Goal: Task Accomplishment & Management: Manage account settings

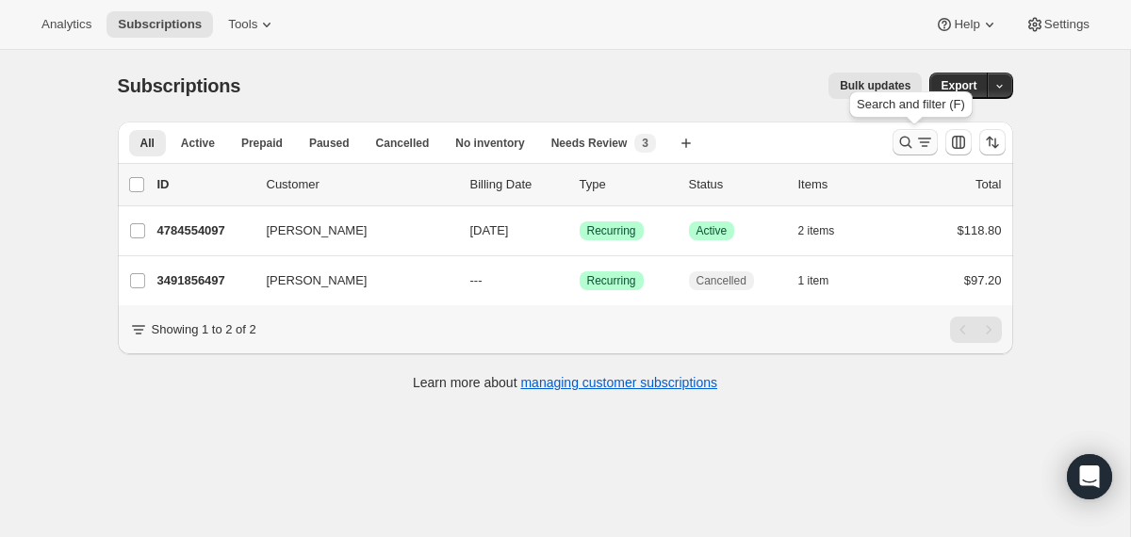
click at [908, 139] on icon "Search and filter results" at bounding box center [905, 142] width 19 height 19
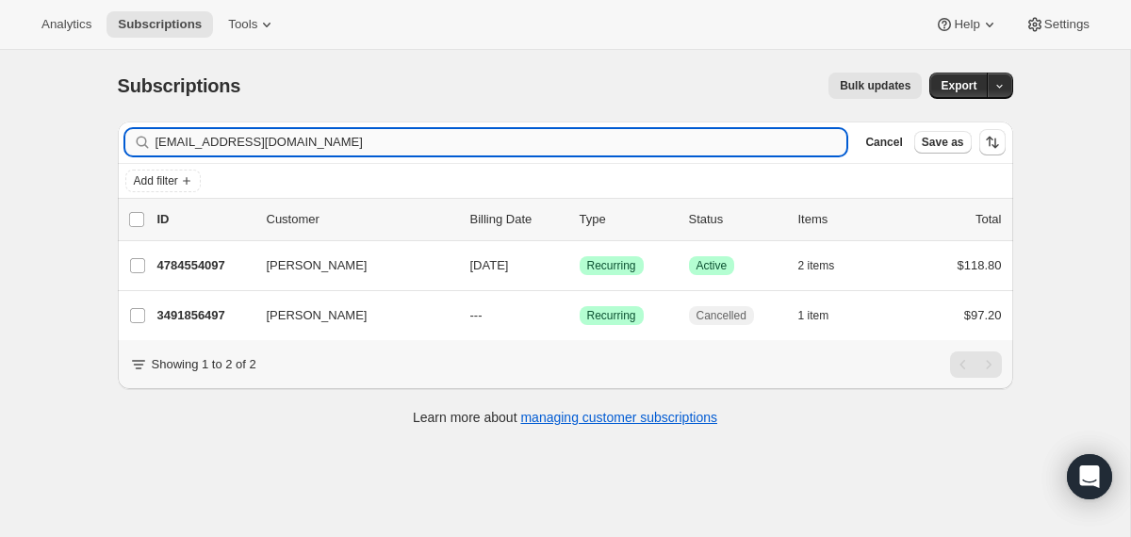
click at [627, 143] on input "[EMAIL_ADDRESS][DOMAIN_NAME]" at bounding box center [501, 142] width 692 height 26
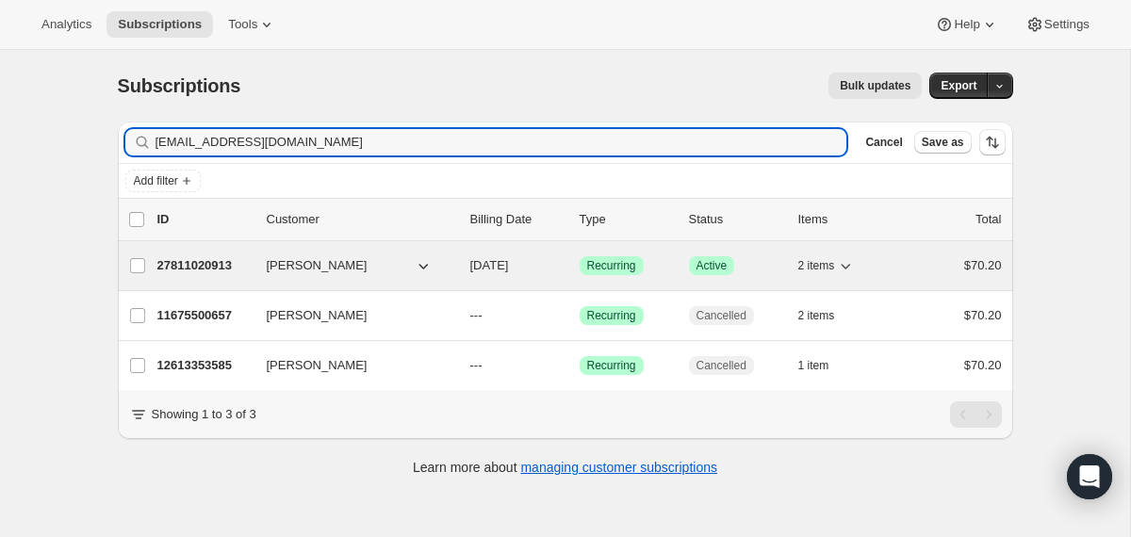
type input "[EMAIL_ADDRESS][DOMAIN_NAME]"
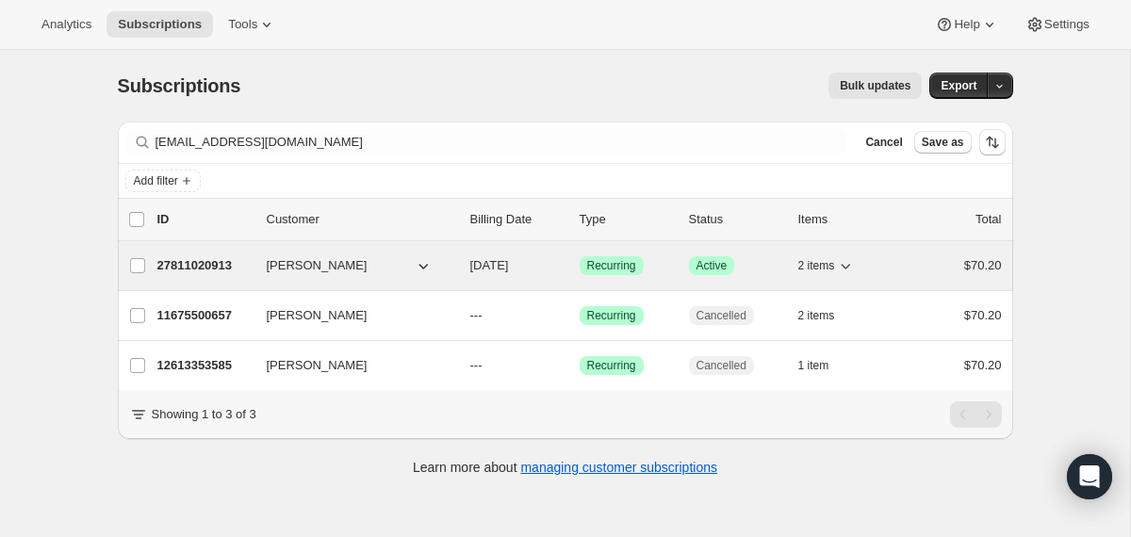
click at [463, 272] on div "27811020913 [PERSON_NAME] [DATE] Success Recurring Success Active 2 items $70.20" at bounding box center [579, 266] width 844 height 26
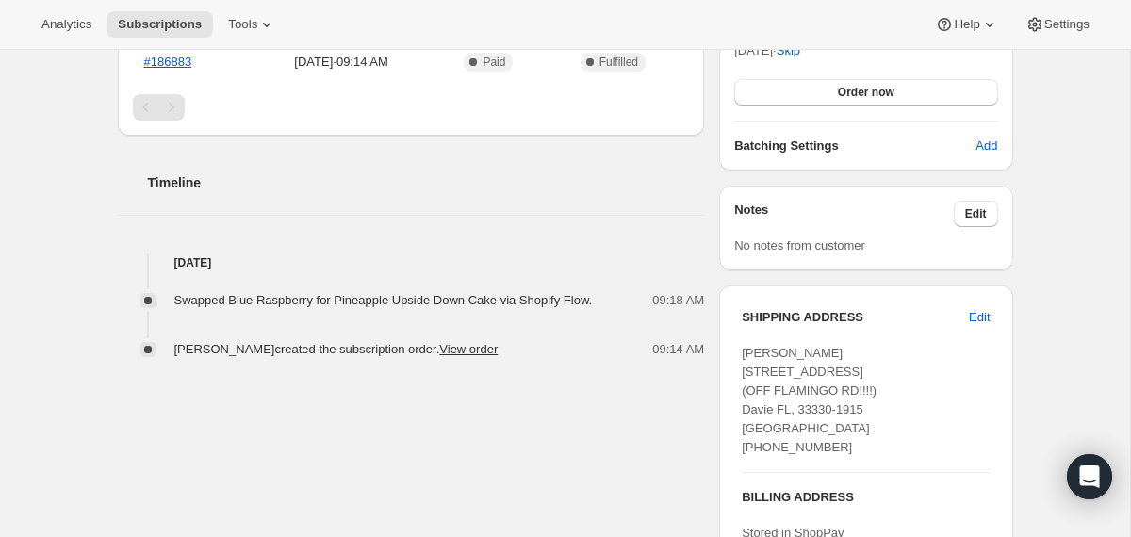
scroll to position [543, 0]
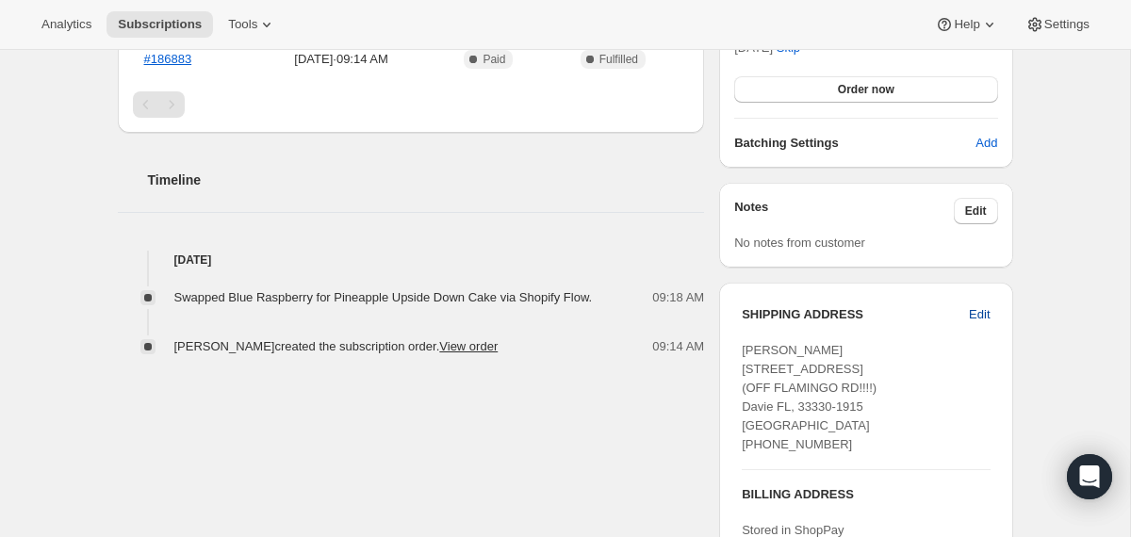
click at [977, 315] on span "Edit" at bounding box center [979, 314] width 21 height 19
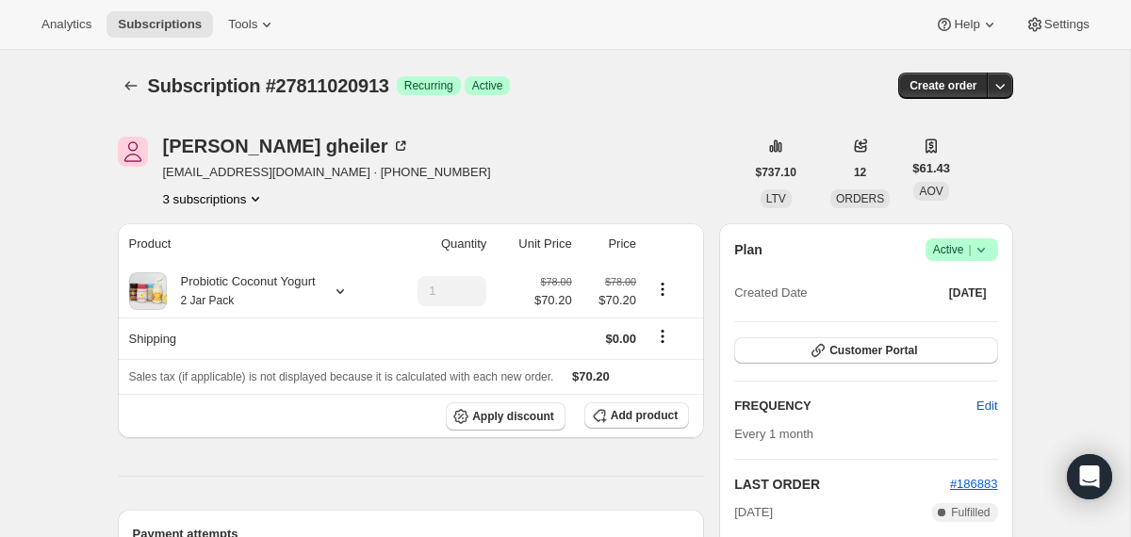
select select "FL"
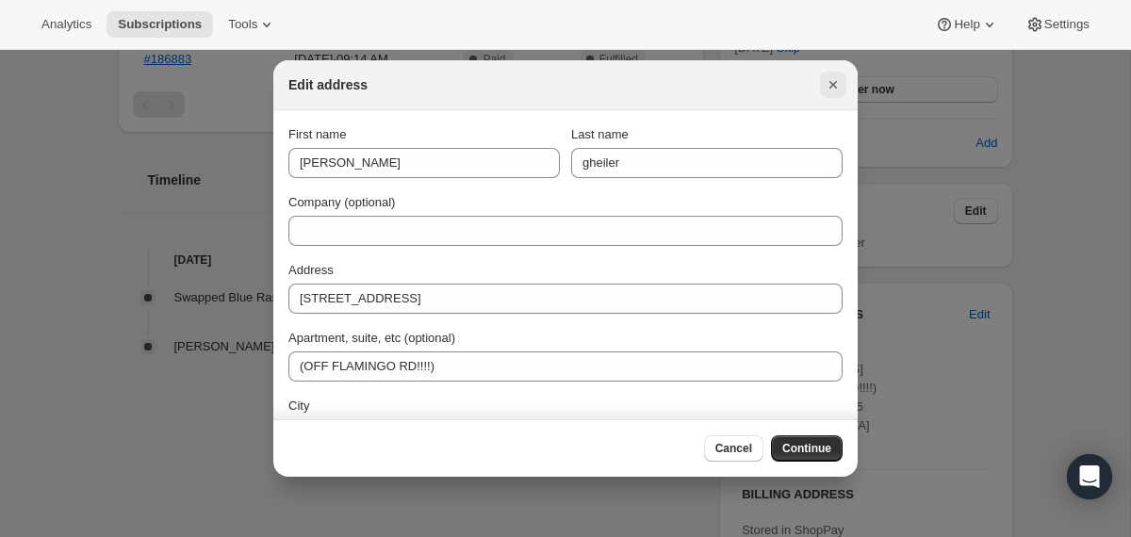
click at [831, 85] on icon "Close" at bounding box center [832, 84] width 19 height 19
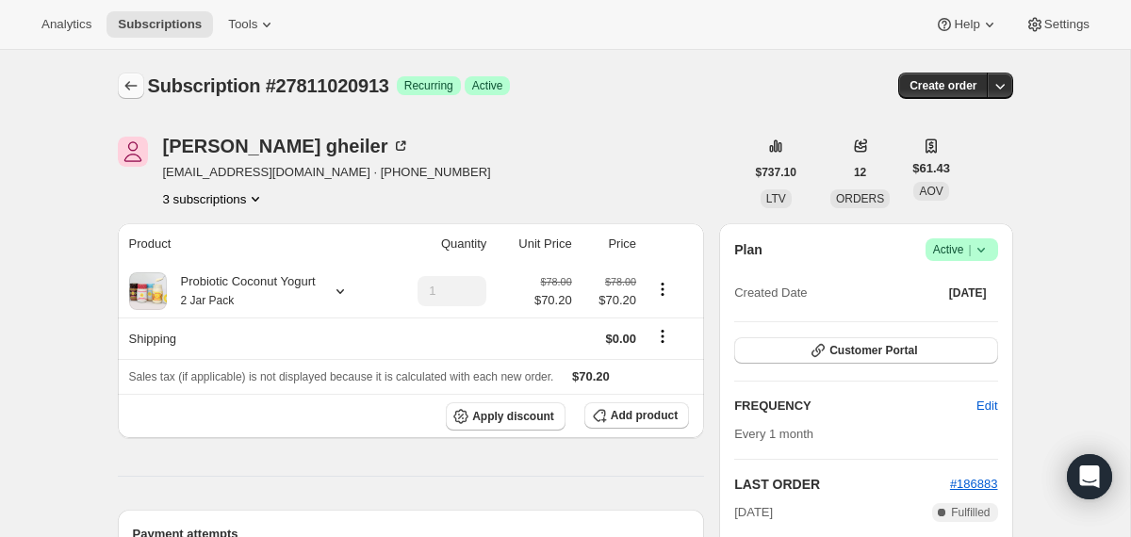
click at [142, 83] on button "Subscriptions" at bounding box center [131, 86] width 26 height 26
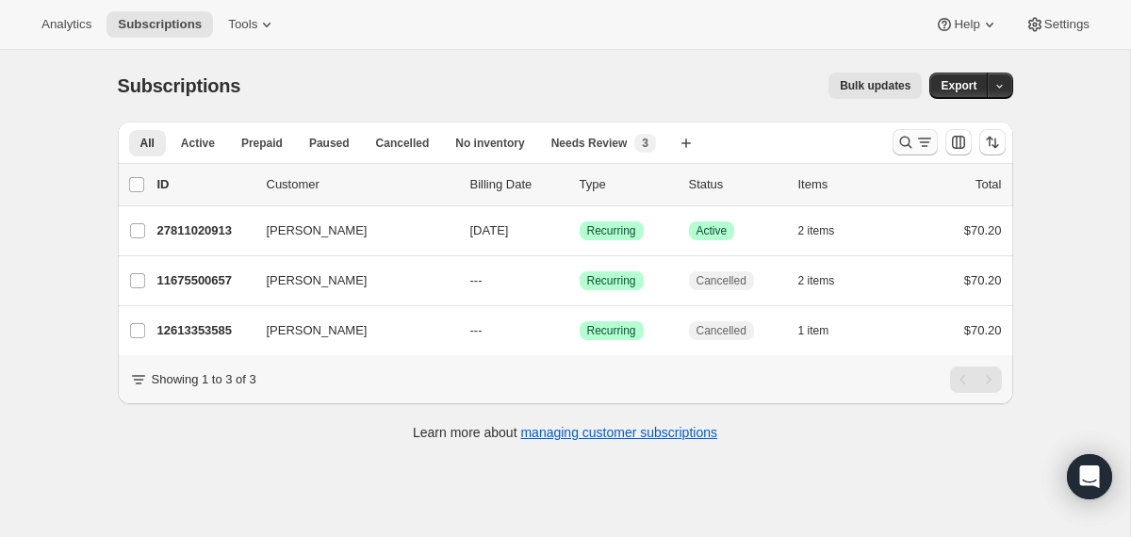
click at [902, 144] on icon "Search and filter results" at bounding box center [905, 142] width 19 height 19
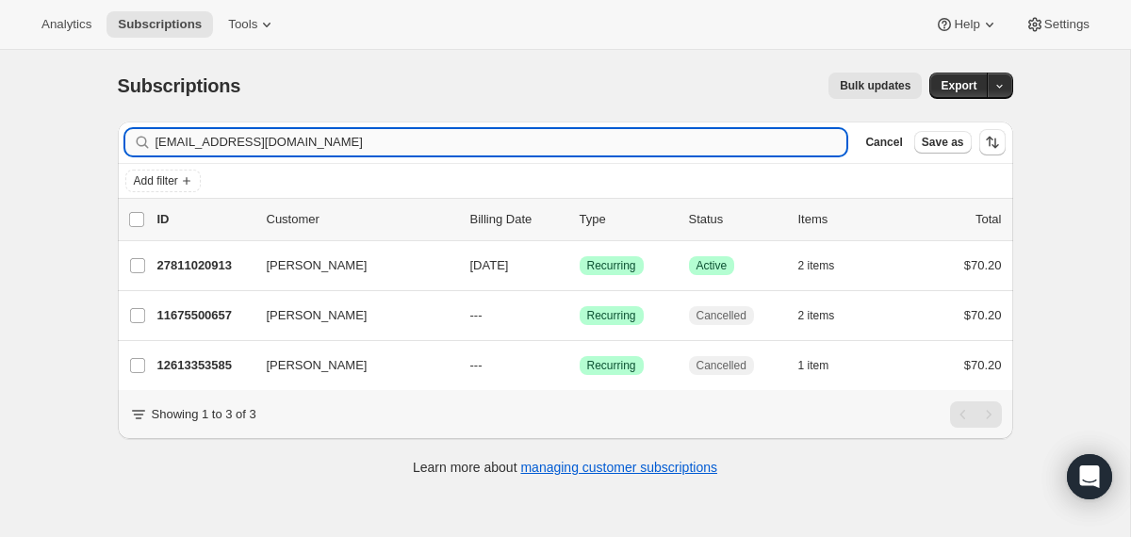
click at [456, 135] on input "[EMAIL_ADDRESS][DOMAIN_NAME]" at bounding box center [501, 142] width 692 height 26
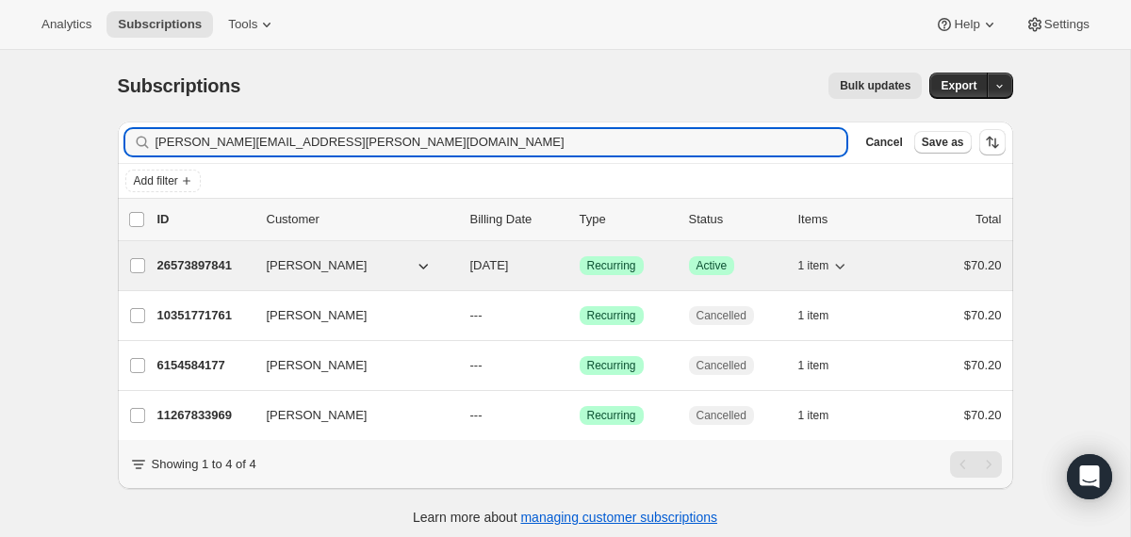
type input "[PERSON_NAME][EMAIL_ADDRESS][PERSON_NAME][DOMAIN_NAME]"
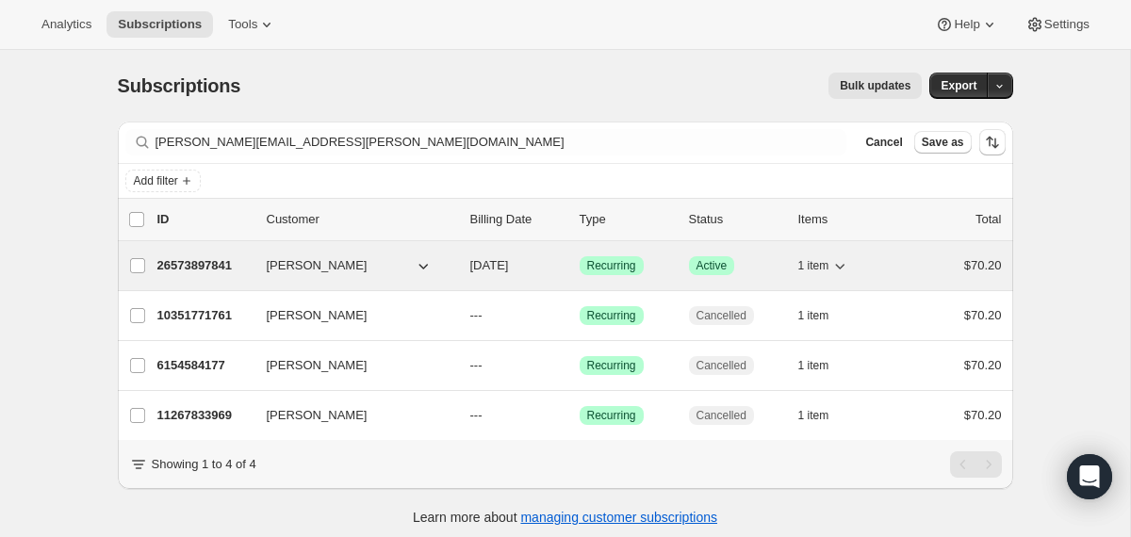
click at [466, 270] on div "26573897841 [PERSON_NAME] [DATE] Success Recurring Success Active 1 item $70.20" at bounding box center [579, 266] width 844 height 26
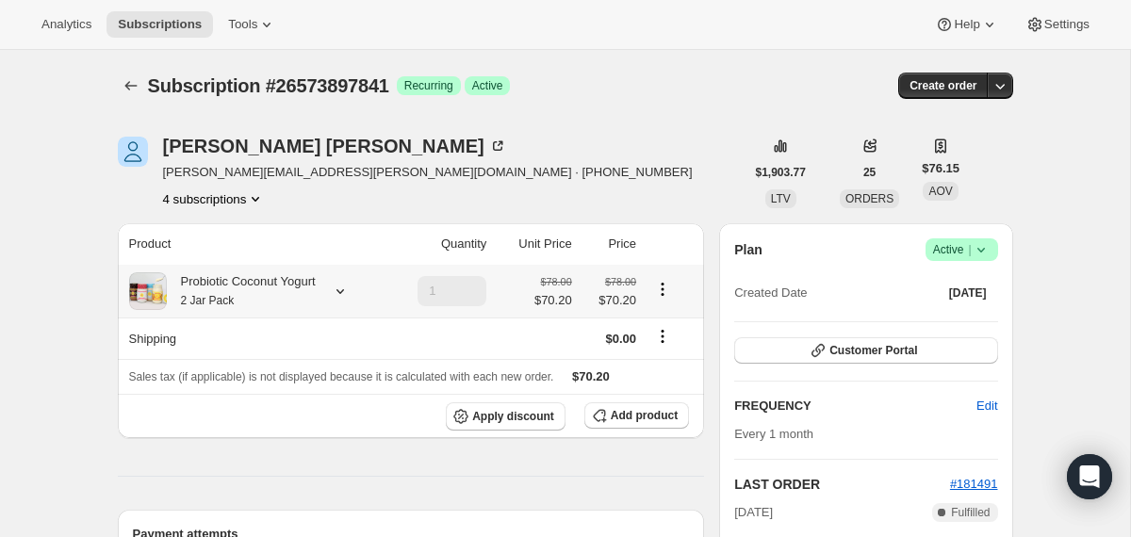
click at [285, 293] on div "Probiotic Coconut Yogurt 2 Jar Pack" at bounding box center [241, 291] width 149 height 38
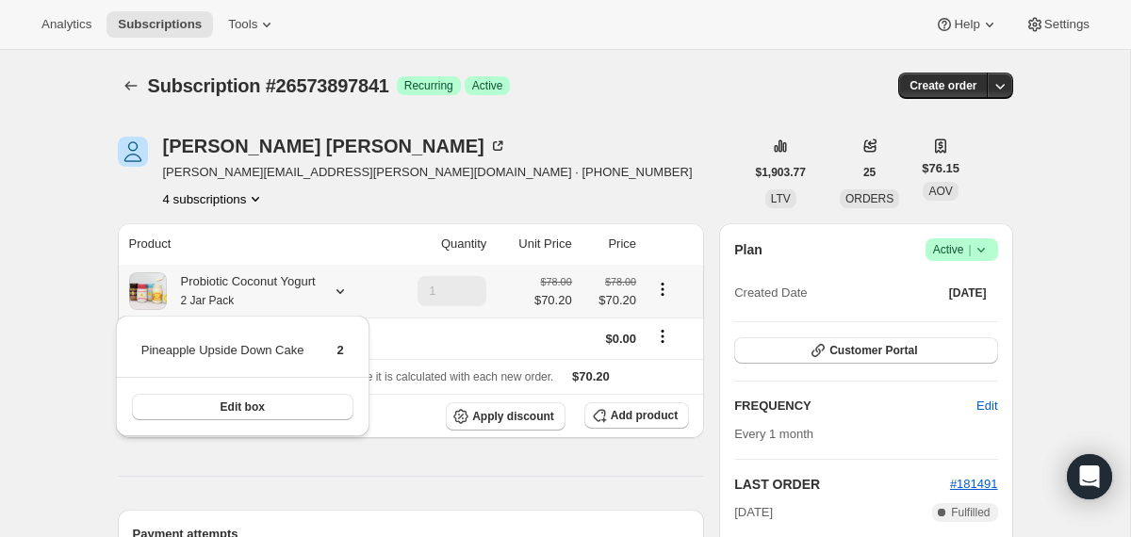
click at [285, 293] on div "Probiotic Coconut Yogurt 2 Jar Pack" at bounding box center [241, 291] width 149 height 38
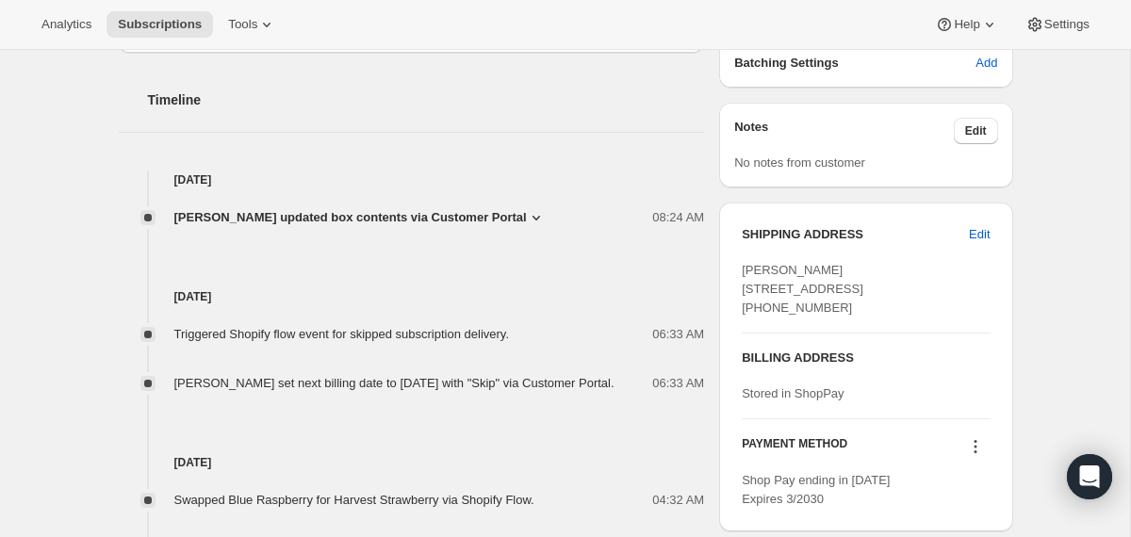
scroll to position [624, 0]
click at [303, 218] on span "[PERSON_NAME] updated box contents via Customer Portal" at bounding box center [350, 216] width 352 height 19
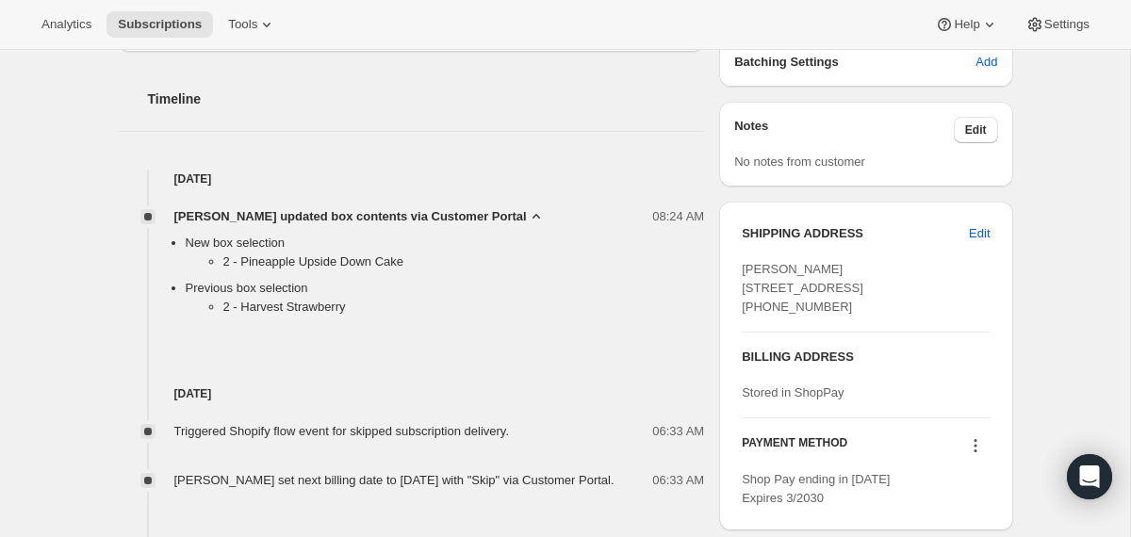
click at [303, 218] on span "[PERSON_NAME] updated box contents via Customer Portal" at bounding box center [350, 216] width 352 height 19
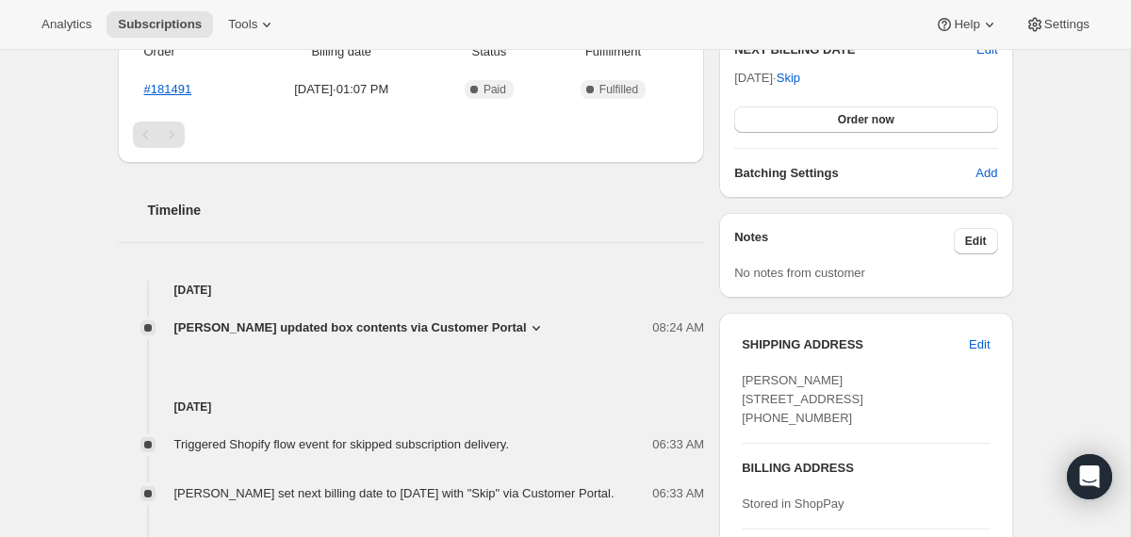
scroll to position [0, 0]
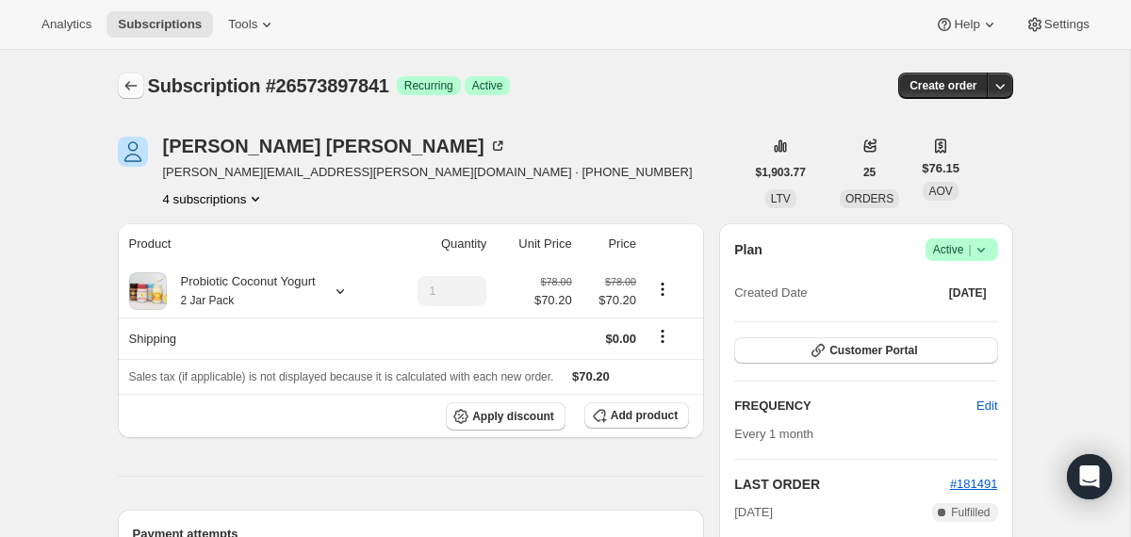
click at [126, 87] on icon "Subscriptions" at bounding box center [131, 85] width 19 height 19
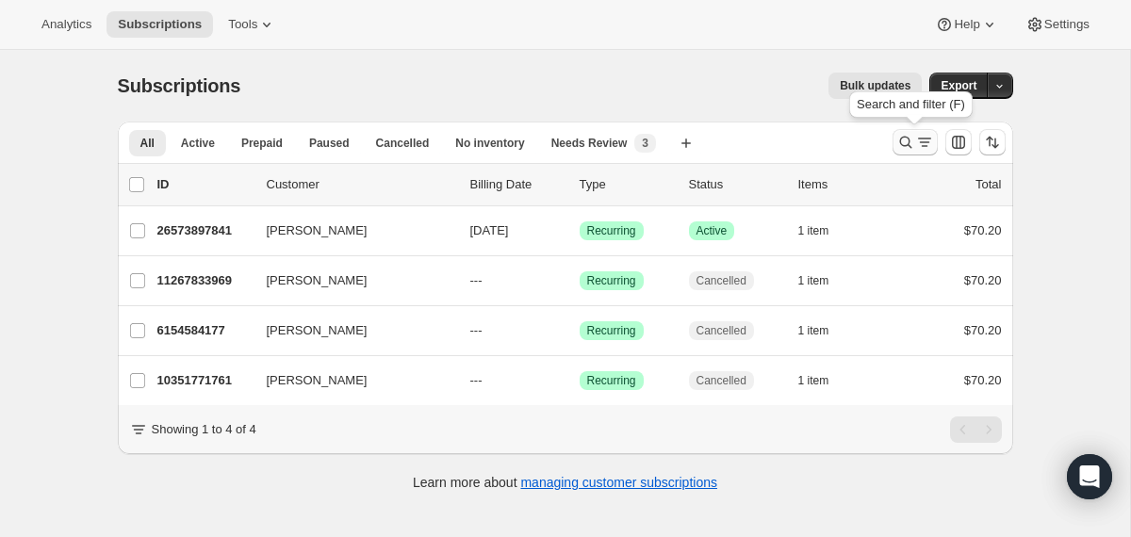
click at [904, 145] on icon "Search and filter results" at bounding box center [905, 142] width 19 height 19
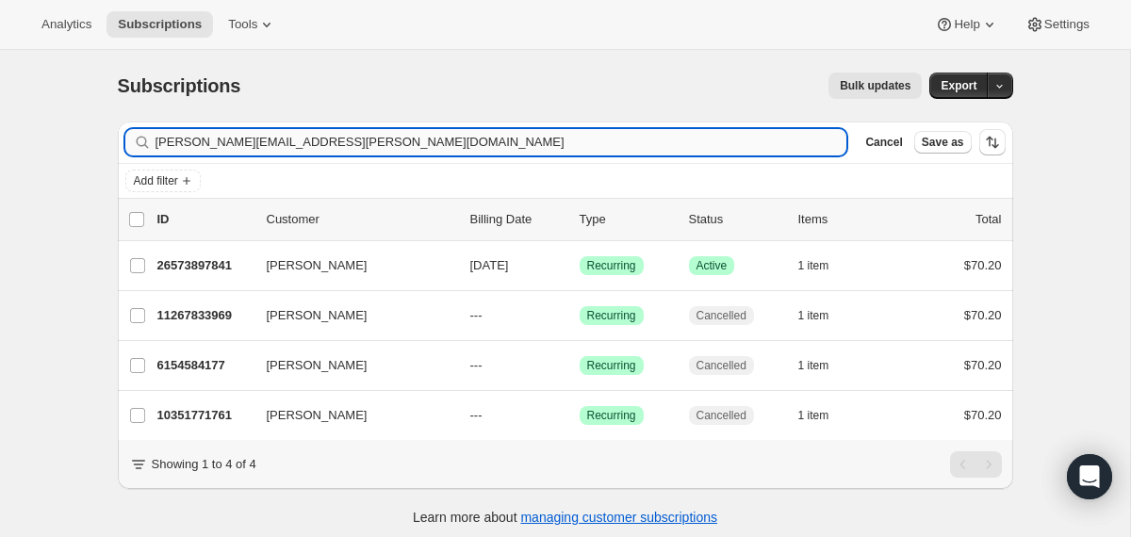
click at [644, 155] on input "[PERSON_NAME][EMAIL_ADDRESS][PERSON_NAME][DOMAIN_NAME]" at bounding box center [501, 142] width 692 height 26
click at [644, 144] on input "[PERSON_NAME][EMAIL_ADDRESS][PERSON_NAME][DOMAIN_NAME]" at bounding box center [501, 142] width 692 height 26
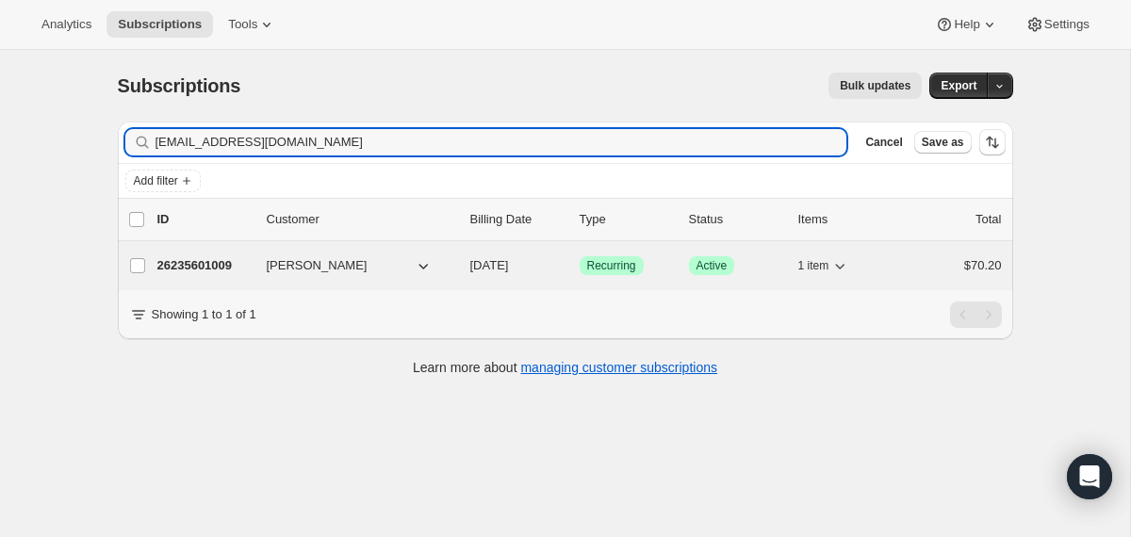
type input "[EMAIL_ADDRESS][DOMAIN_NAME]"
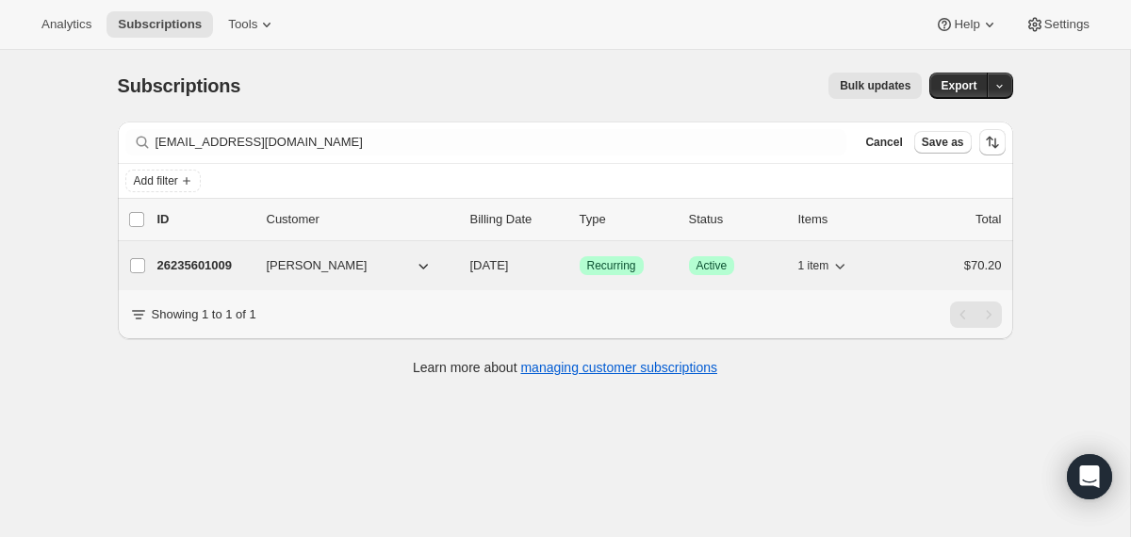
click at [475, 264] on span "[DATE]" at bounding box center [489, 265] width 39 height 14
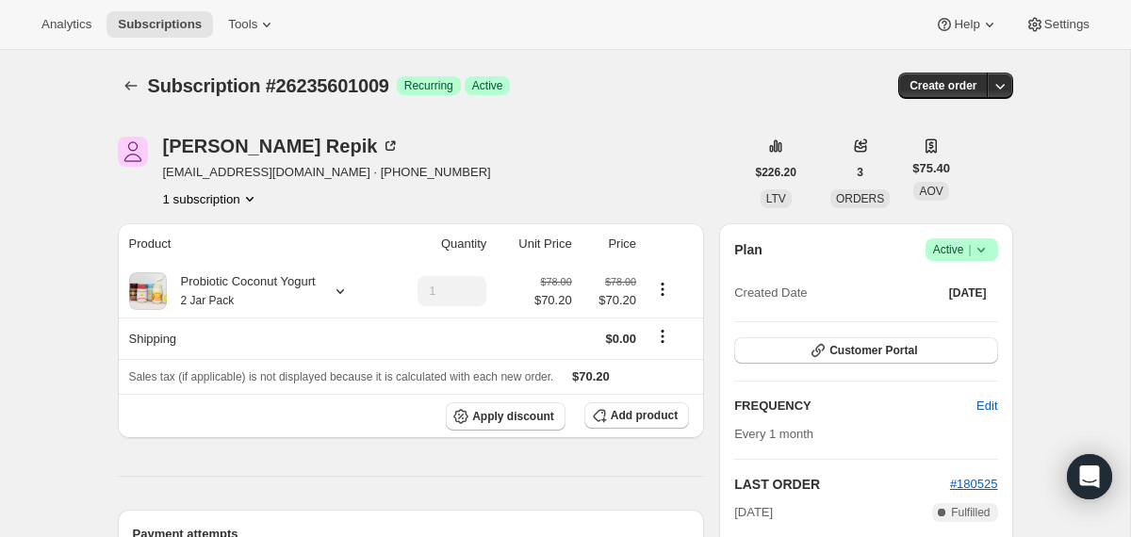
click at [985, 244] on icon at bounding box center [980, 249] width 19 height 19
click at [979, 314] on span "Cancel subscription" at bounding box center [954, 319] width 106 height 14
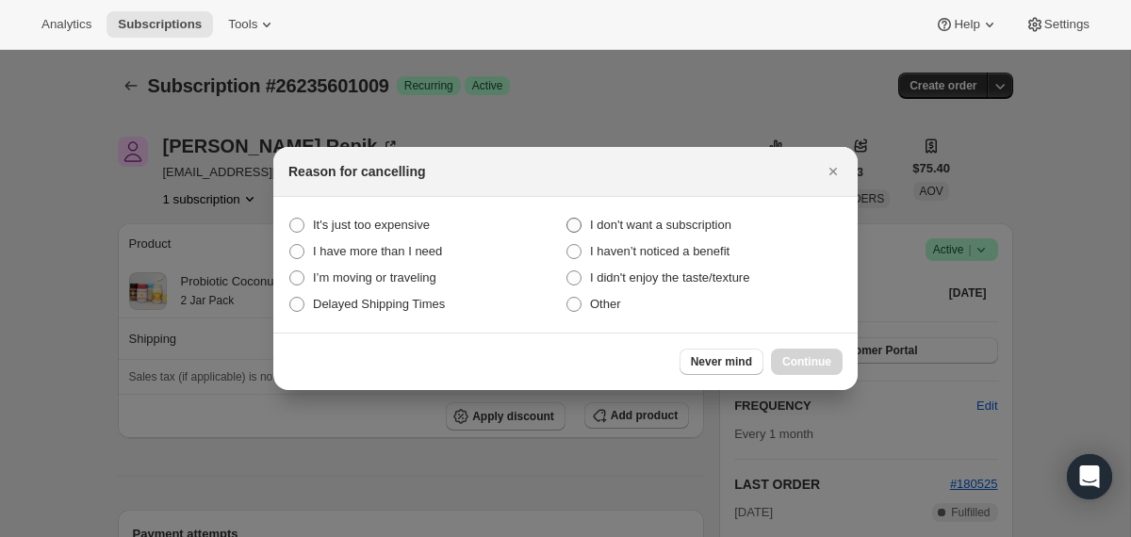
click at [663, 216] on span "I don't want a subscription" at bounding box center [660, 225] width 141 height 19
click at [567, 218] on subscription "I don't want a subscription" at bounding box center [566, 218] width 1 height 1
radio subscription "true"
click at [785, 358] on span "Continue" at bounding box center [806, 361] width 49 height 15
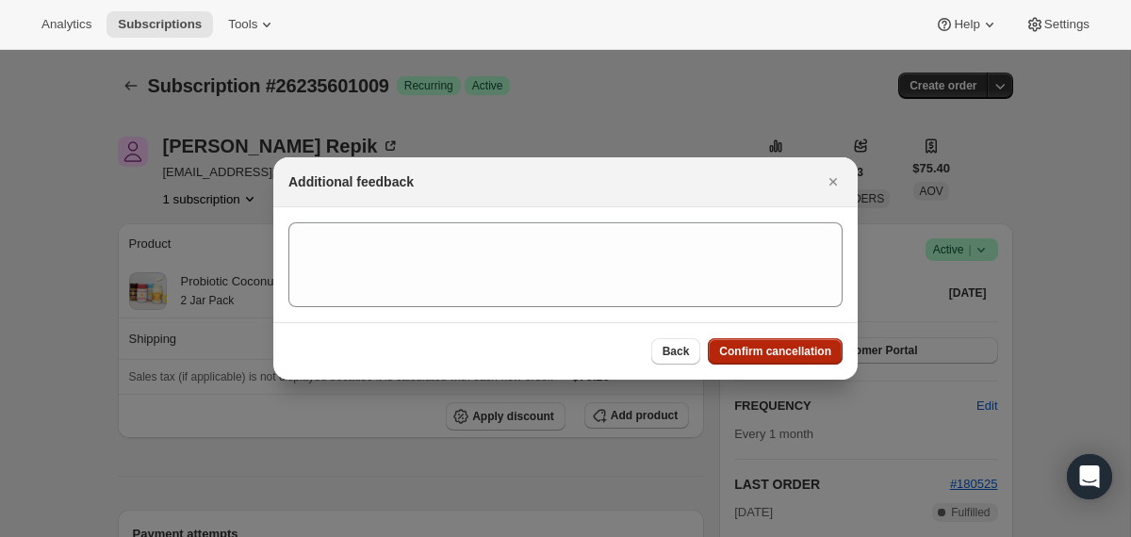
click at [785, 350] on span "Confirm cancellation" at bounding box center [775, 351] width 112 height 15
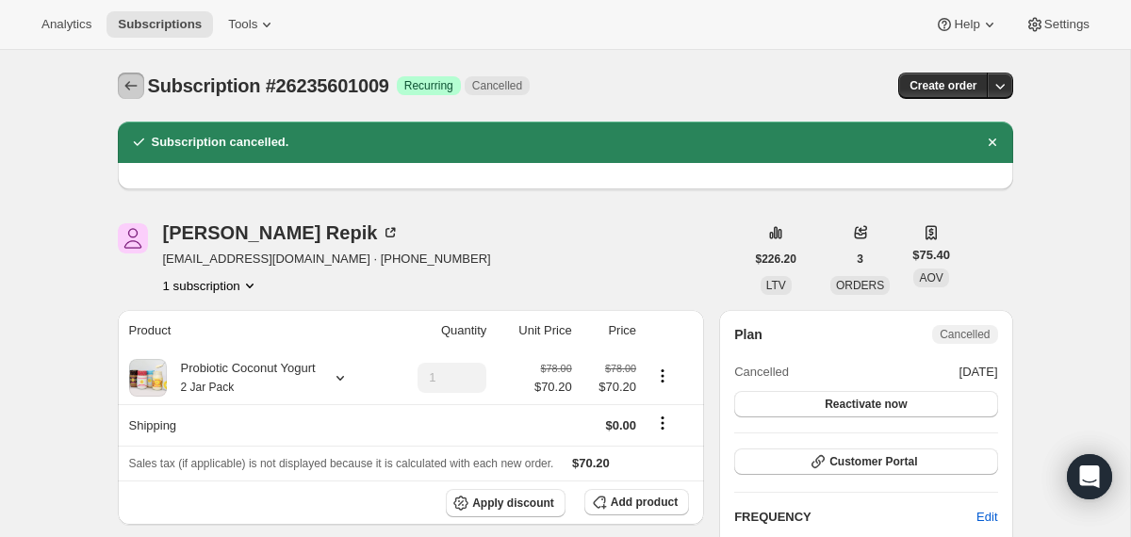
click at [119, 89] on button "Subscriptions" at bounding box center [131, 86] width 26 height 26
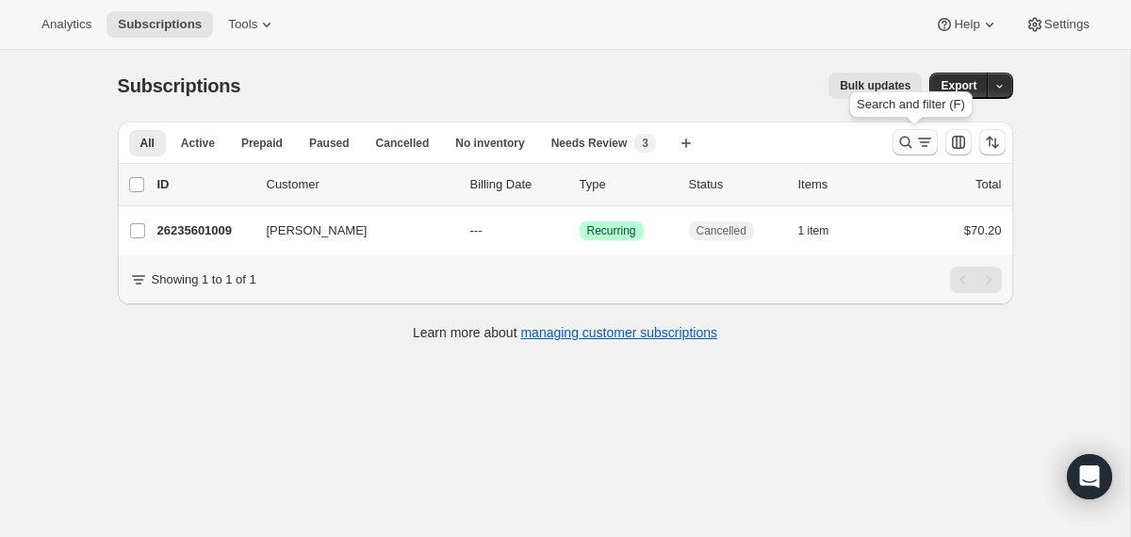
click at [906, 142] on icon "Search and filter results" at bounding box center [905, 142] width 19 height 19
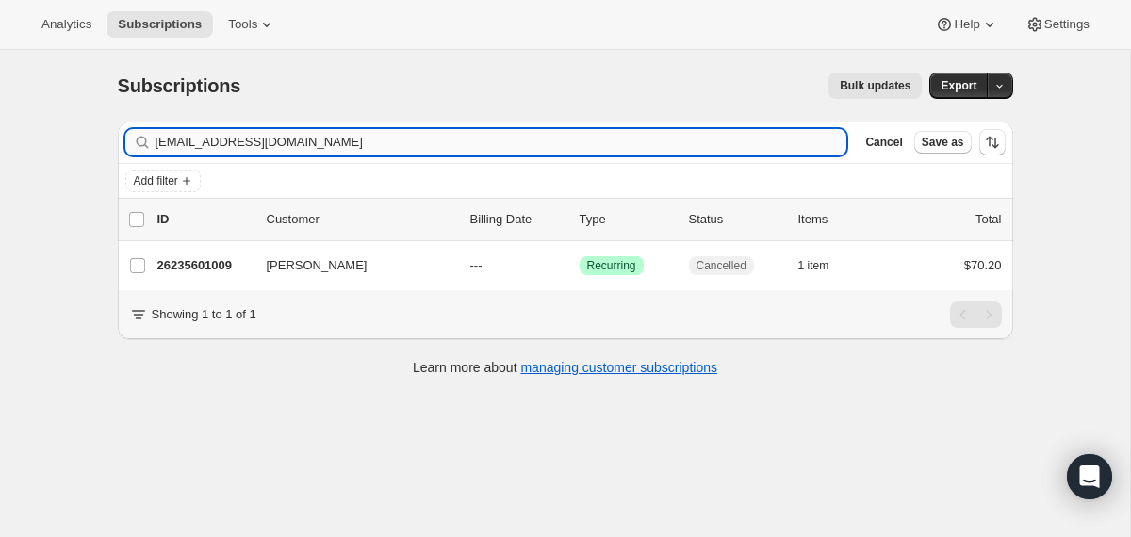
click at [685, 137] on input "[EMAIL_ADDRESS][DOMAIN_NAME]" at bounding box center [501, 142] width 692 height 26
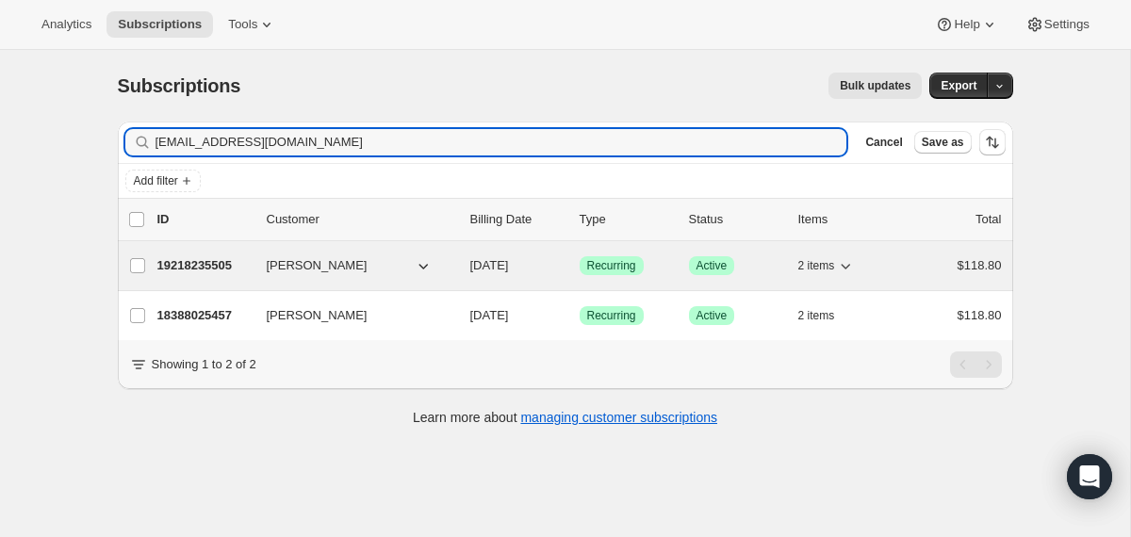
type input "[EMAIL_ADDRESS][DOMAIN_NAME]"
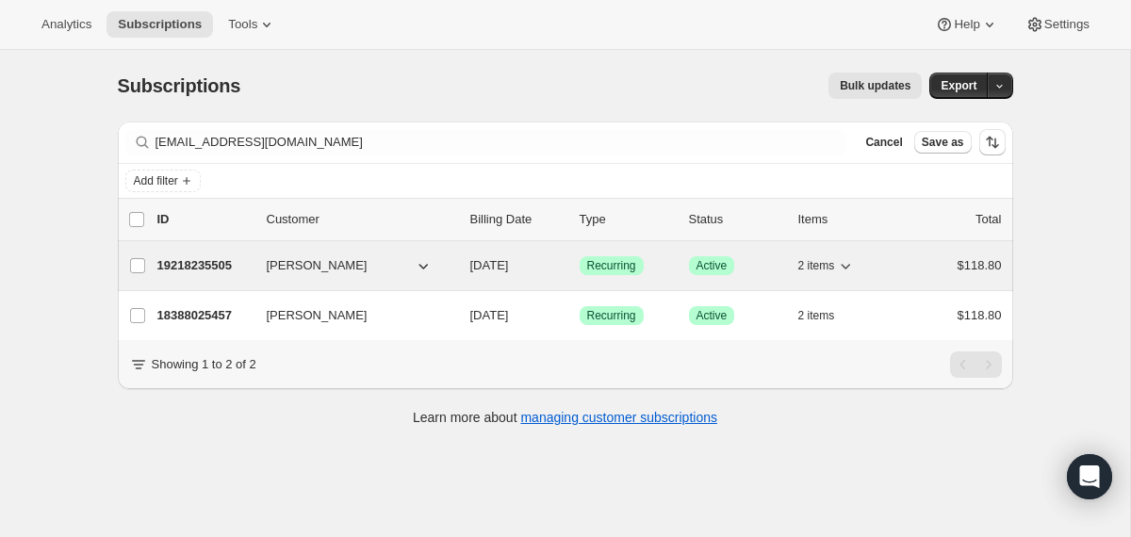
click at [462, 265] on div "19218235505 [PERSON_NAME] [DATE] Success Recurring Success Active 2 items $118.…" at bounding box center [579, 266] width 844 height 26
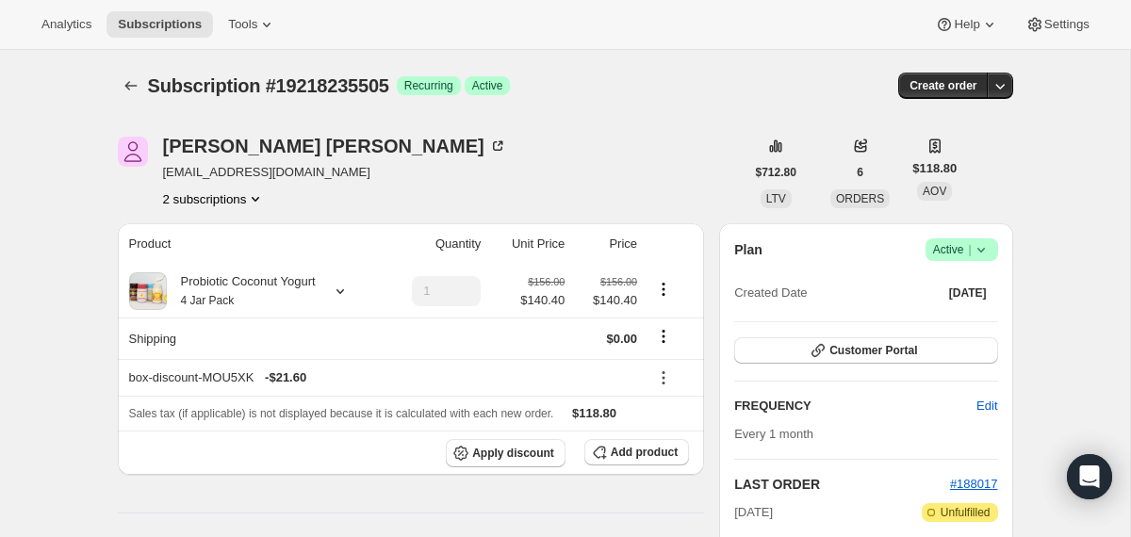
click at [989, 248] on icon at bounding box center [980, 249] width 19 height 19
click at [972, 317] on span "Cancel subscription" at bounding box center [954, 319] width 106 height 14
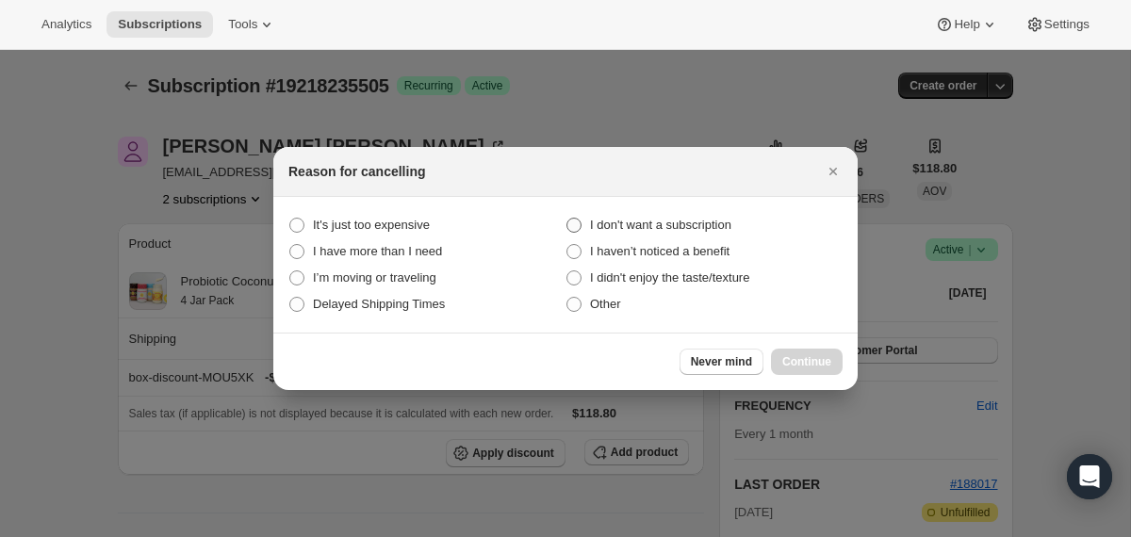
click at [722, 220] on span "I don't want a subscription" at bounding box center [660, 225] width 141 height 14
click at [567, 219] on subscription "I don't want a subscription" at bounding box center [566, 218] width 1 height 1
radio subscription "true"
click at [803, 362] on span "Continue" at bounding box center [806, 361] width 49 height 15
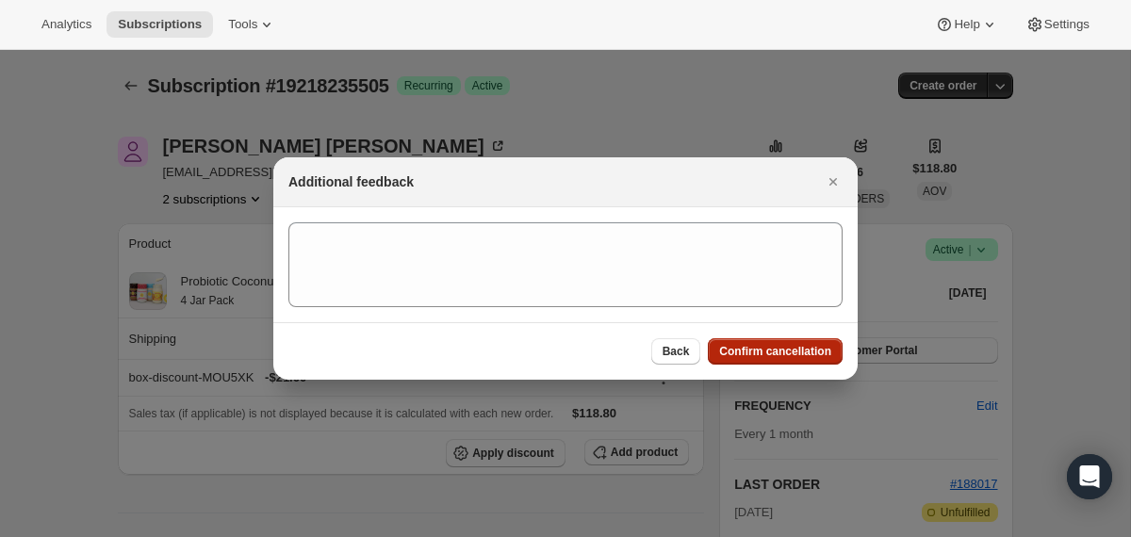
click at [799, 350] on span "Confirm cancellation" at bounding box center [775, 351] width 112 height 15
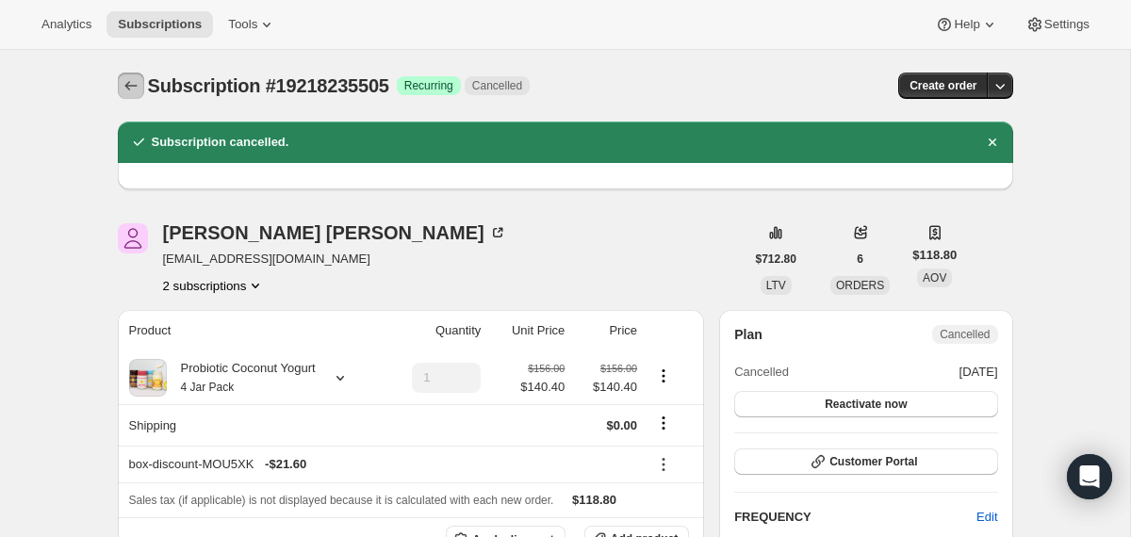
click at [128, 78] on icon "Subscriptions" at bounding box center [131, 85] width 19 height 19
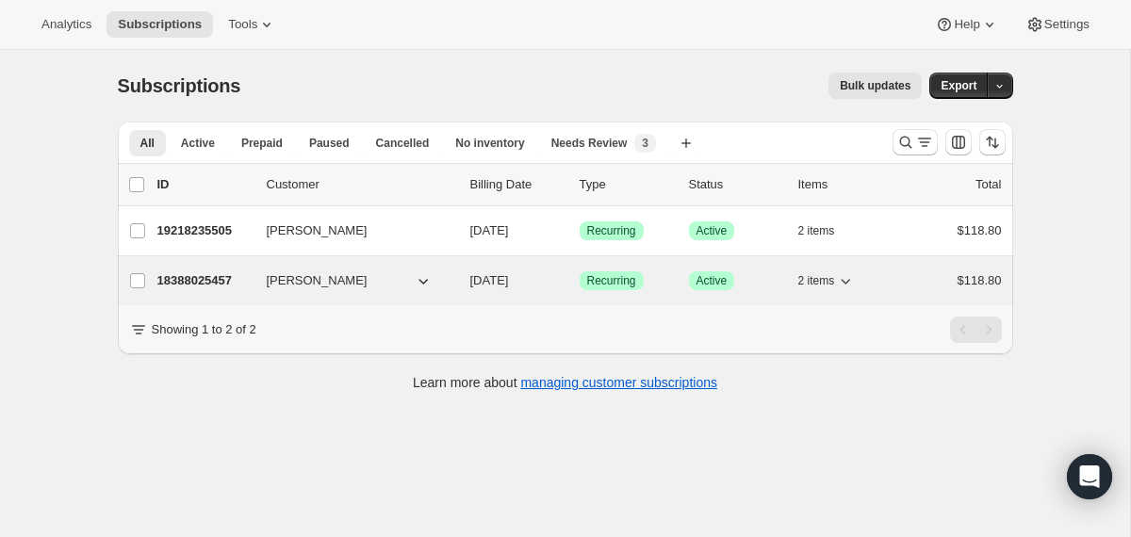
click at [461, 278] on div "18388025457 [PERSON_NAME] [DATE] Success Recurring Success Active 2 items $118.…" at bounding box center [579, 281] width 844 height 26
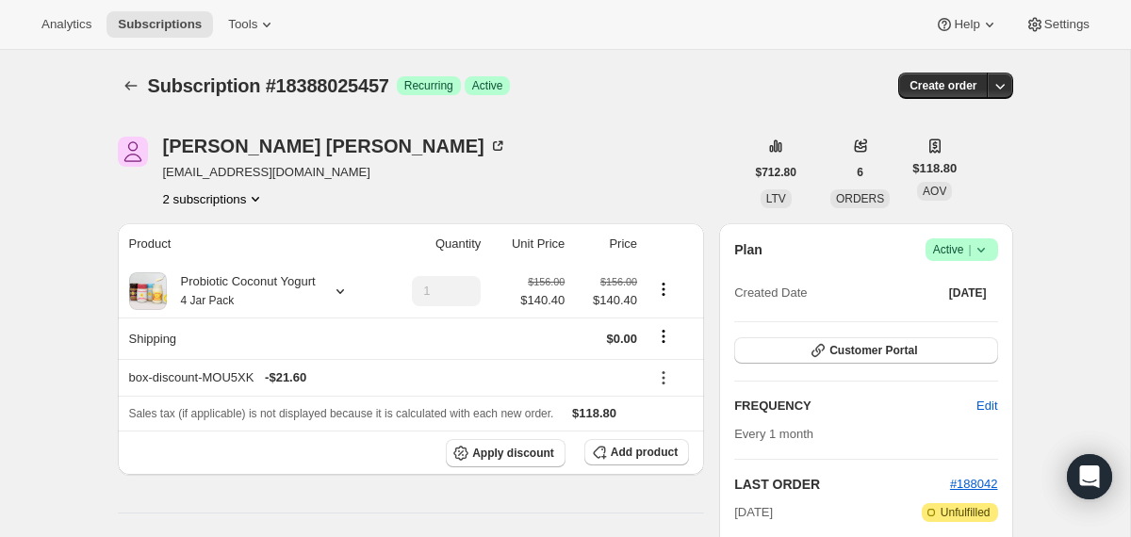
click at [983, 253] on icon at bounding box center [980, 249] width 19 height 19
click at [970, 316] on span "Cancel subscription" at bounding box center [954, 319] width 106 height 14
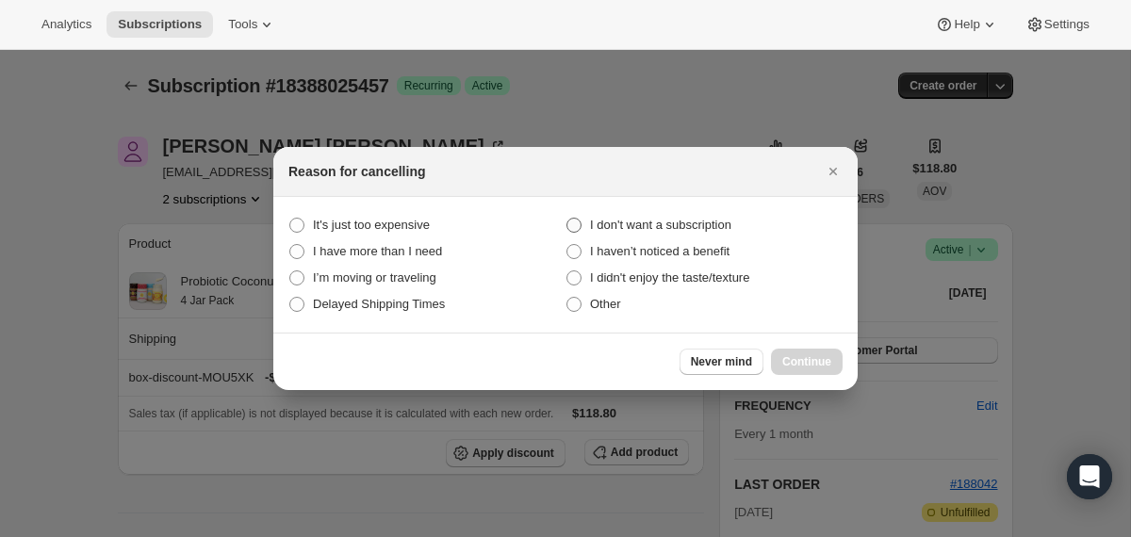
click at [699, 225] on span "I don't want a subscription" at bounding box center [660, 225] width 141 height 14
click at [567, 219] on subscription "I don't want a subscription" at bounding box center [566, 218] width 1 height 1
radio subscription "true"
click at [798, 355] on span "Continue" at bounding box center [806, 361] width 49 height 15
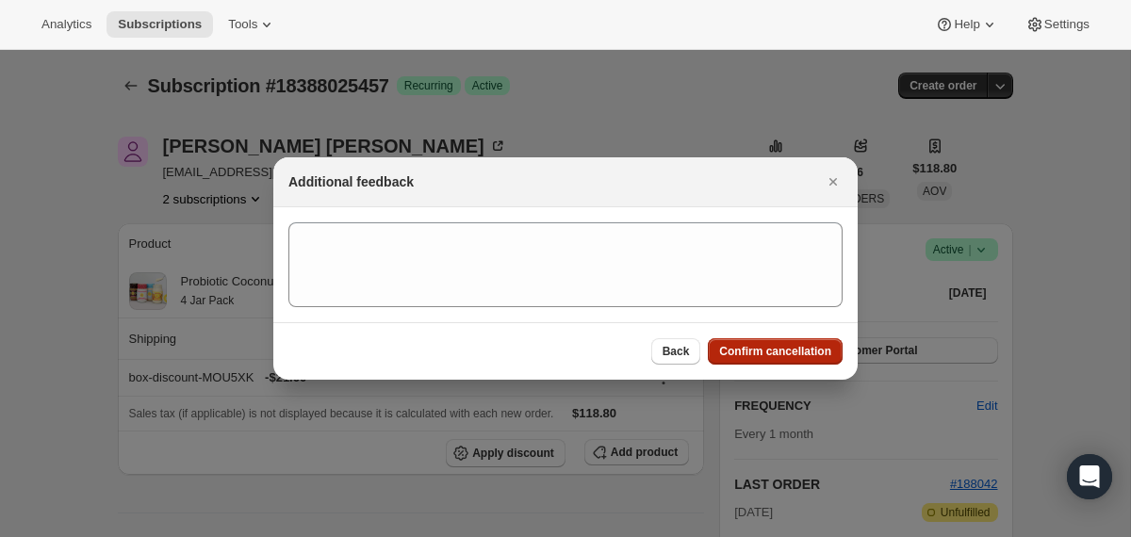
click at [798, 355] on span "Confirm cancellation" at bounding box center [775, 351] width 112 height 15
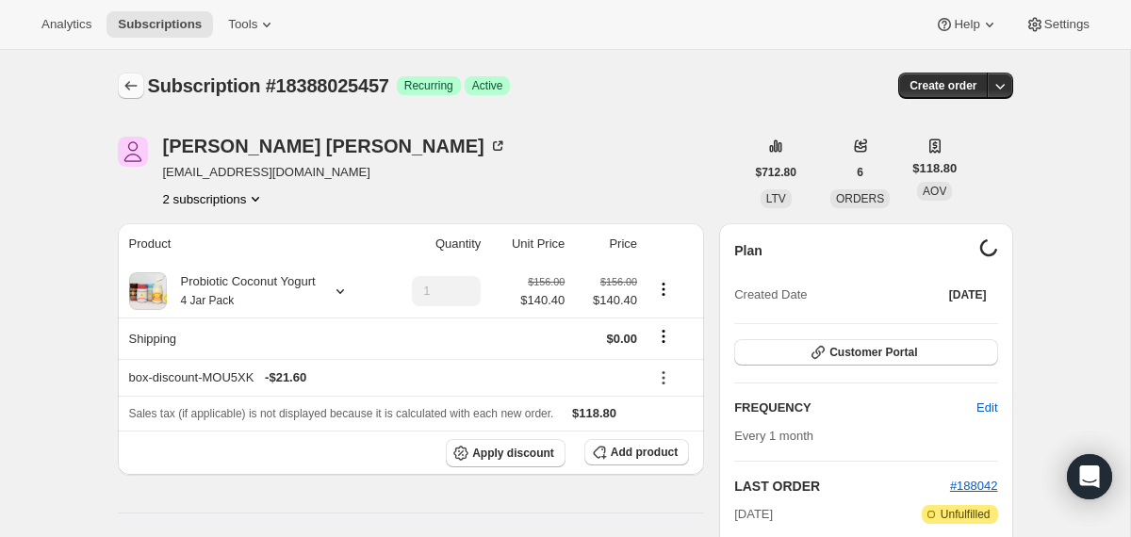
click at [129, 89] on icon "Subscriptions" at bounding box center [131, 85] width 19 height 19
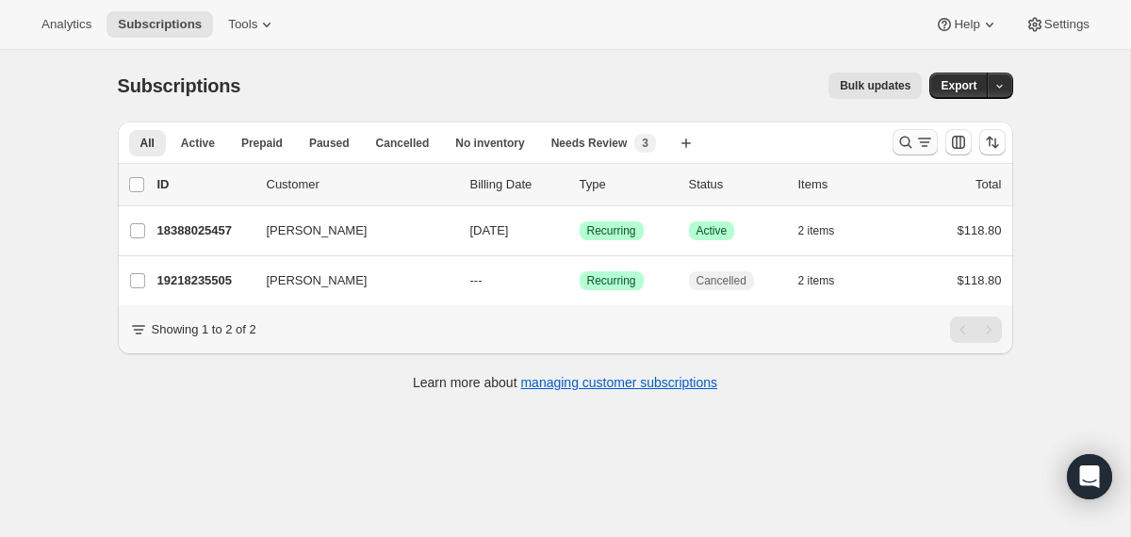
click at [899, 142] on icon "Search and filter results" at bounding box center [905, 142] width 19 height 19
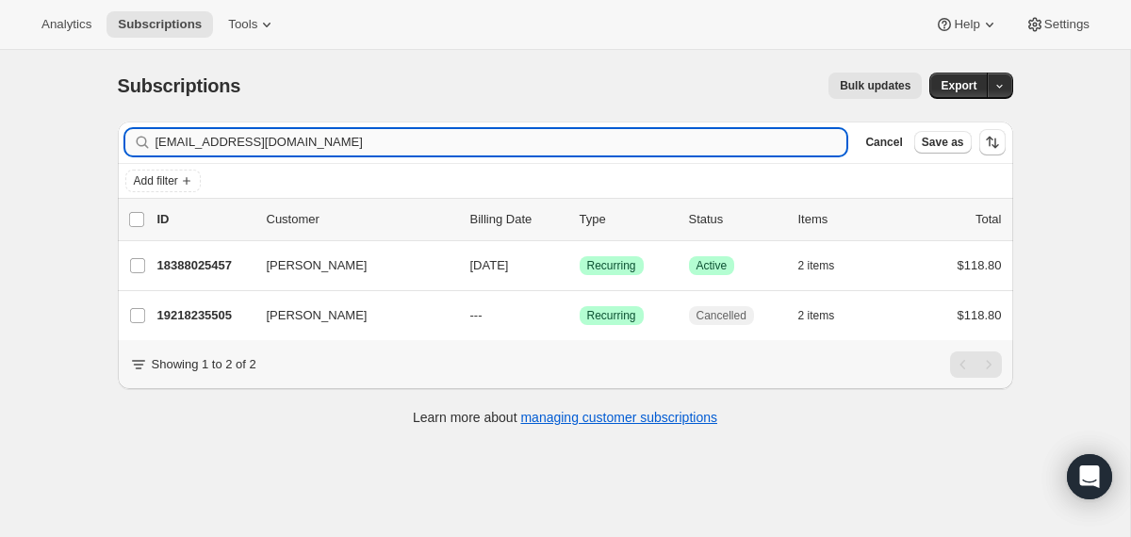
click at [539, 132] on input "[EMAIL_ADDRESS][DOMAIN_NAME]" at bounding box center [501, 142] width 692 height 26
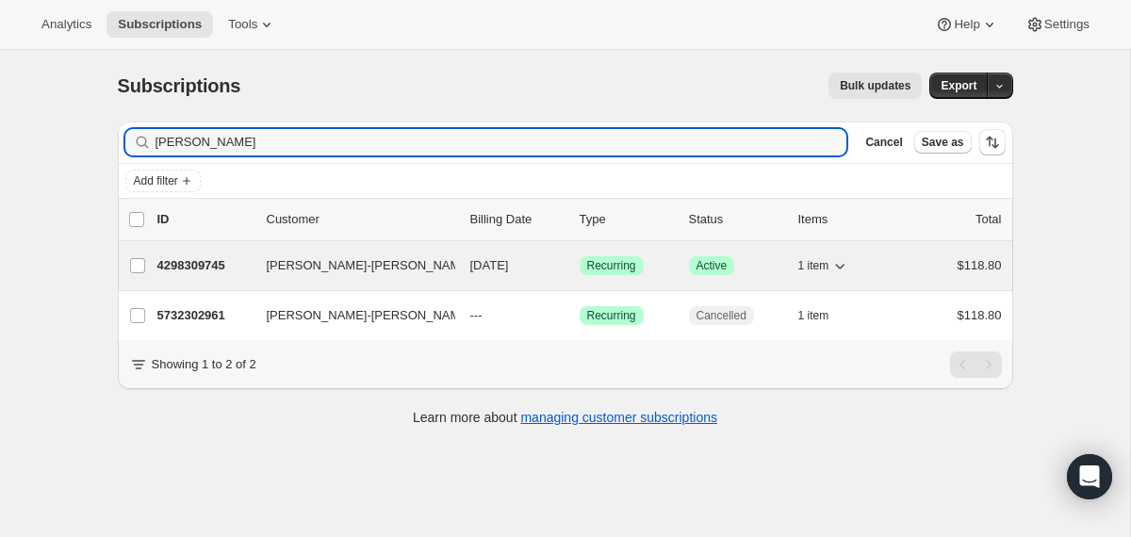
type input "[PERSON_NAME]"
click at [456, 271] on div "4298309745 [PERSON_NAME]-[PERSON_NAME] [DATE] Success Recurring Success Active …" at bounding box center [579, 266] width 844 height 26
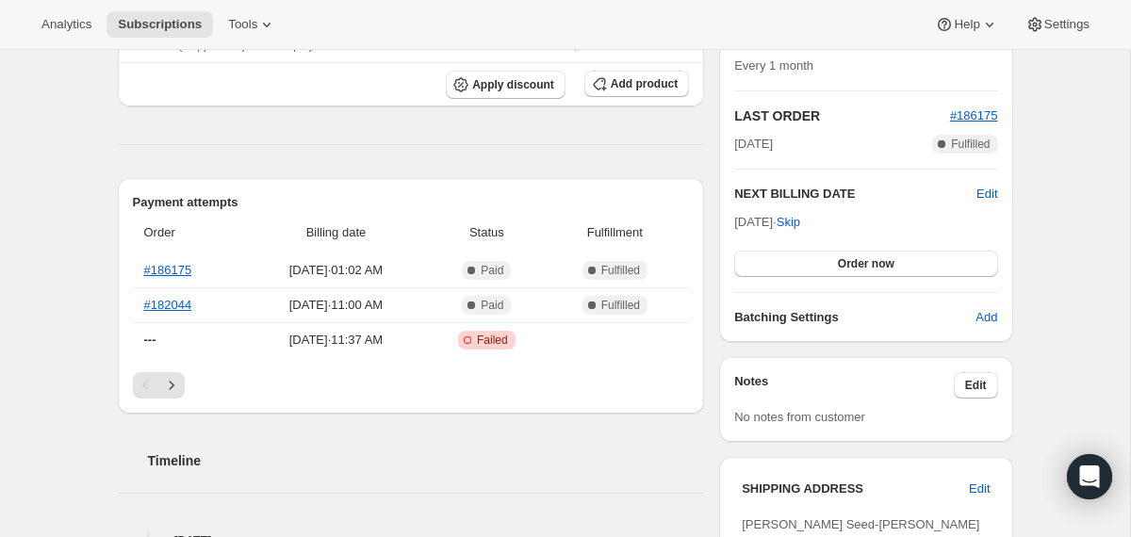
scroll to position [124, 0]
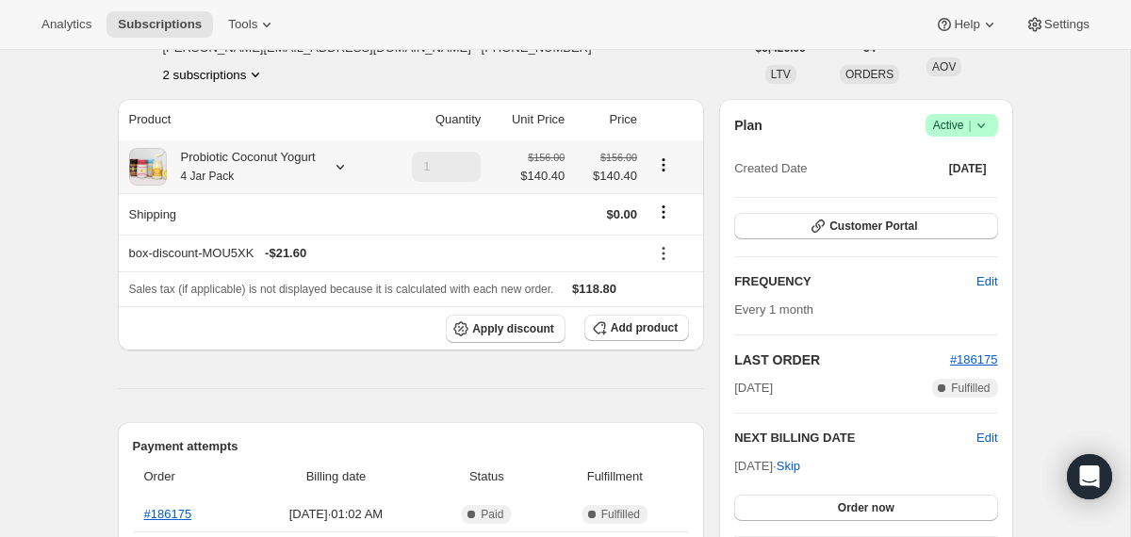
click at [295, 169] on div "Probiotic Coconut Yogurt 4 Jar Pack" at bounding box center [241, 167] width 149 height 38
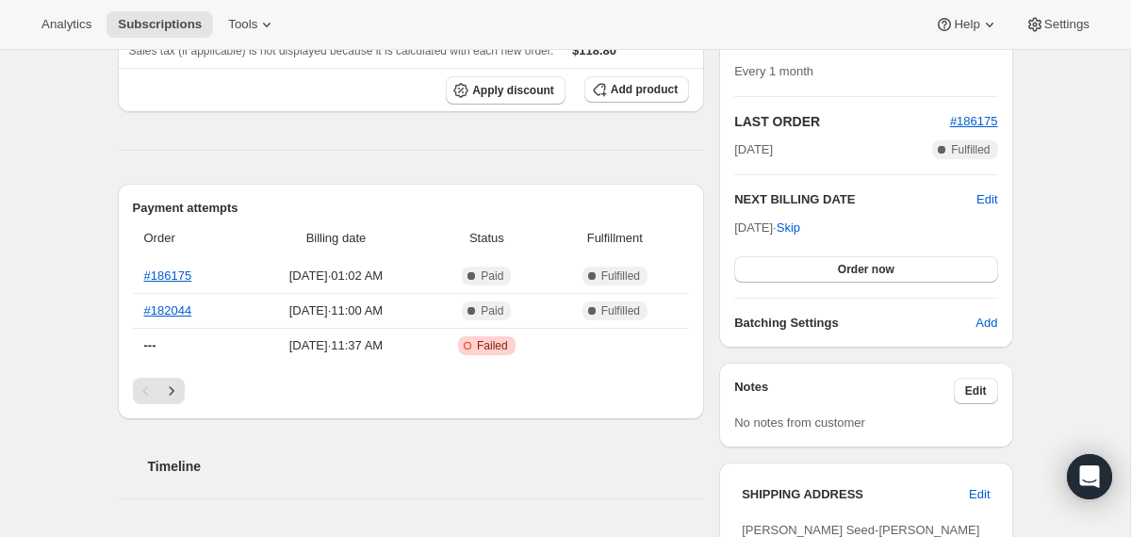
scroll to position [364, 0]
click at [816, 272] on button "Order now" at bounding box center [865, 268] width 263 height 26
click at [816, 272] on button "Click to confirm" at bounding box center [865, 268] width 263 height 26
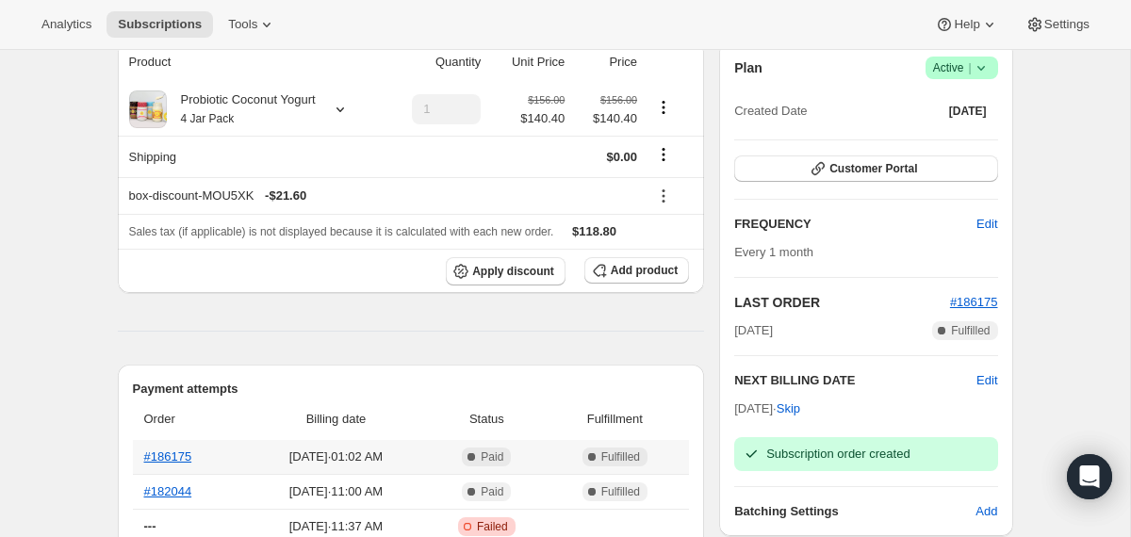
scroll to position [0, 0]
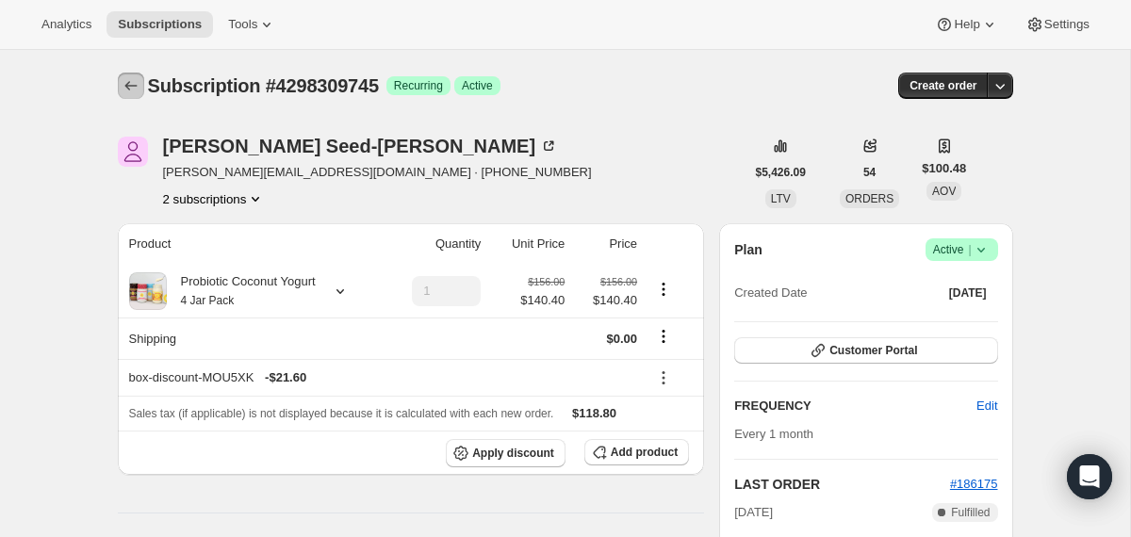
click at [133, 82] on icon "Subscriptions" at bounding box center [131, 85] width 19 height 19
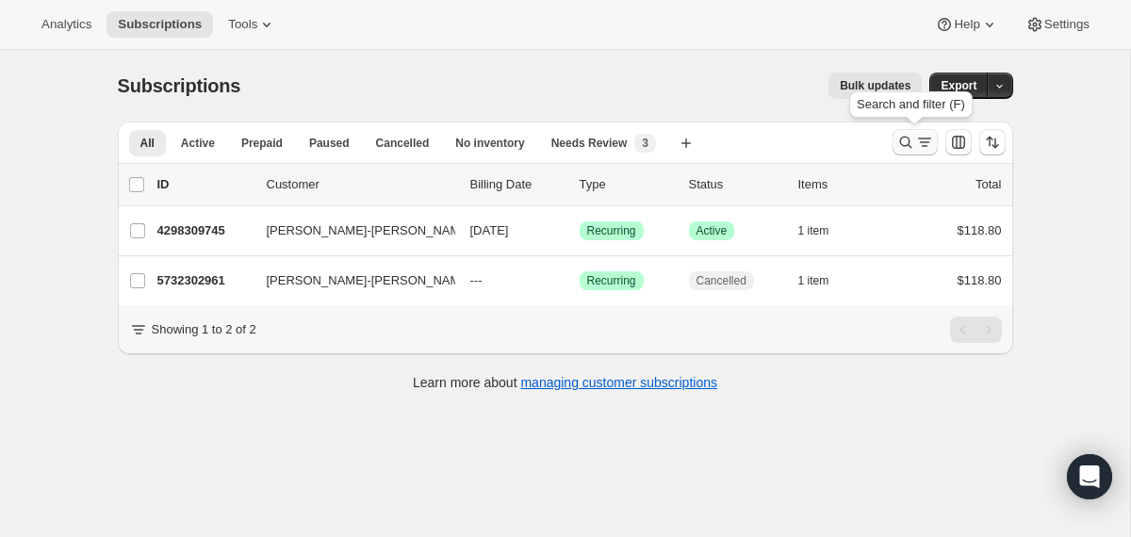
click at [910, 139] on icon "Search and filter results" at bounding box center [905, 142] width 19 height 19
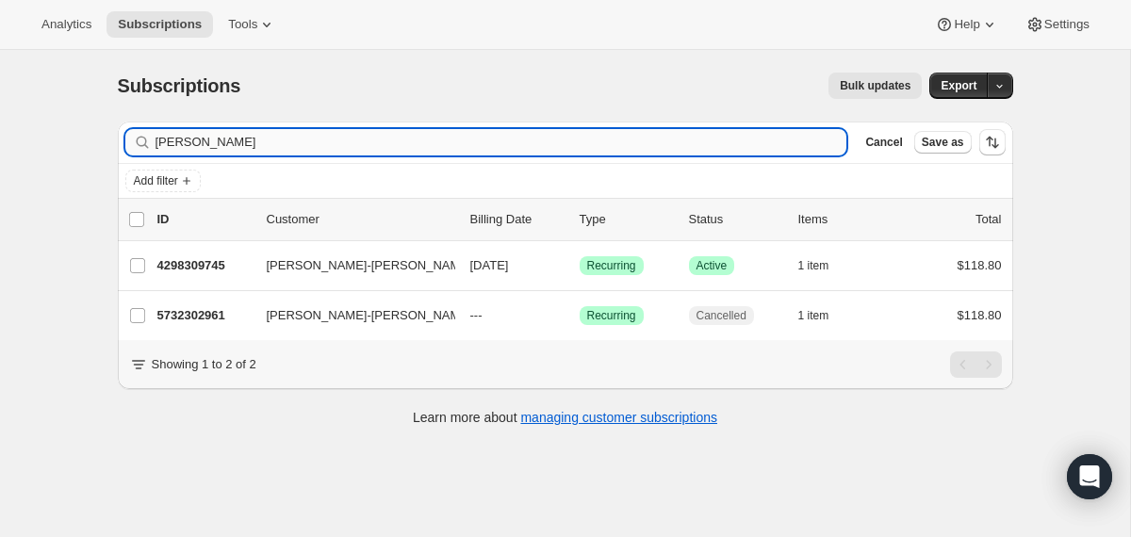
click at [553, 142] on input "[PERSON_NAME]" at bounding box center [501, 142] width 692 height 26
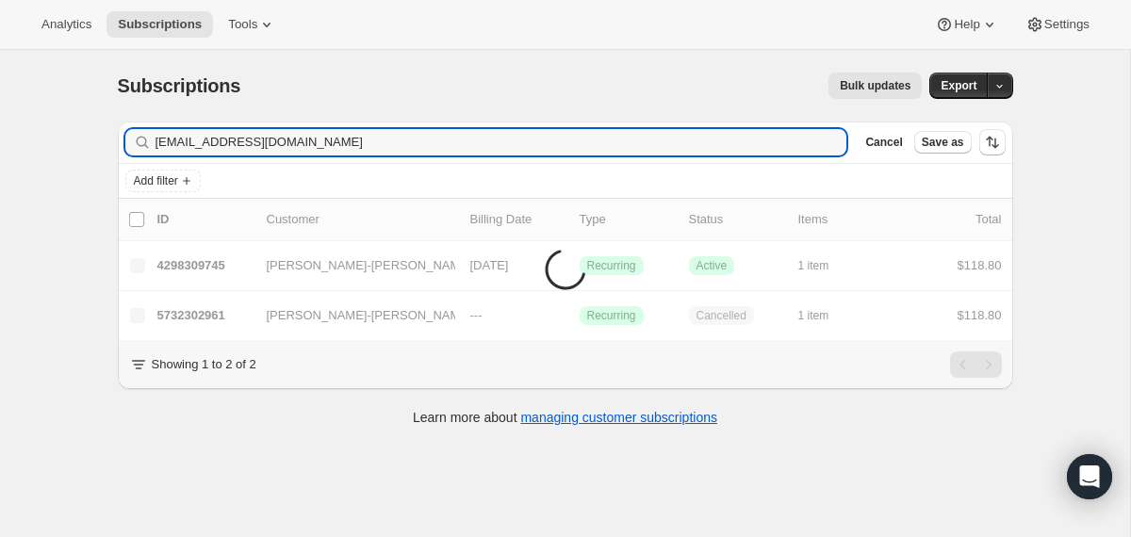
type input "[EMAIL_ADDRESS][DOMAIN_NAME]"
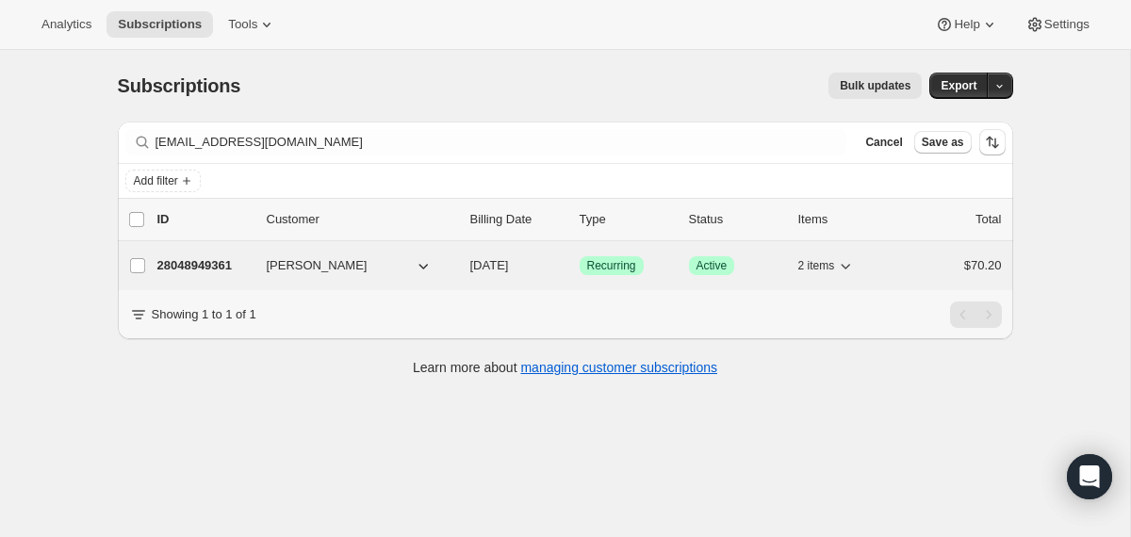
click at [477, 265] on span "[DATE]" at bounding box center [489, 265] width 39 height 14
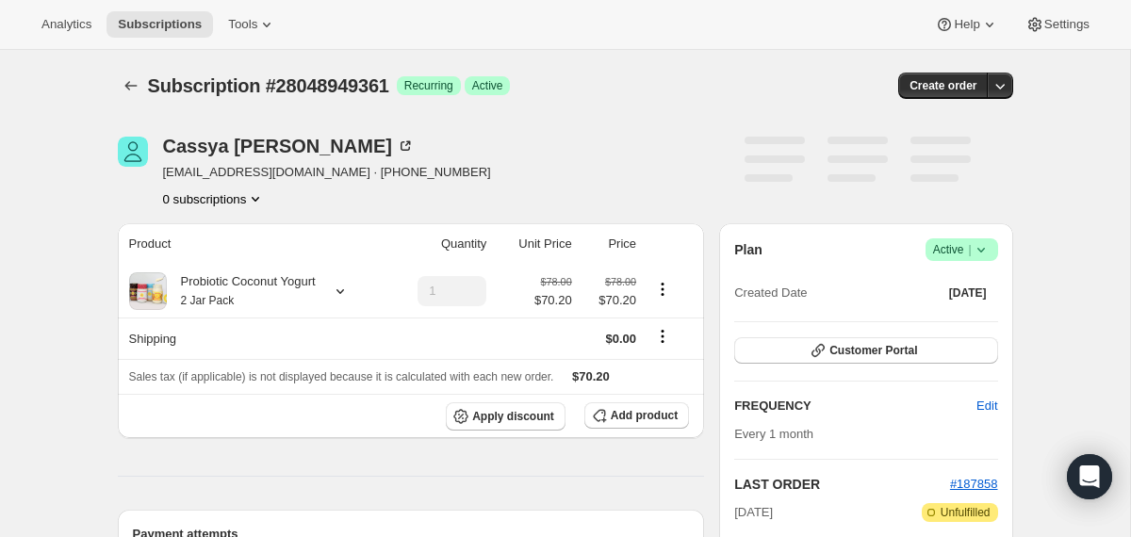
click at [981, 250] on icon at bounding box center [980, 250] width 8 height 5
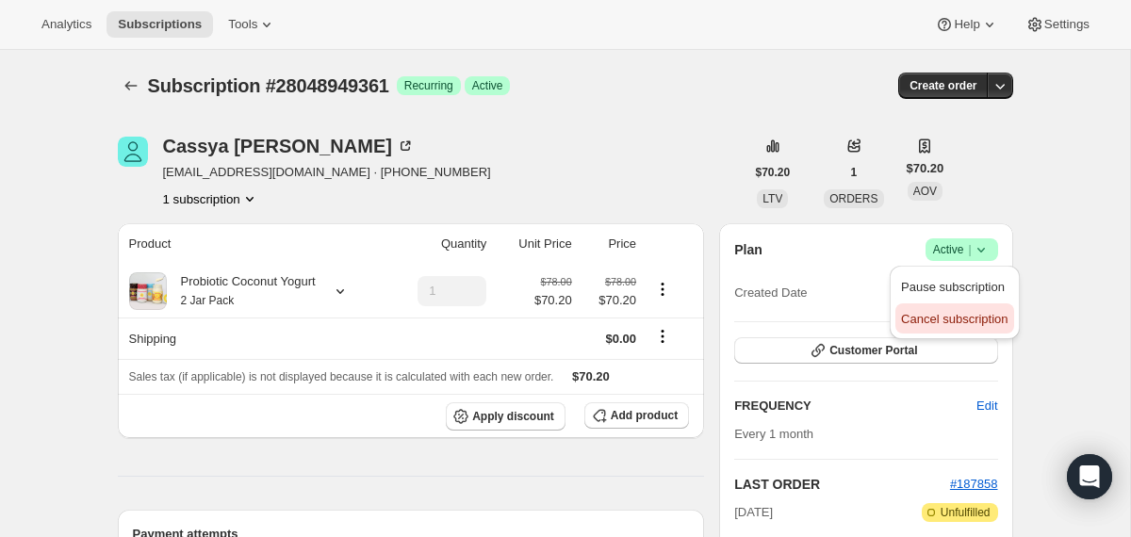
click at [937, 318] on span "Cancel subscription" at bounding box center [954, 319] width 106 height 14
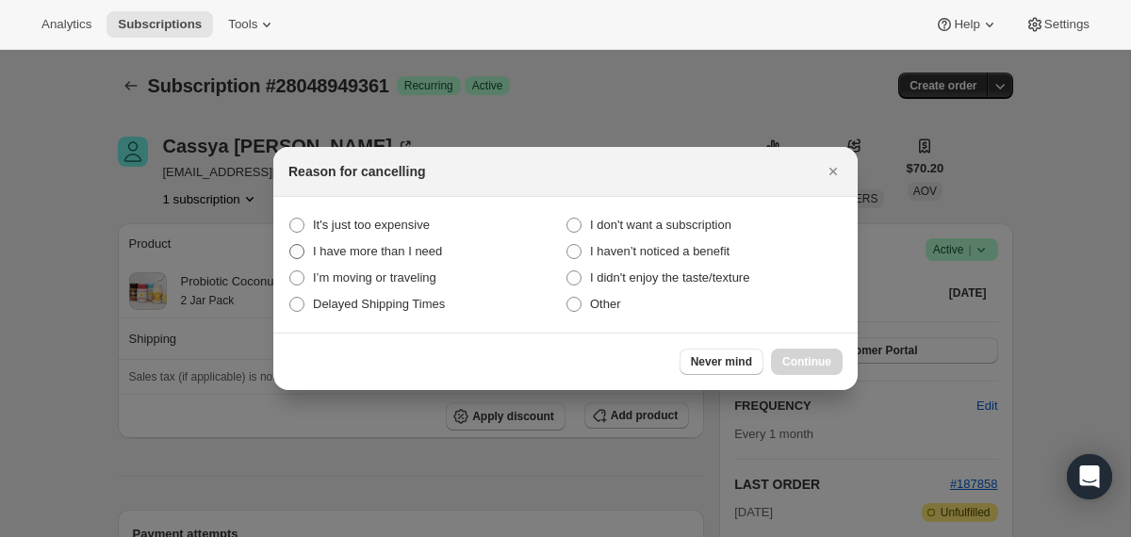
click at [397, 251] on span "I have more than I need" at bounding box center [377, 251] width 129 height 14
click at [290, 245] on need "I have more than I need" at bounding box center [289, 244] width 1 height 1
radio need "true"
click at [806, 356] on span "Continue" at bounding box center [806, 361] width 49 height 15
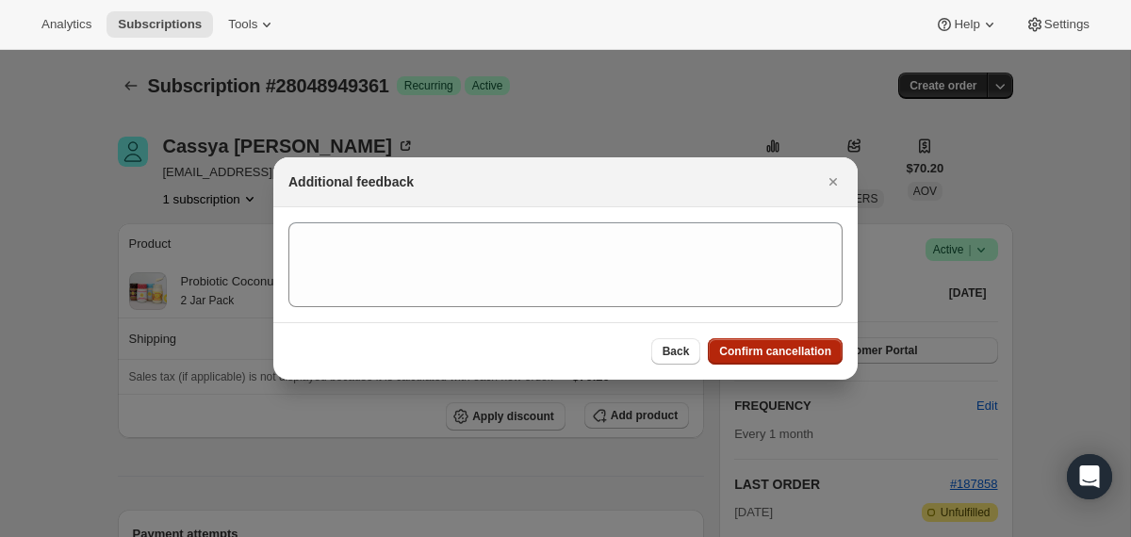
click at [806, 356] on span "Confirm cancellation" at bounding box center [775, 351] width 112 height 15
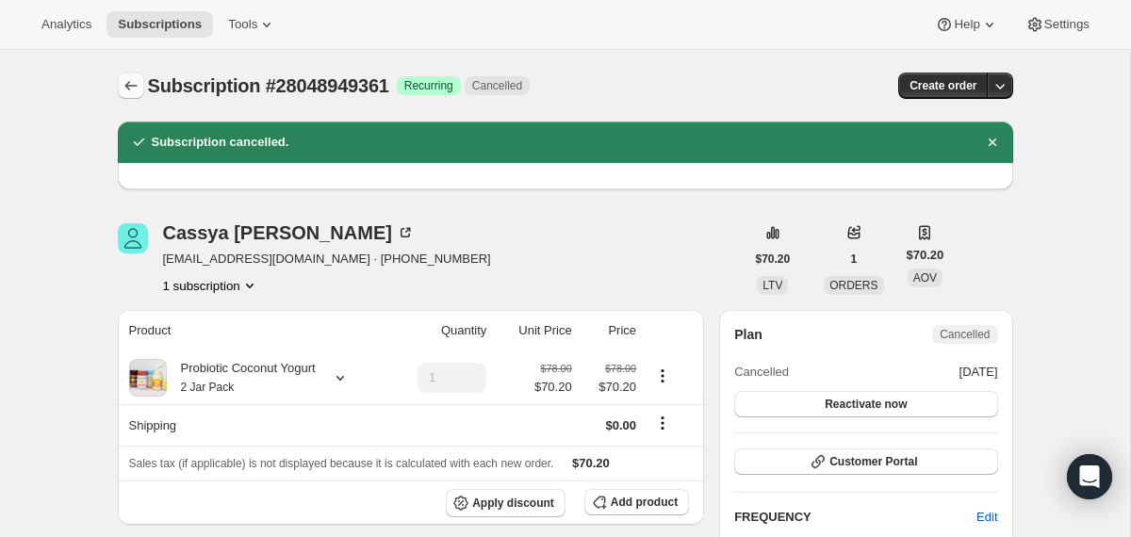
click at [126, 88] on icon "Subscriptions" at bounding box center [130, 85] width 12 height 9
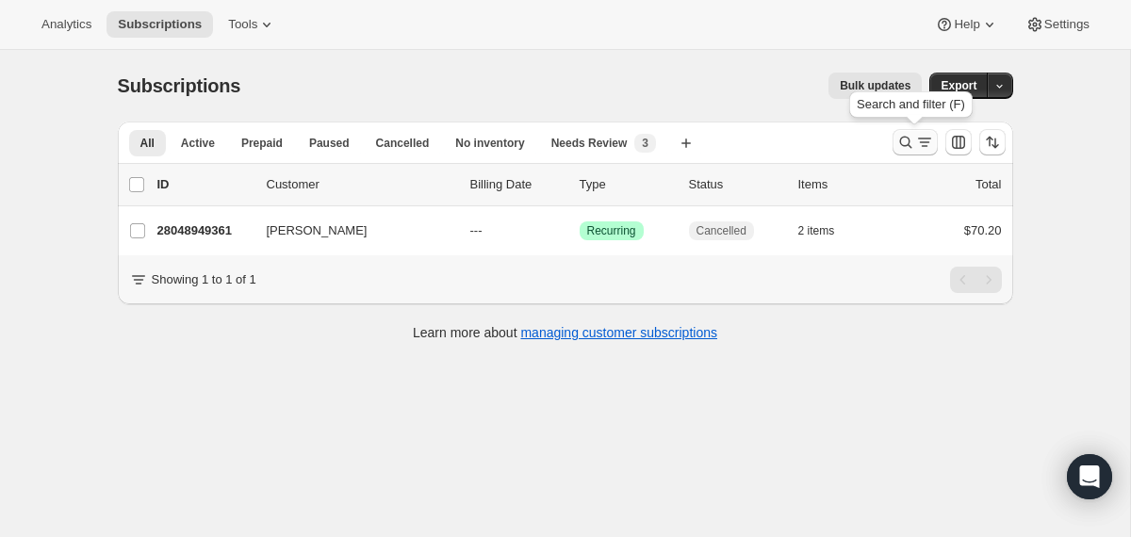
click at [905, 142] on icon "Search and filter results" at bounding box center [905, 142] width 19 height 19
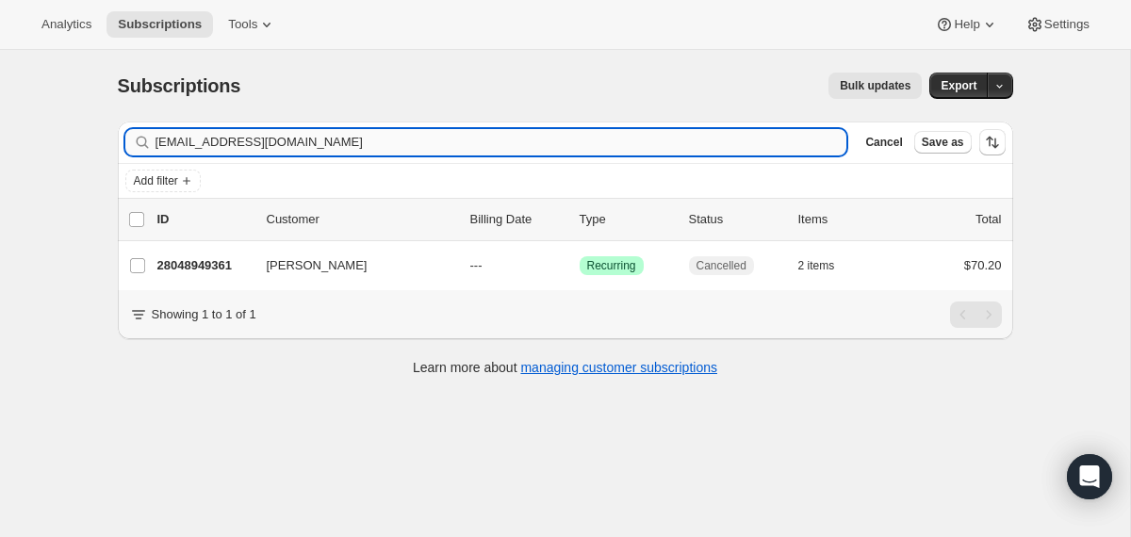
click at [657, 136] on input "[EMAIL_ADDRESS][DOMAIN_NAME]" at bounding box center [501, 142] width 692 height 26
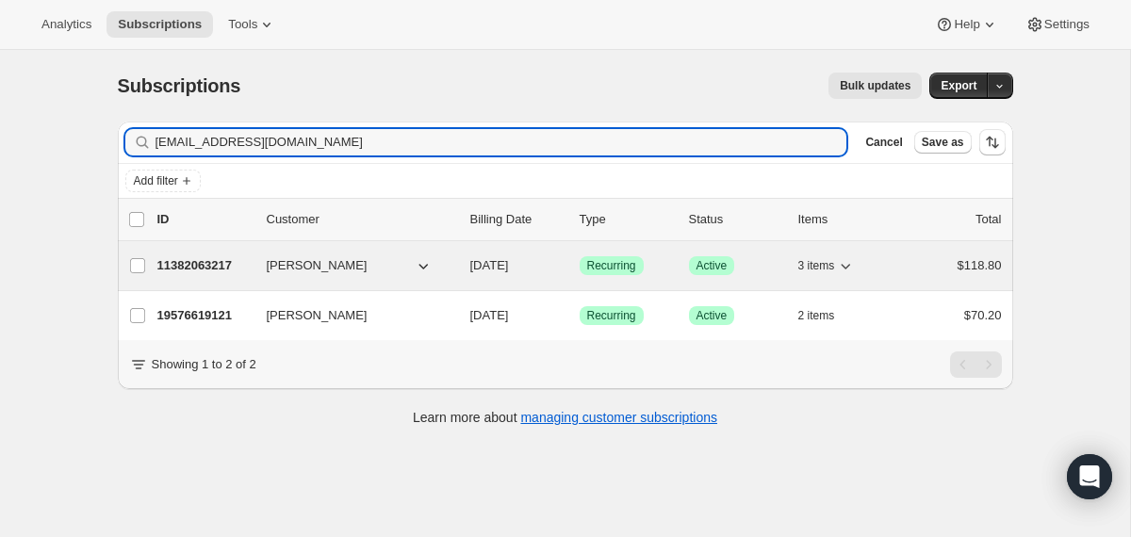
type input "[EMAIL_ADDRESS][DOMAIN_NAME]"
click at [466, 269] on div "11382063217 [PERSON_NAME] [DATE] Success Recurring Success Active 3 items $118.…" at bounding box center [579, 266] width 844 height 26
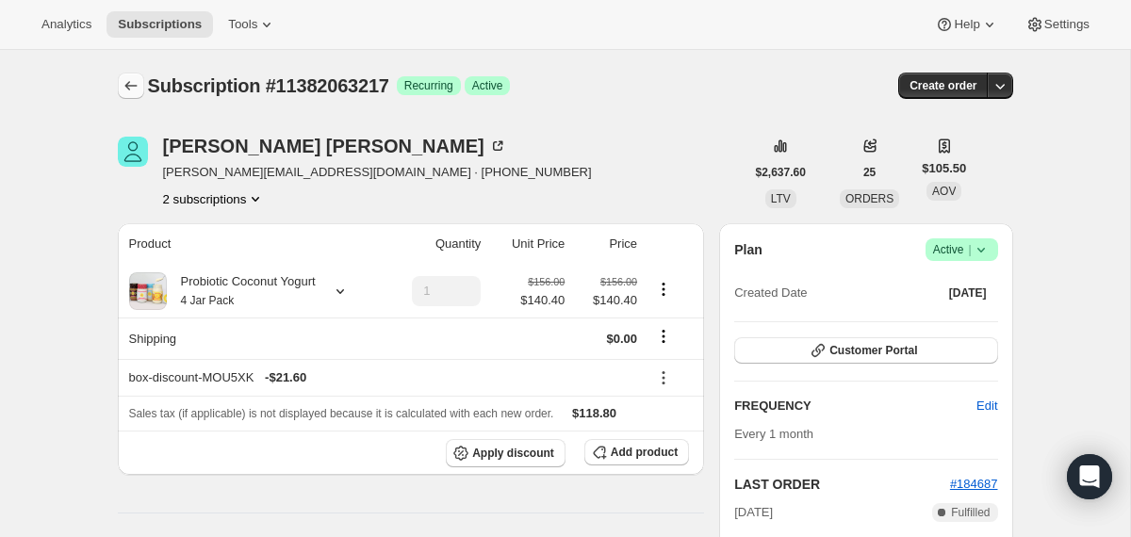
click at [137, 90] on icon "Subscriptions" at bounding box center [131, 85] width 19 height 19
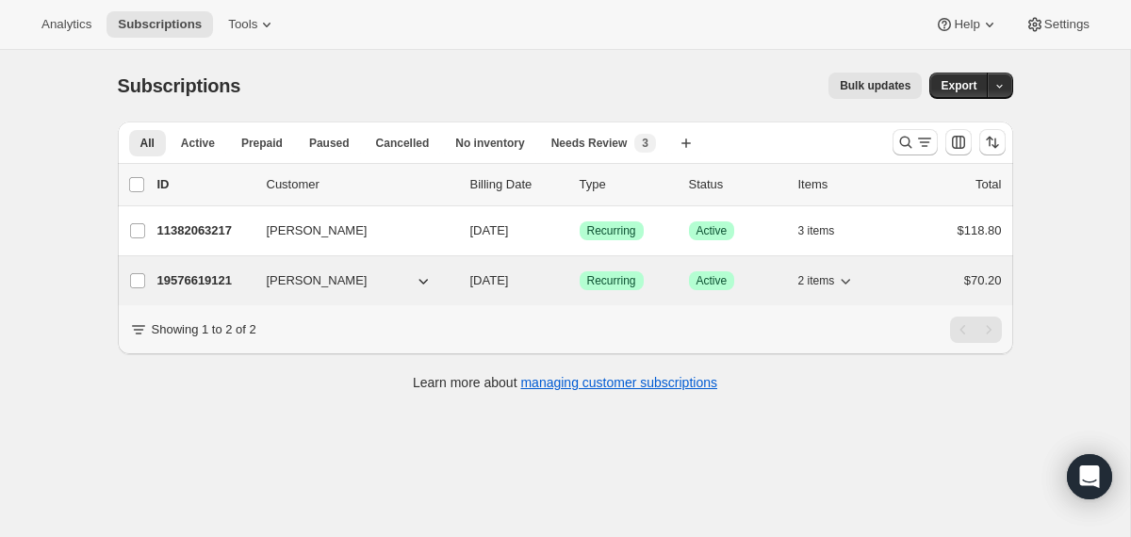
click at [460, 285] on div "19576619121 [PERSON_NAME] [DATE] Success Recurring Success Active 2 items $70.20" at bounding box center [579, 281] width 844 height 26
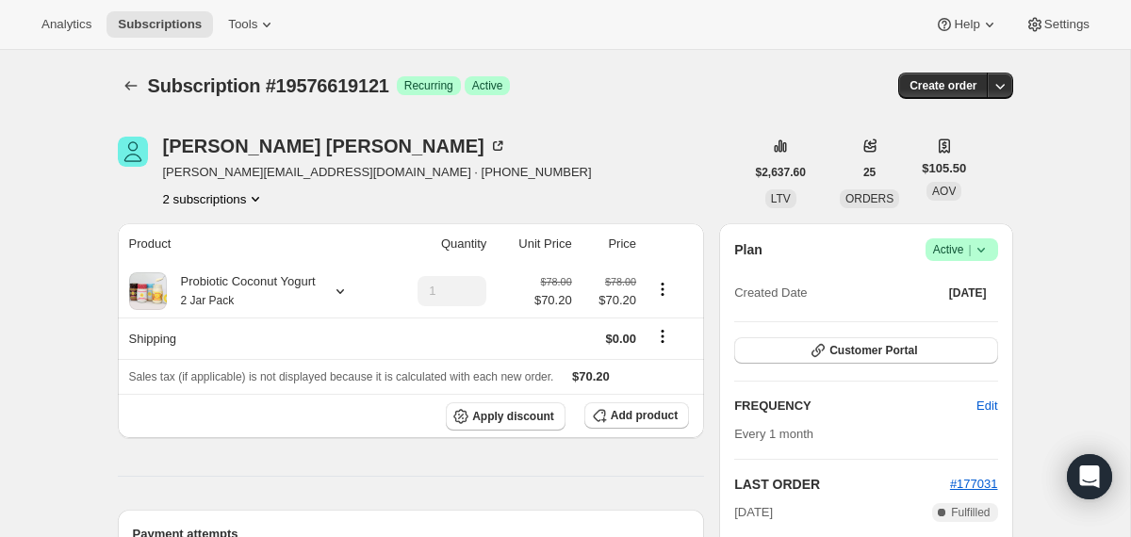
click at [980, 253] on icon at bounding box center [980, 249] width 19 height 19
click at [975, 313] on span "Cancel subscription" at bounding box center [954, 319] width 106 height 14
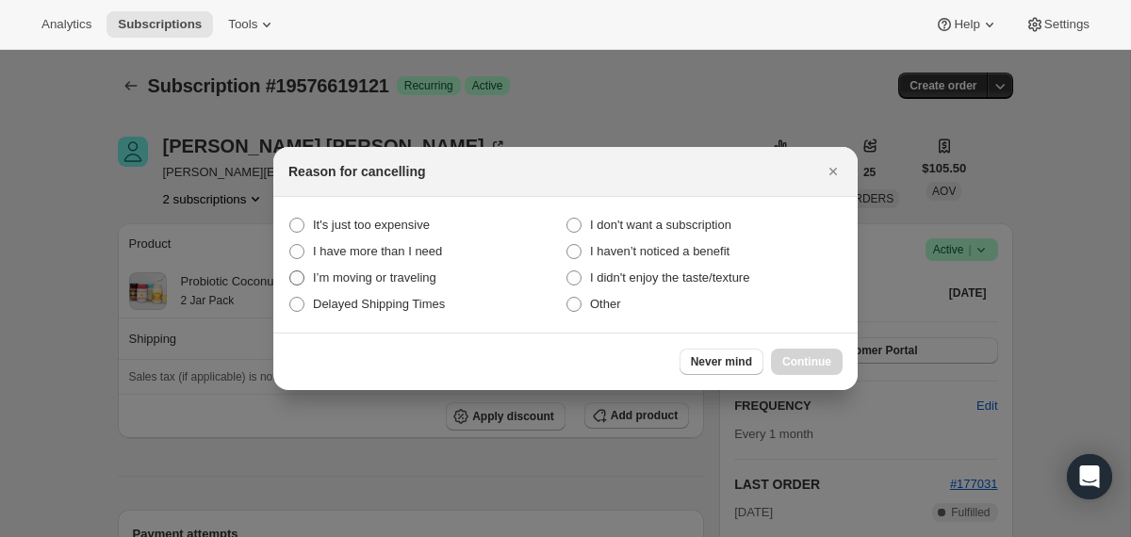
click at [384, 277] on span "I’m moving or traveling" at bounding box center [374, 277] width 123 height 14
click at [290, 271] on traveling "I’m moving or traveling" at bounding box center [289, 270] width 1 height 1
radio traveling "true"
click at [791, 358] on span "Continue" at bounding box center [806, 361] width 49 height 15
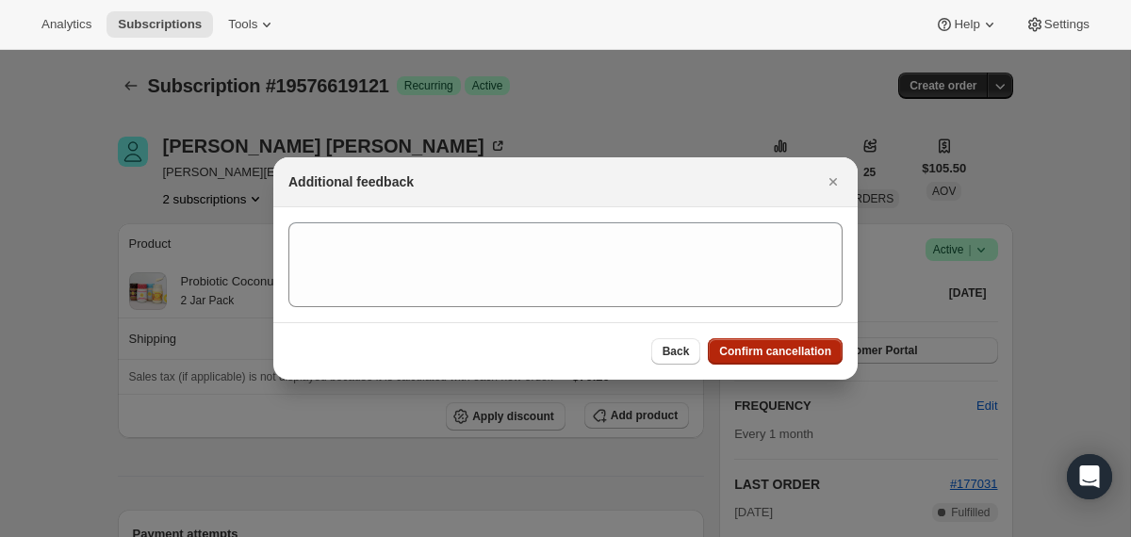
click at [791, 358] on span "Confirm cancellation" at bounding box center [775, 351] width 112 height 15
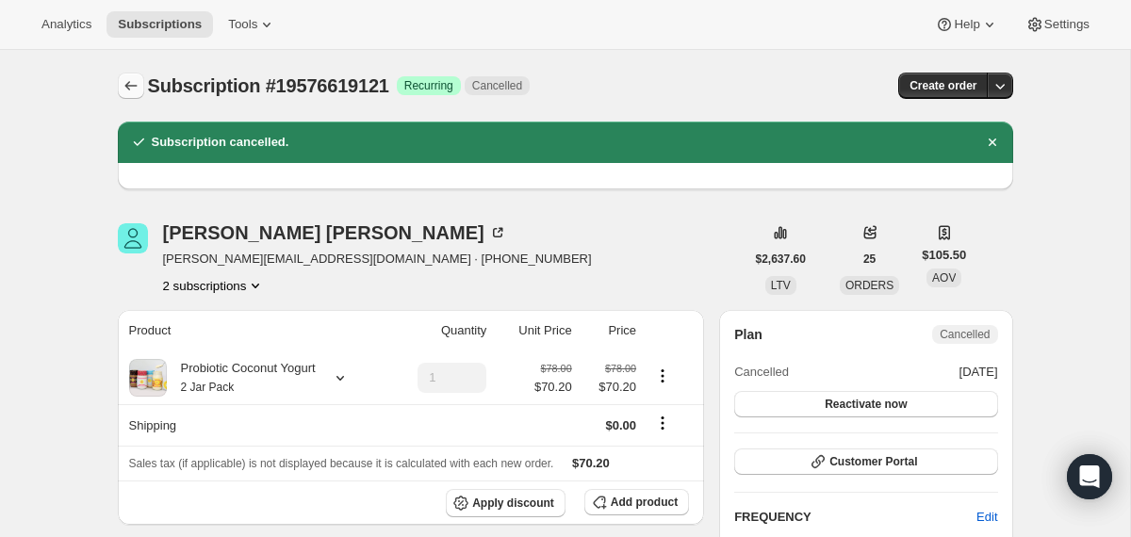
click at [124, 96] on button "Subscriptions" at bounding box center [131, 86] width 26 height 26
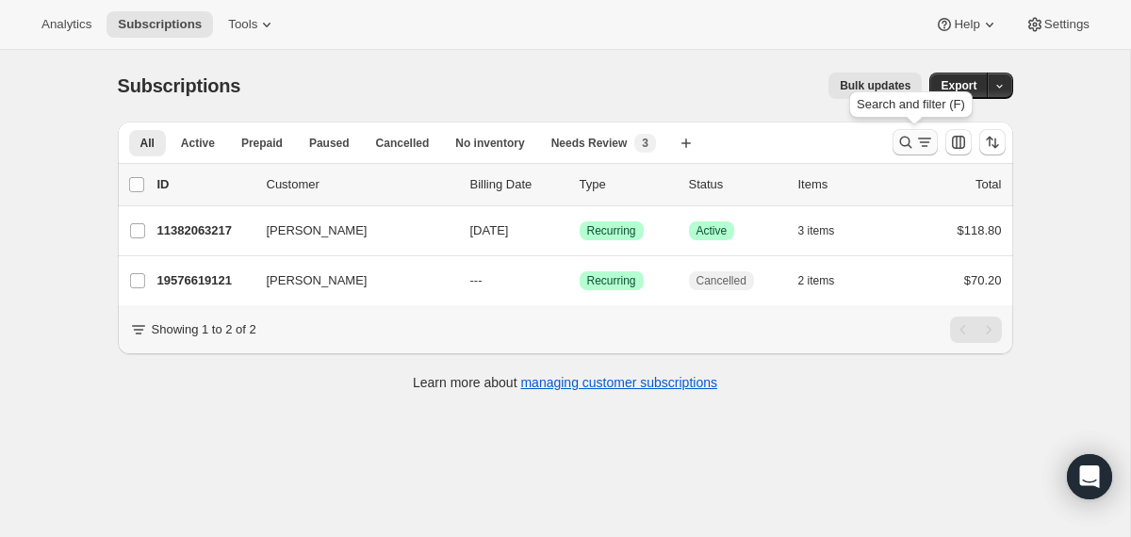
click at [915, 139] on icon "Search and filter results" at bounding box center [924, 142] width 19 height 19
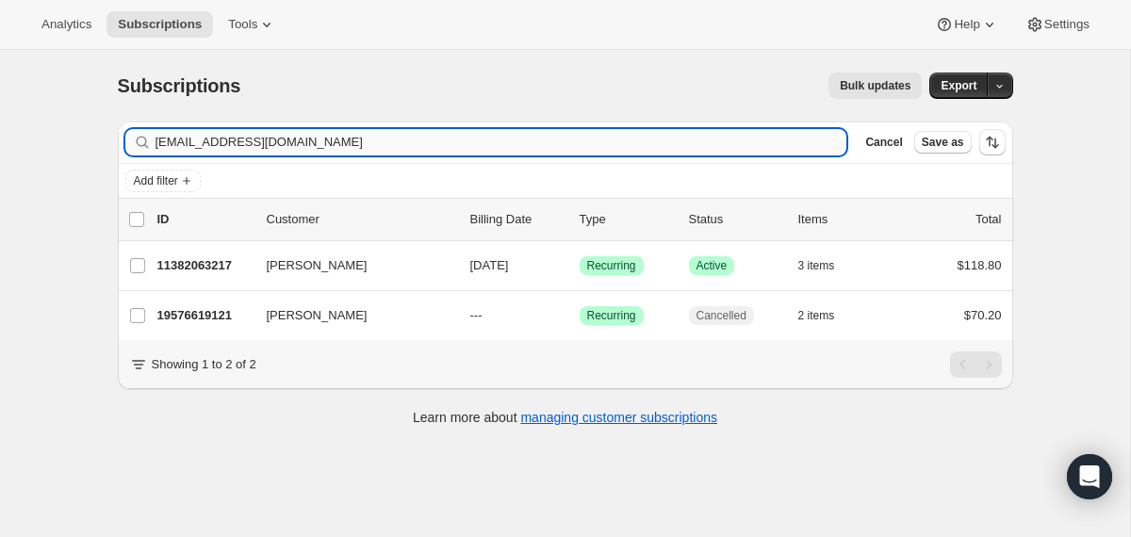
click at [571, 151] on input "[EMAIL_ADDRESS][DOMAIN_NAME]" at bounding box center [501, 142] width 692 height 26
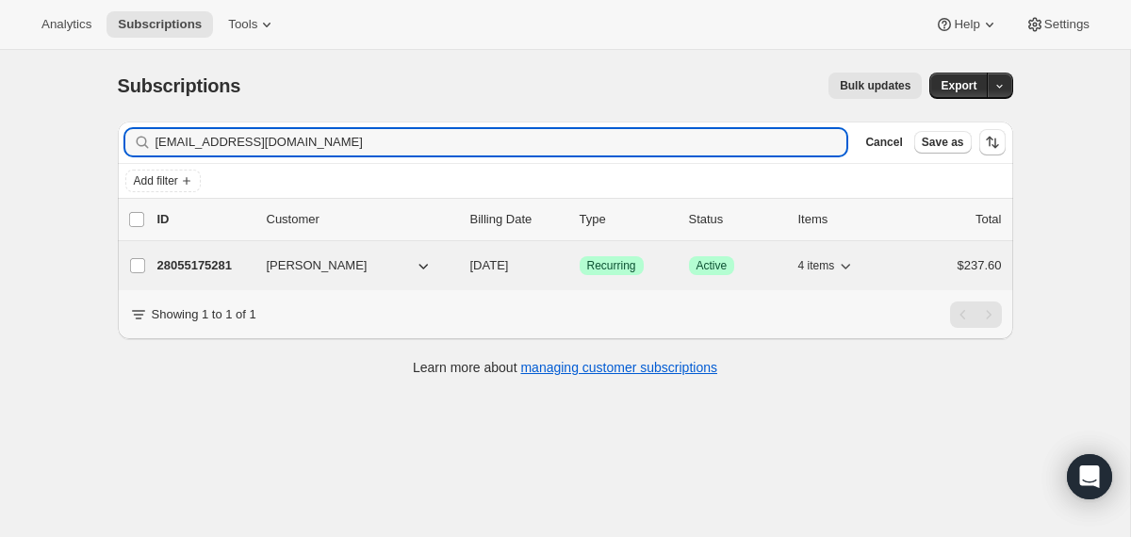
type input "[EMAIL_ADDRESS][DOMAIN_NAME]"
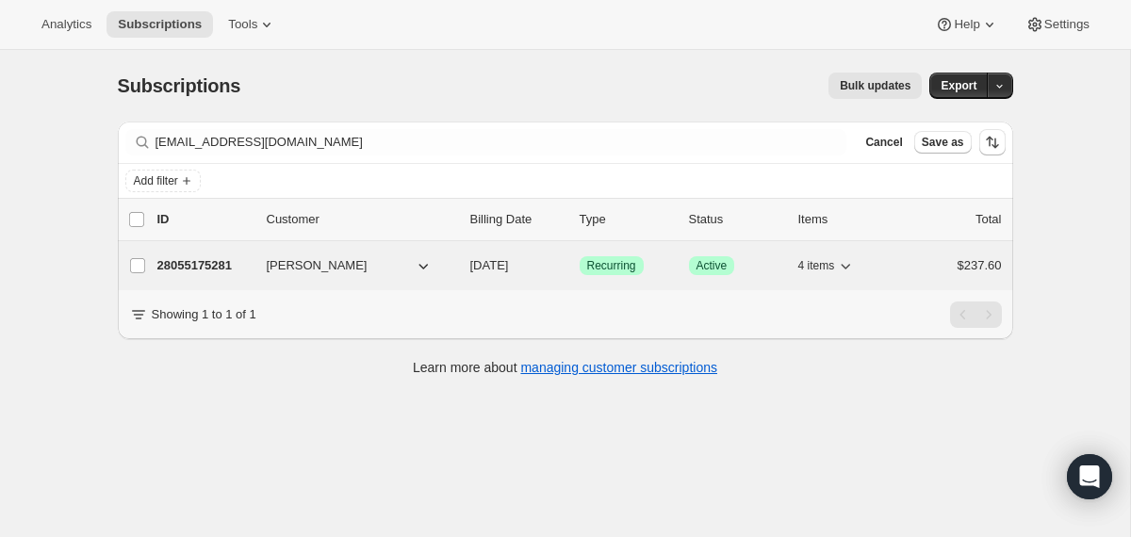
click at [467, 266] on div "28055175281 [PERSON_NAME] [DATE] Success Recurring Success Active 4 items $237.…" at bounding box center [579, 266] width 844 height 26
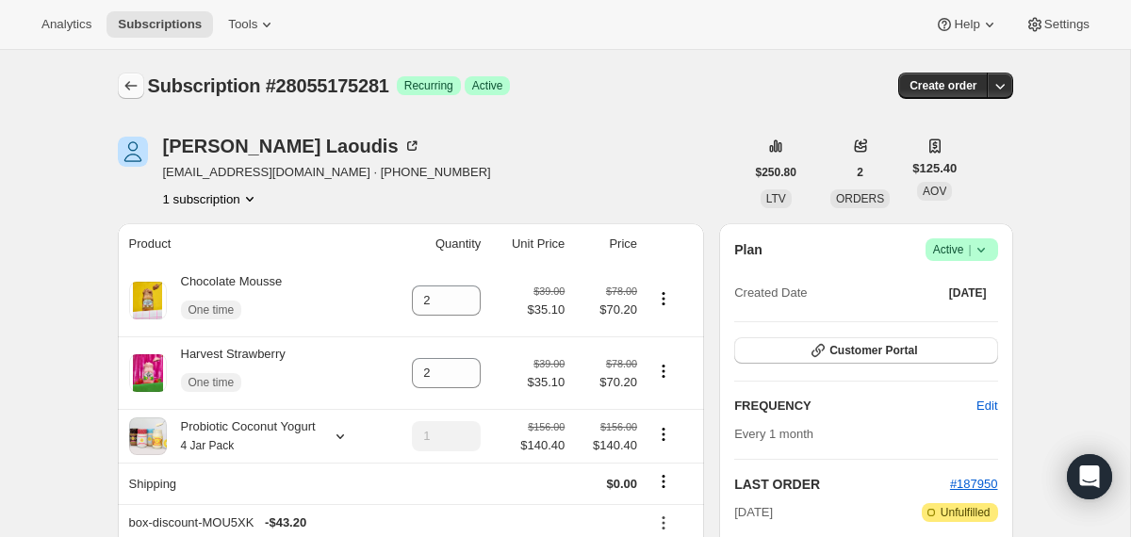
click at [131, 84] on icon "Subscriptions" at bounding box center [131, 85] width 19 height 19
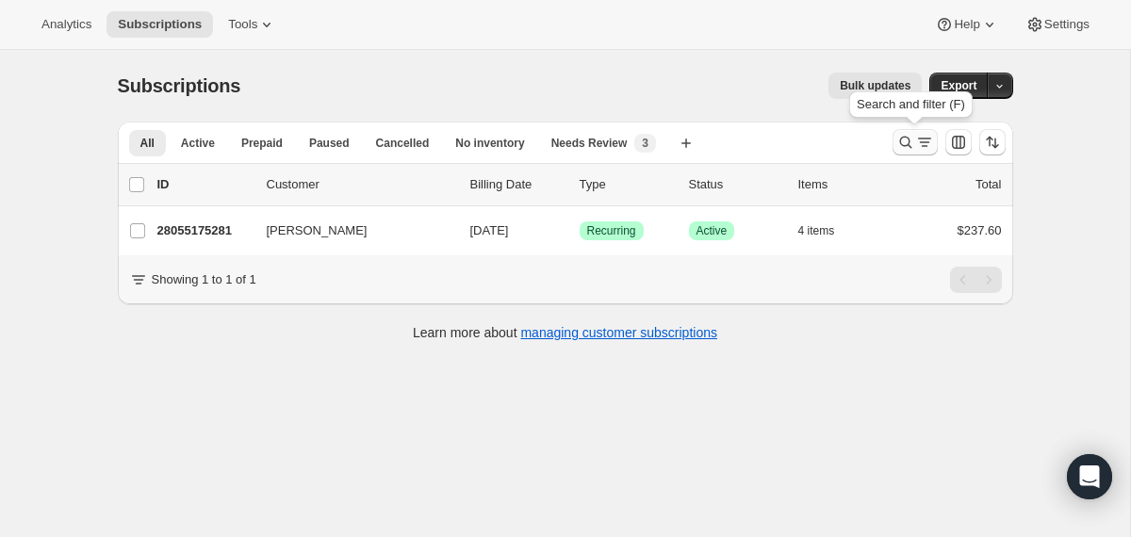
click at [902, 142] on icon "Search and filter results" at bounding box center [905, 142] width 19 height 19
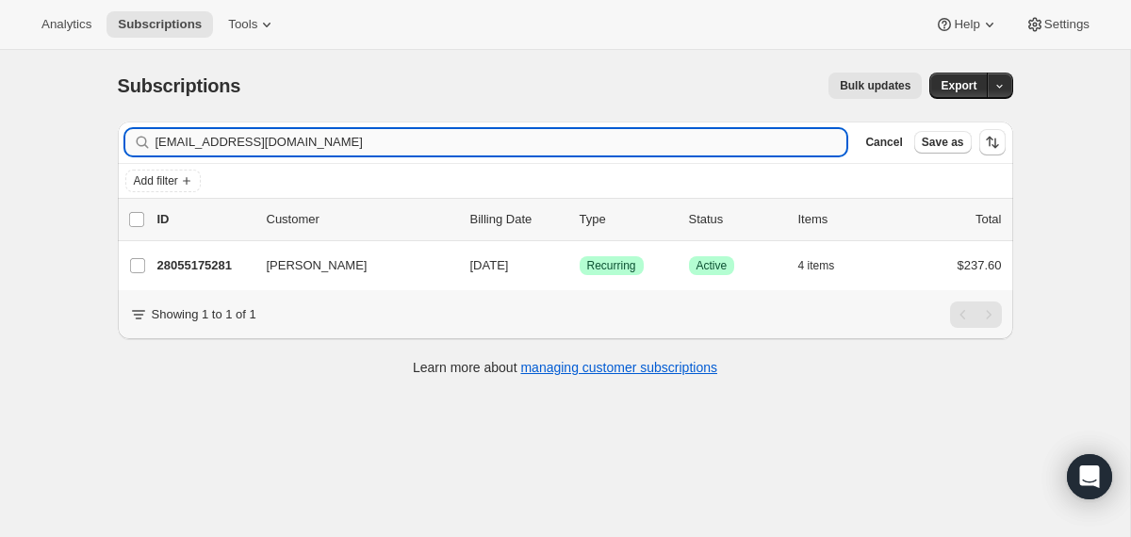
click at [666, 146] on input "[EMAIL_ADDRESS][DOMAIN_NAME]" at bounding box center [501, 142] width 692 height 26
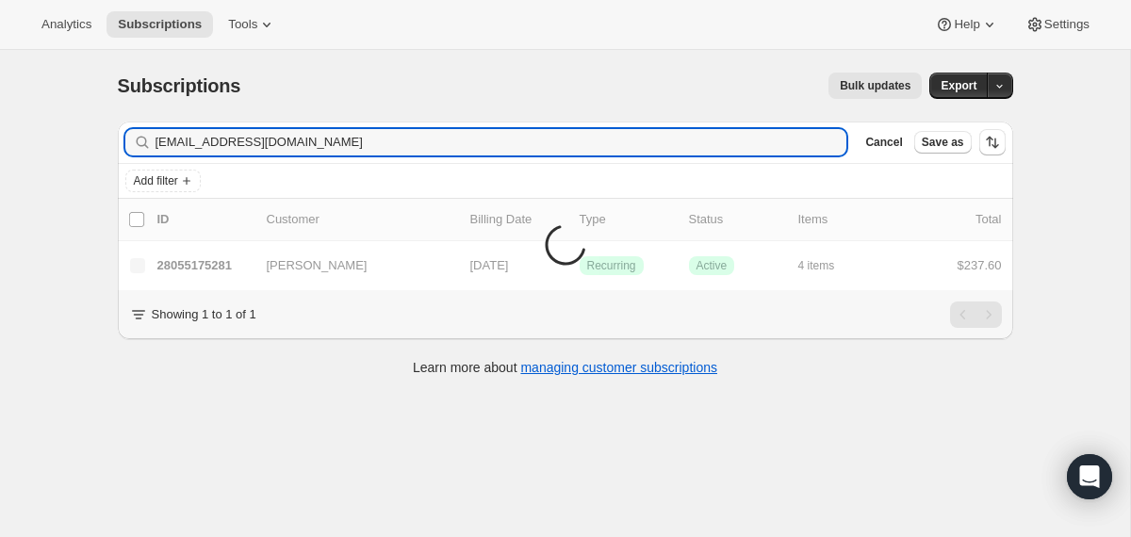
type input "[EMAIL_ADDRESS][DOMAIN_NAME]"
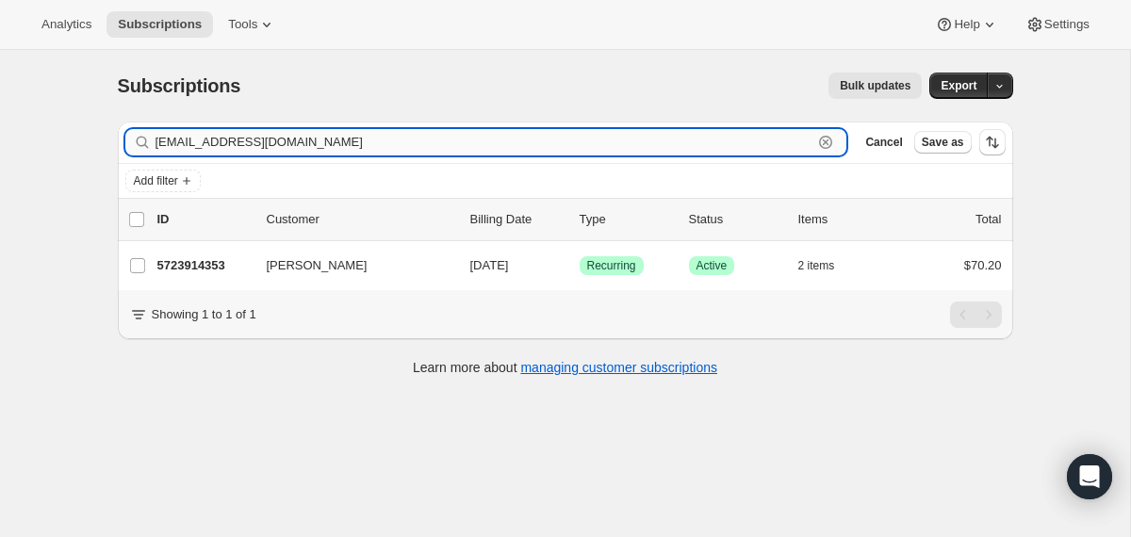
click at [254, 131] on input "[EMAIL_ADDRESS][DOMAIN_NAME]" at bounding box center [484, 142] width 658 height 26
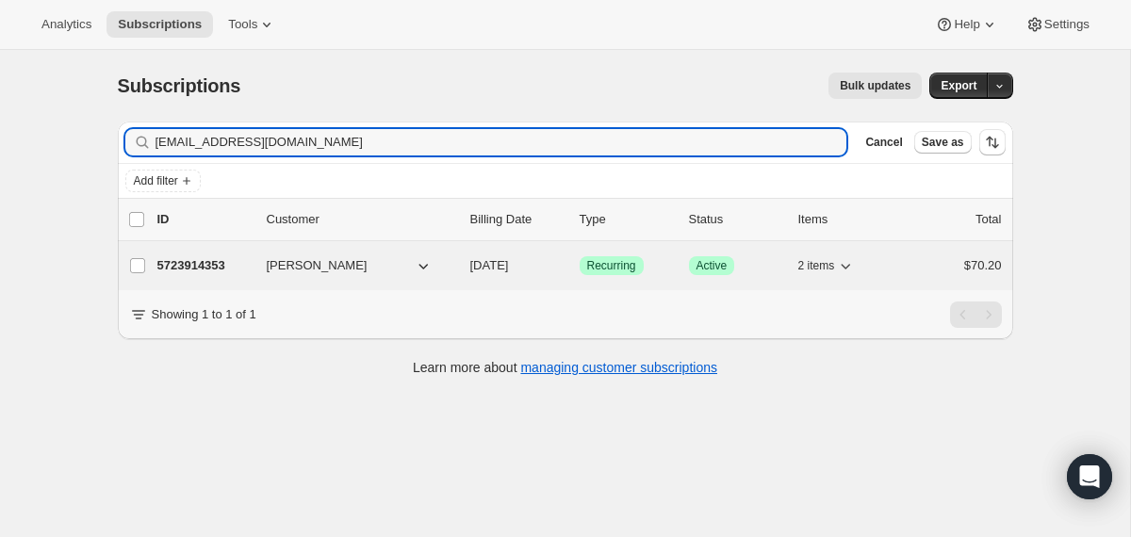
click at [464, 261] on div "5723914353 [PERSON_NAME] [DATE] Success Recurring Success Active 2 items $70.20" at bounding box center [579, 266] width 844 height 26
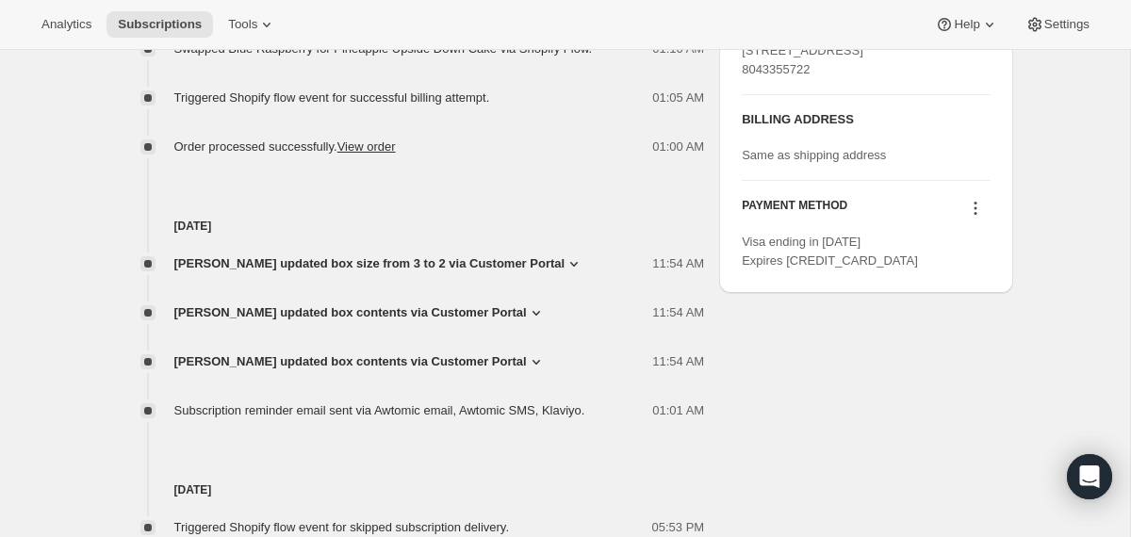
scroll to position [862, 0]
click at [387, 312] on span "[PERSON_NAME] updated box contents via Customer Portal" at bounding box center [350, 311] width 352 height 19
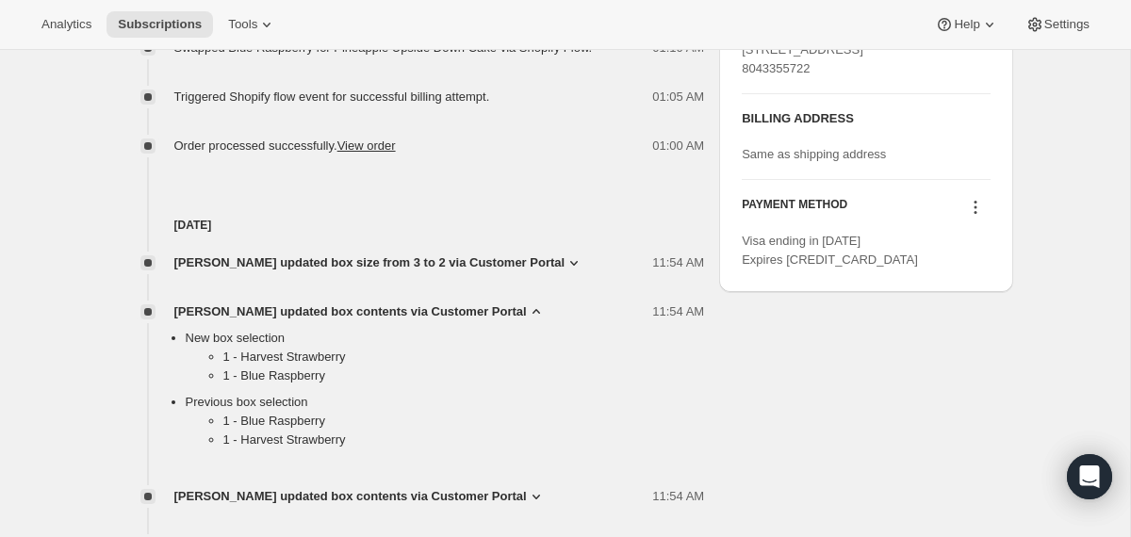
click at [387, 312] on span "[PERSON_NAME] updated box contents via Customer Portal" at bounding box center [350, 311] width 352 height 19
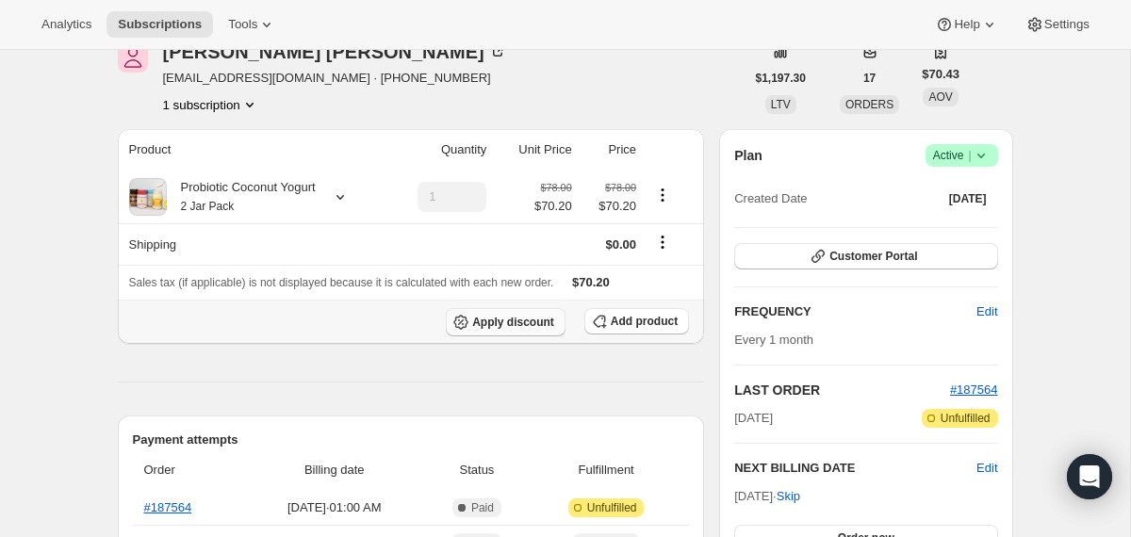
scroll to position [115, 0]
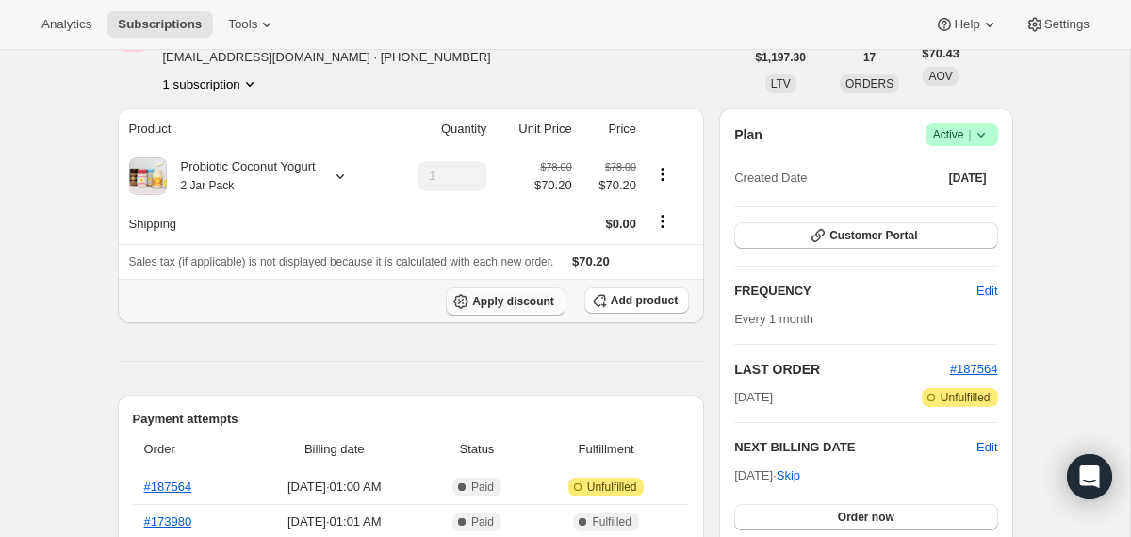
click at [499, 299] on span "Apply discount" at bounding box center [513, 301] width 82 height 15
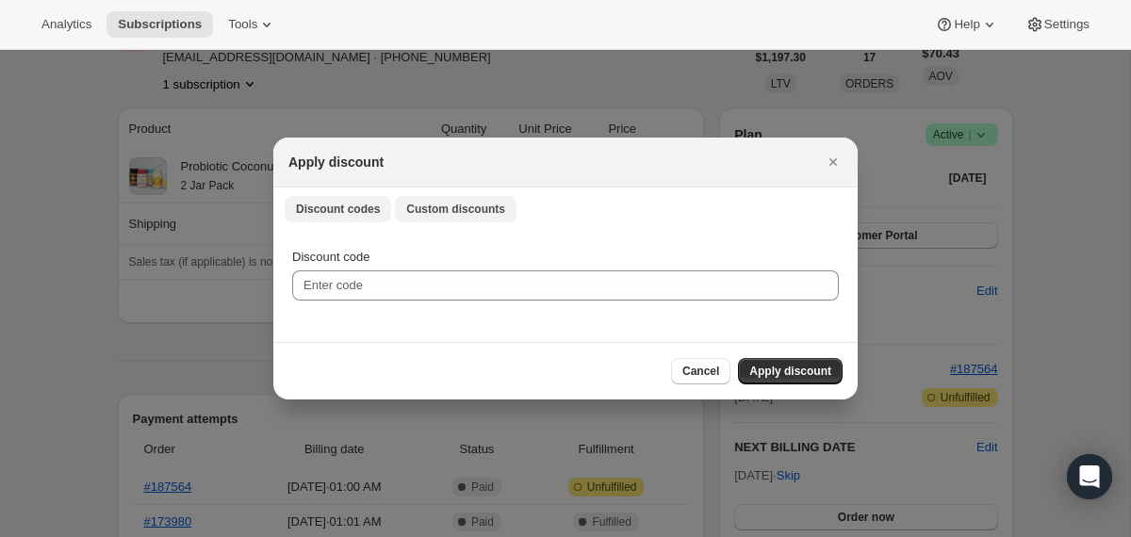
click at [469, 217] on button "Custom discounts" at bounding box center [456, 209] width 122 height 26
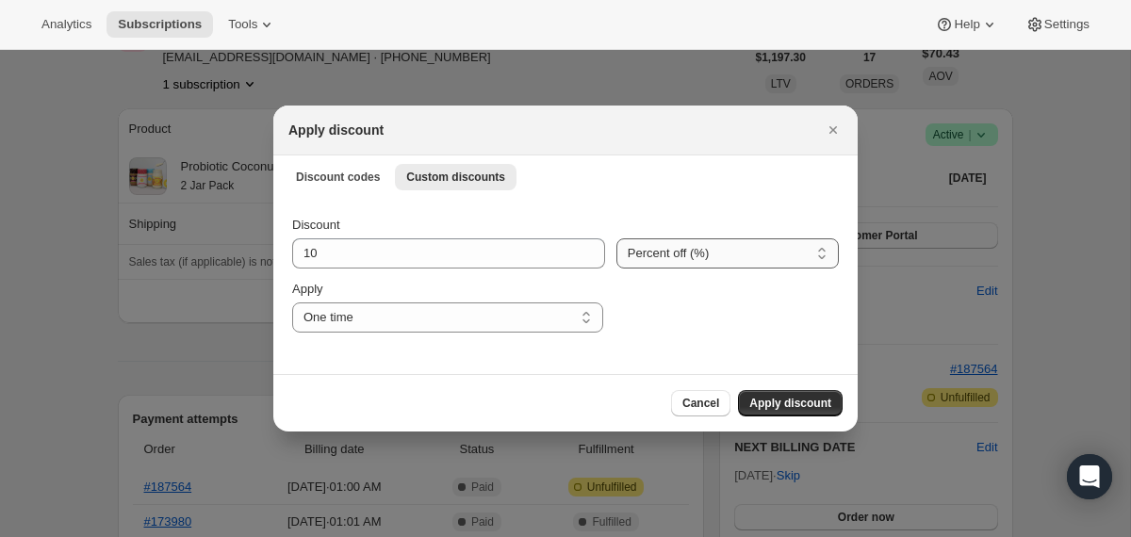
click at [616, 260] on select "Percent off (%) Amount off ($)" at bounding box center [727, 253] width 222 height 30
select select "fixed"
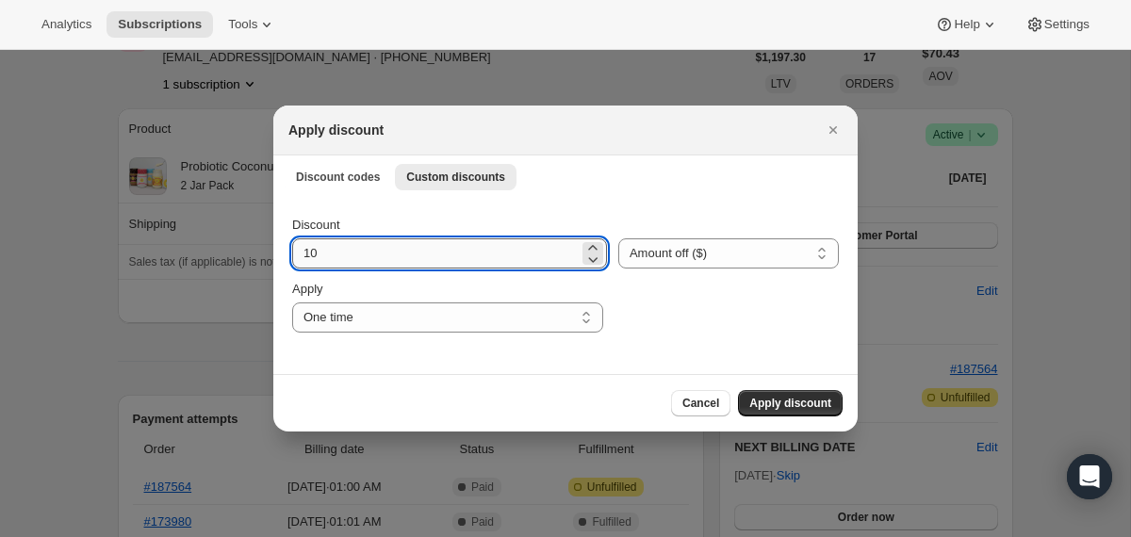
click at [446, 251] on input "10" at bounding box center [435, 253] width 286 height 30
type input "35.1"
click at [758, 401] on span "Apply discount" at bounding box center [790, 403] width 82 height 15
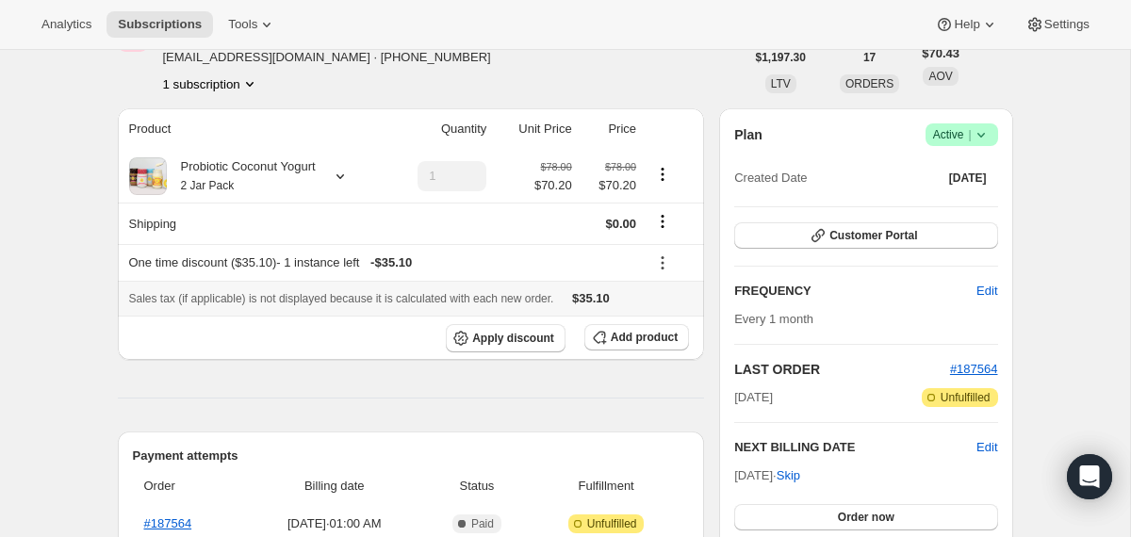
scroll to position [0, 0]
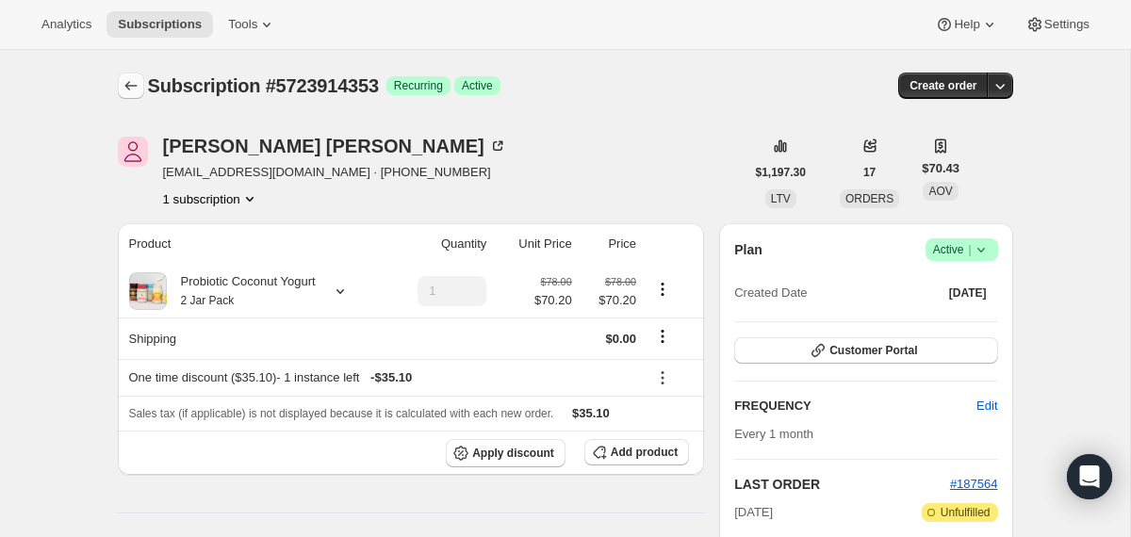
click at [127, 84] on icon "Subscriptions" at bounding box center [130, 85] width 12 height 9
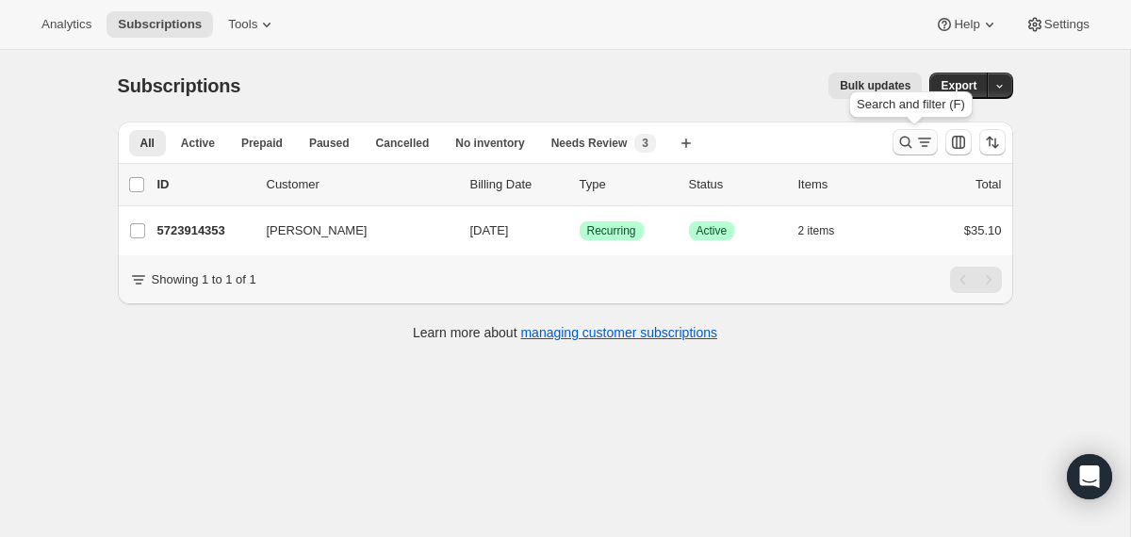
click at [905, 143] on icon "Search and filter results" at bounding box center [905, 142] width 19 height 19
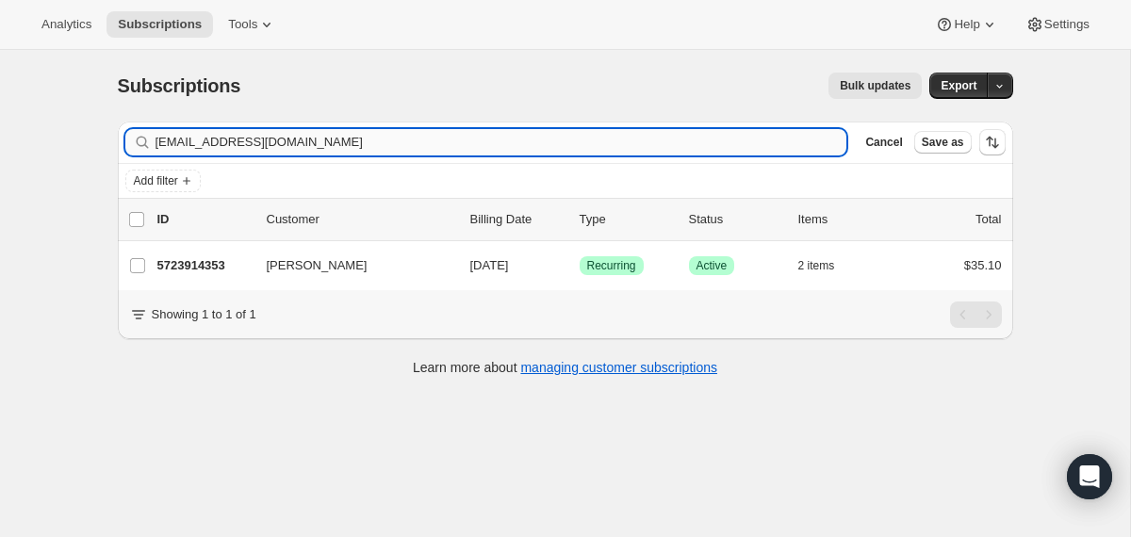
click at [552, 139] on input "[EMAIL_ADDRESS][DOMAIN_NAME]" at bounding box center [501, 142] width 692 height 26
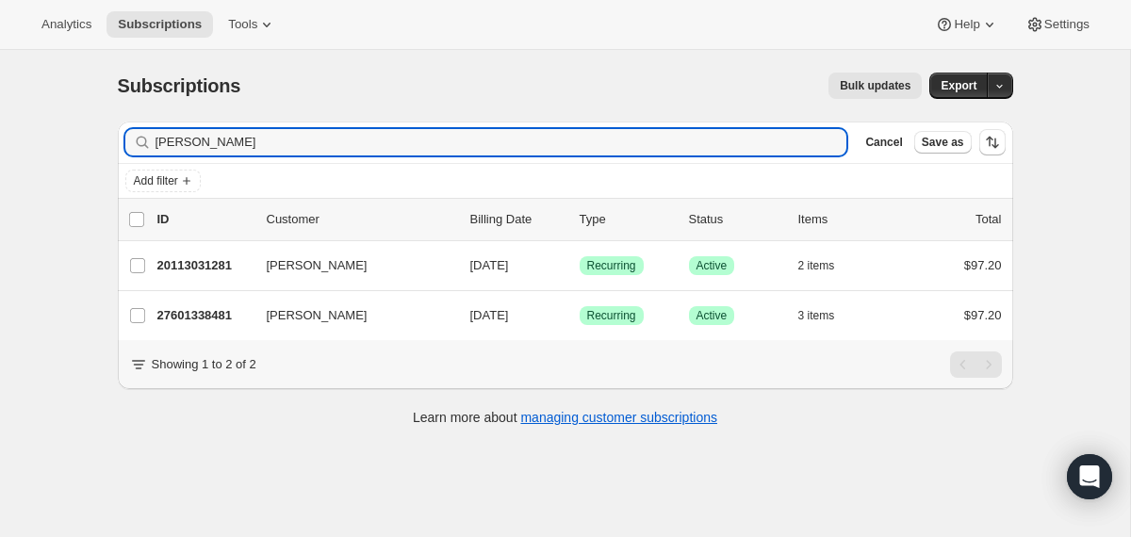
type input "[PERSON_NAME]"
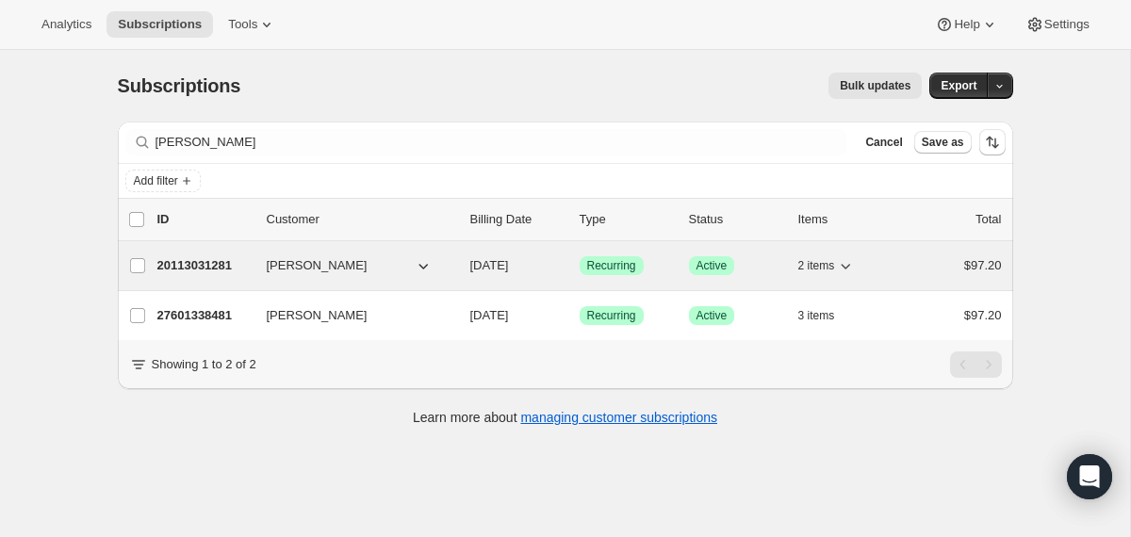
click at [462, 260] on div "20113031281 [PERSON_NAME] [DATE] Success Recurring Success Active 2 items $97.20" at bounding box center [579, 266] width 844 height 26
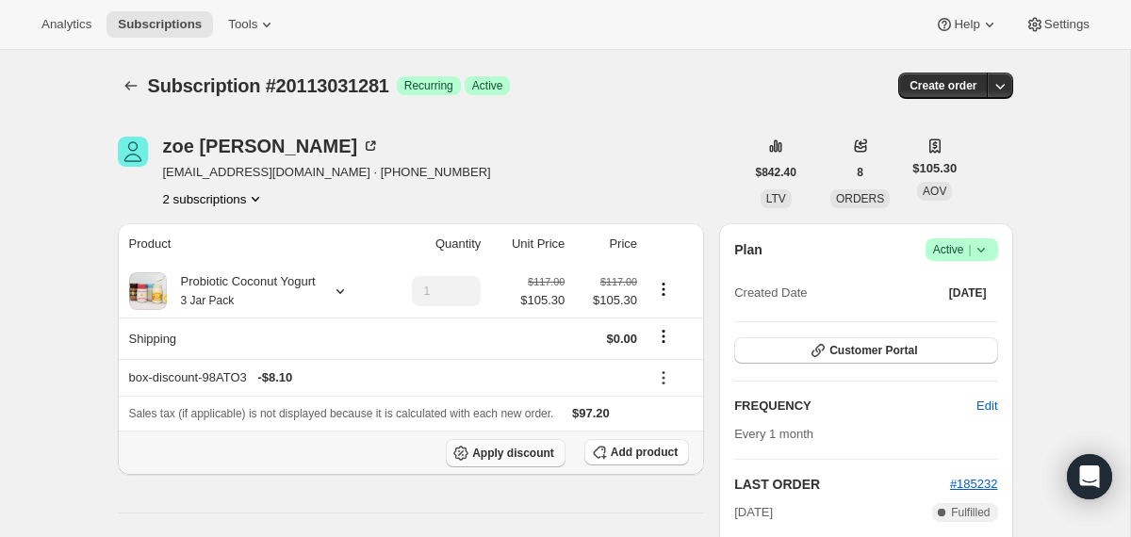
click at [504, 448] on span "Apply discount" at bounding box center [513, 453] width 82 height 15
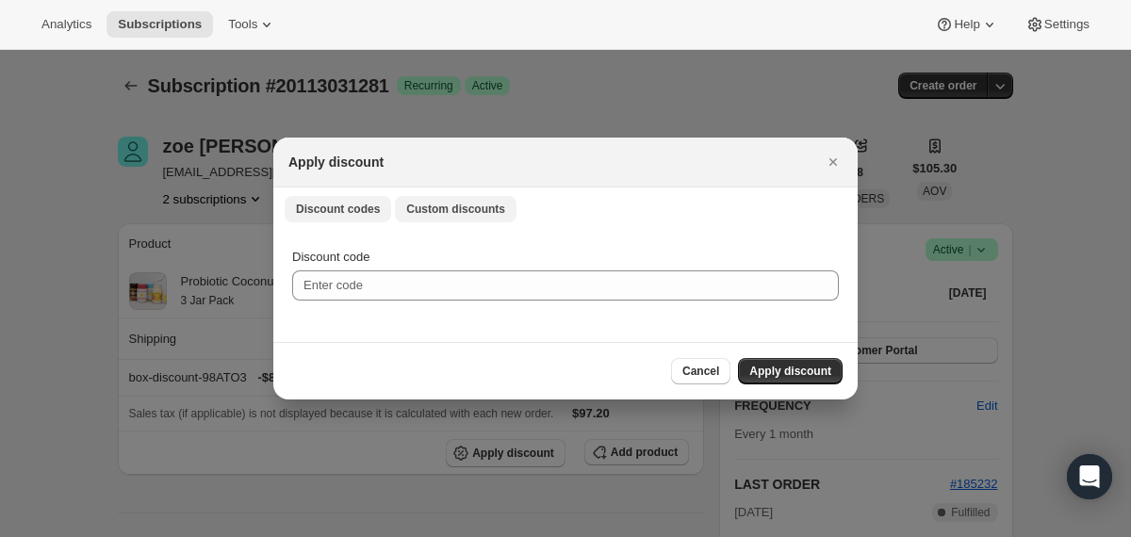
click at [425, 211] on span "Custom discounts" at bounding box center [455, 209] width 99 height 15
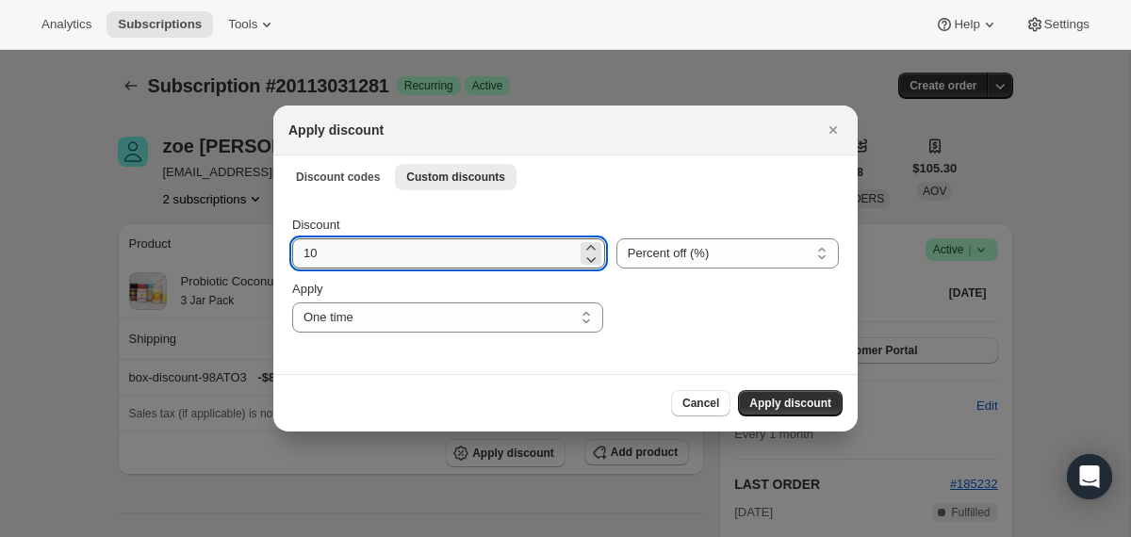
click at [538, 256] on input "10" at bounding box center [434, 253] width 285 height 30
type input "100"
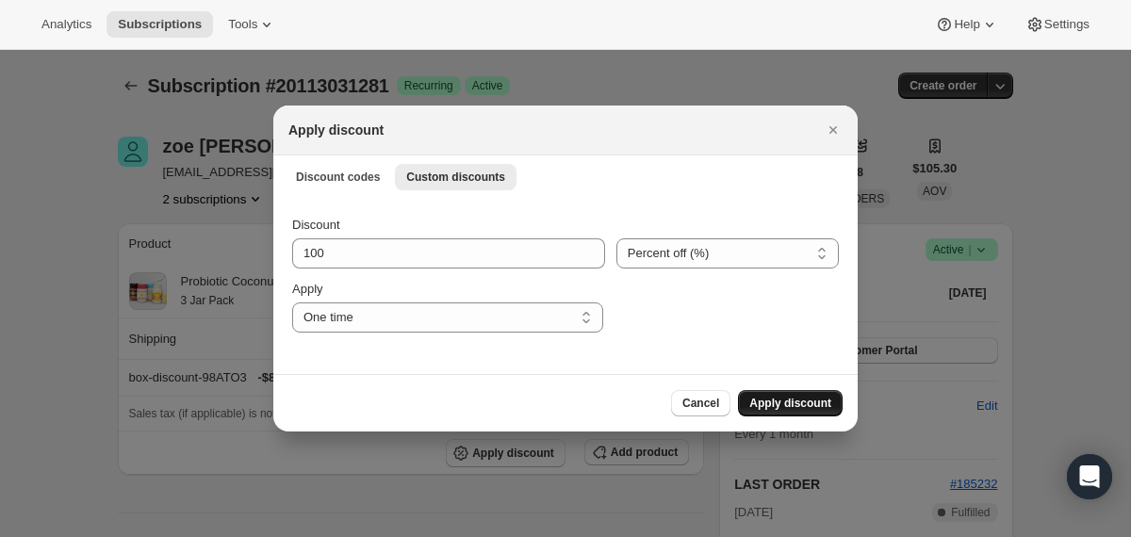
click at [785, 397] on span "Apply discount" at bounding box center [790, 403] width 82 height 15
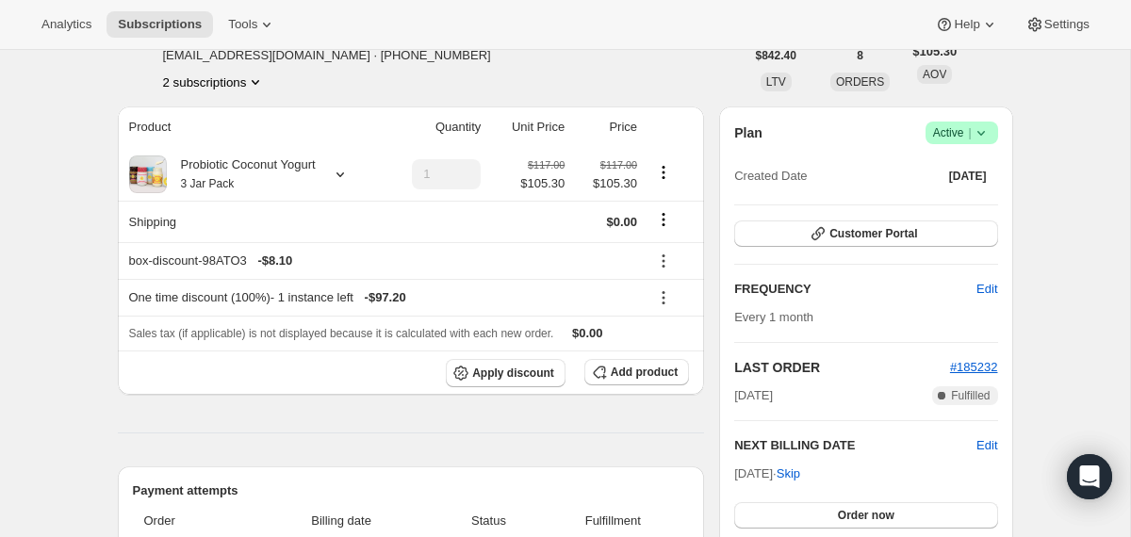
scroll to position [163, 0]
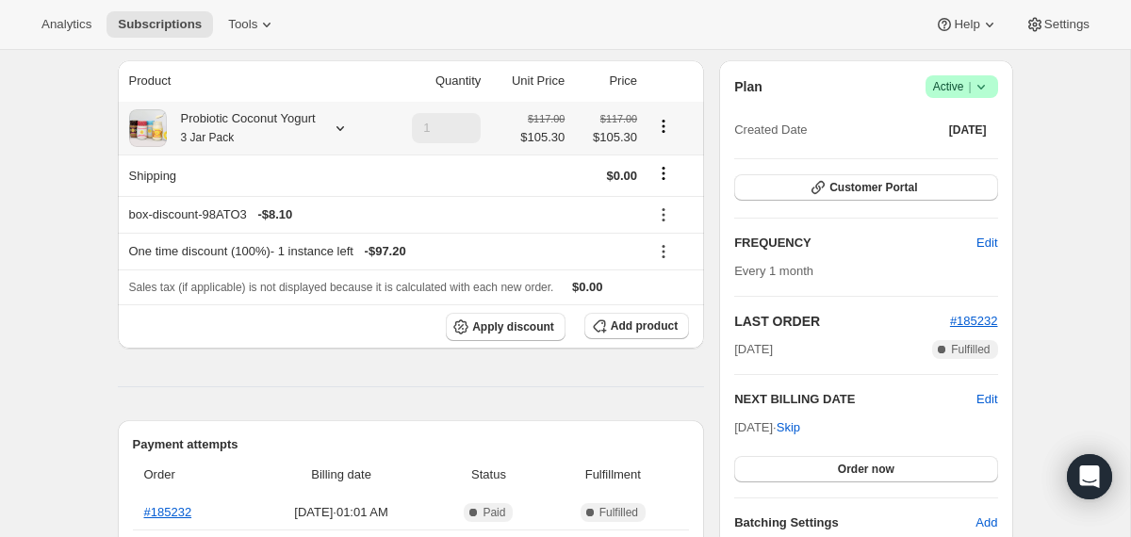
click at [277, 117] on div "Probiotic Coconut Yogurt 3 Jar Pack" at bounding box center [241, 128] width 149 height 38
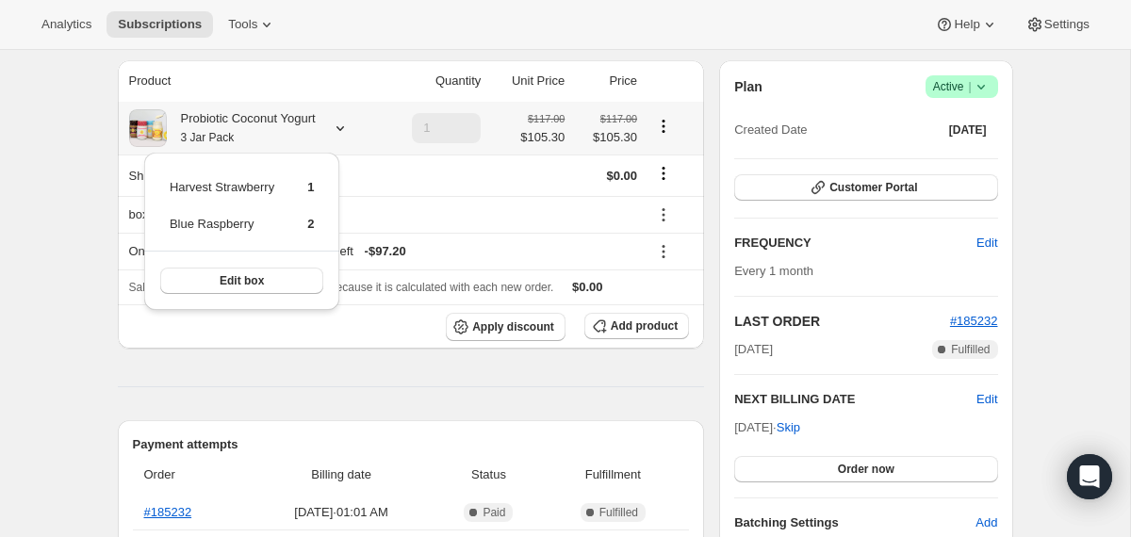
click at [279, 127] on div "Probiotic Coconut Yogurt 3 Jar Pack" at bounding box center [241, 128] width 149 height 38
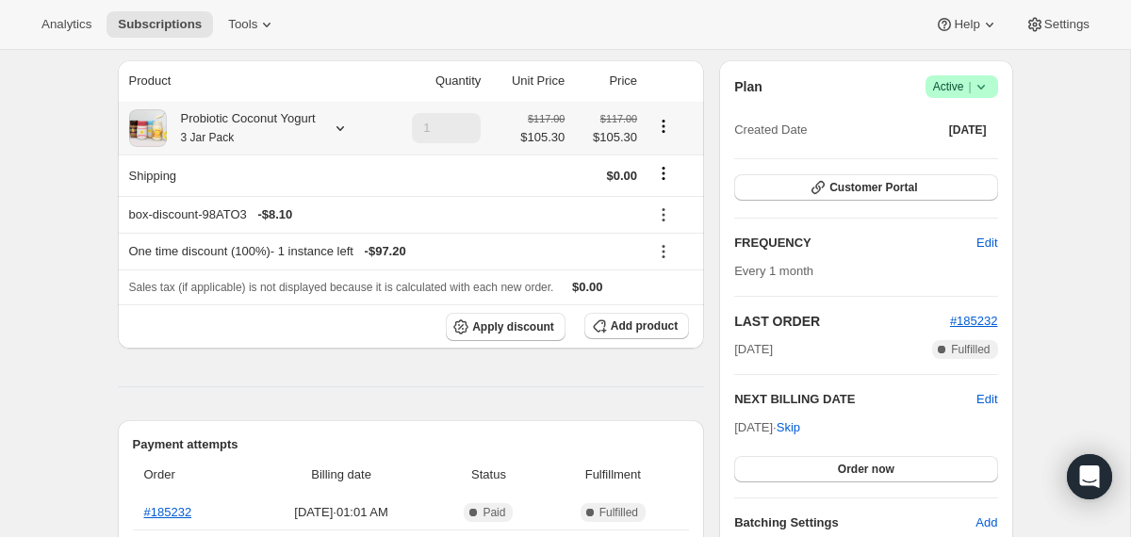
click at [281, 129] on div "Probiotic Coconut Yogurt 3 Jar Pack" at bounding box center [241, 128] width 149 height 38
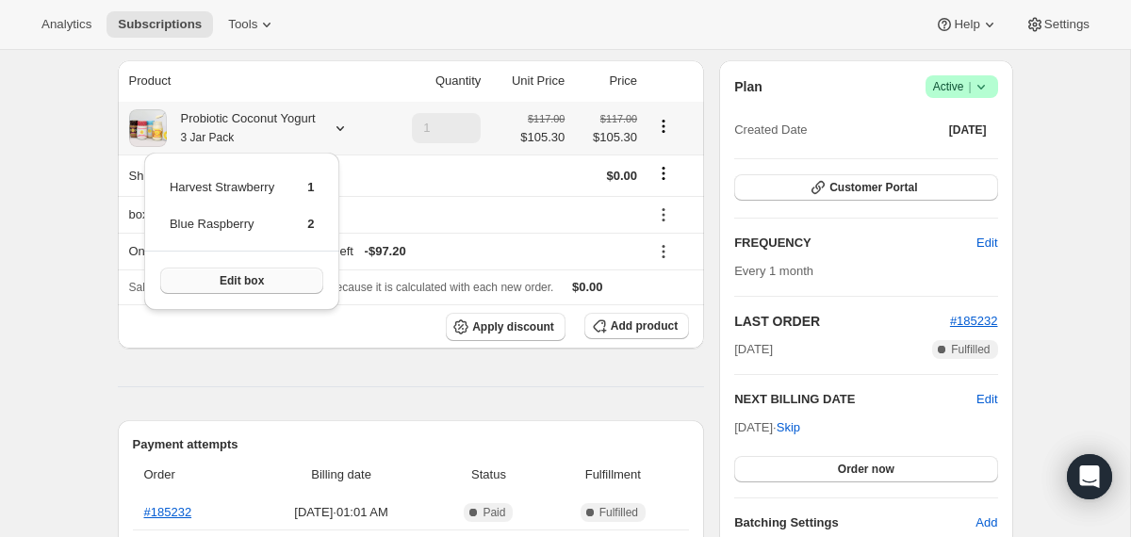
click at [283, 284] on button "Edit box" at bounding box center [241, 281] width 163 height 26
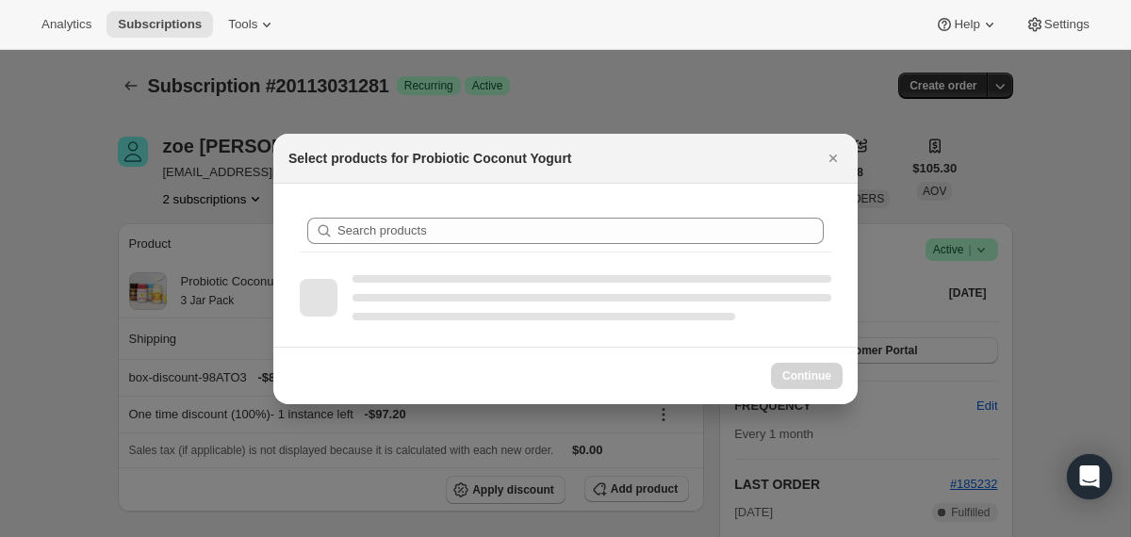
scroll to position [0, 0]
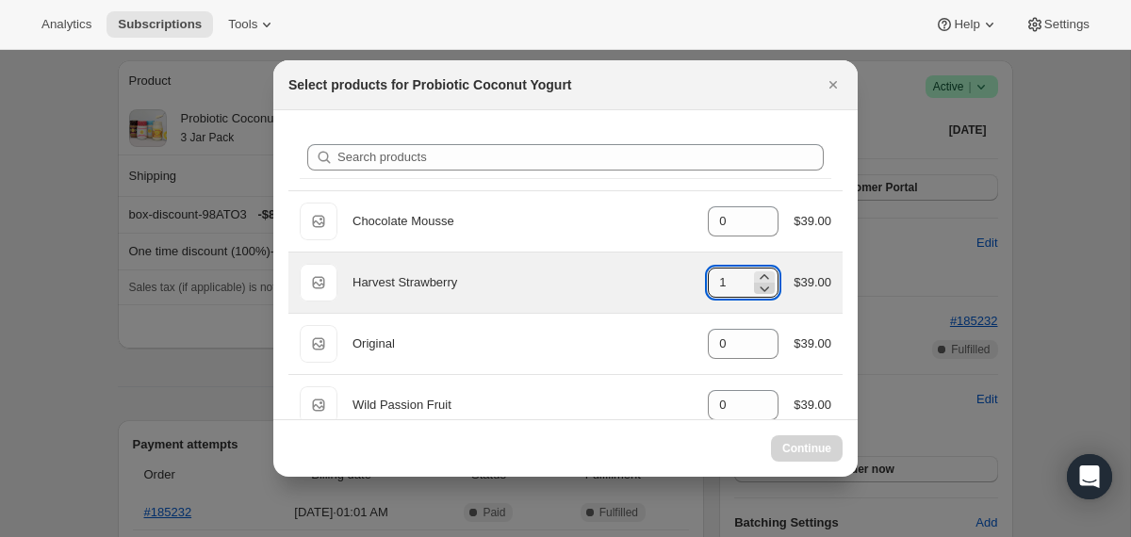
click at [758, 285] on icon ":r3o1:" at bounding box center [764, 288] width 19 height 19
type input "1"
select select "gid://shopify/ProductVariant/40210939609201"
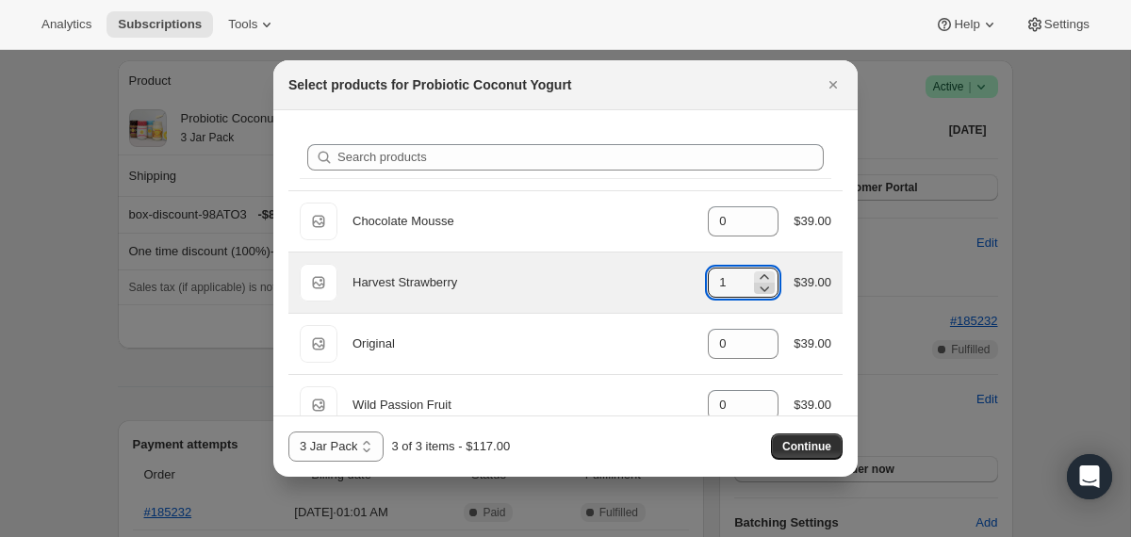
click at [758, 285] on icon ":r3o1:" at bounding box center [764, 288] width 19 height 19
type input "0"
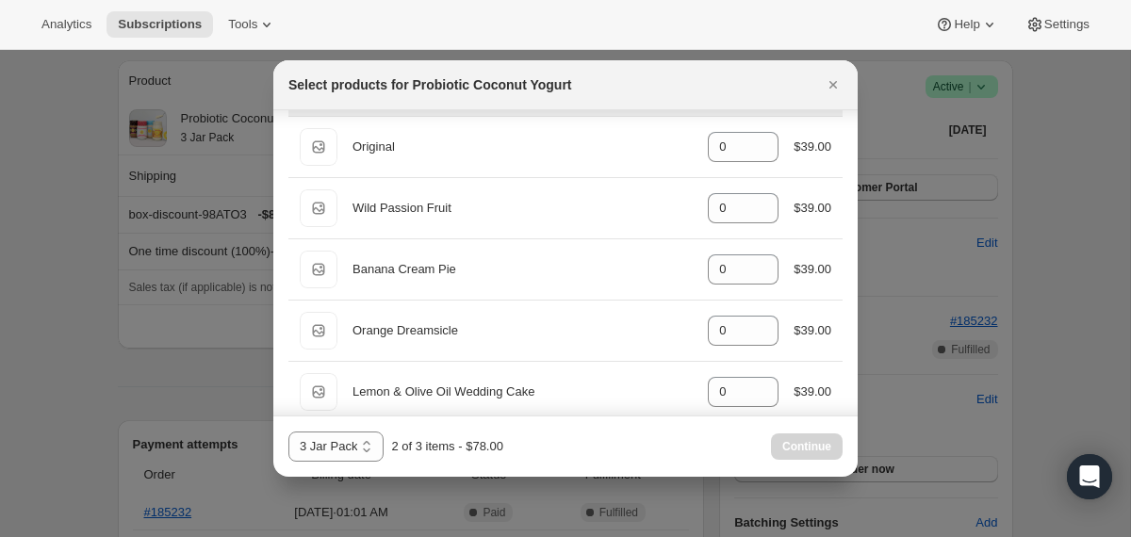
scroll to position [198, 0]
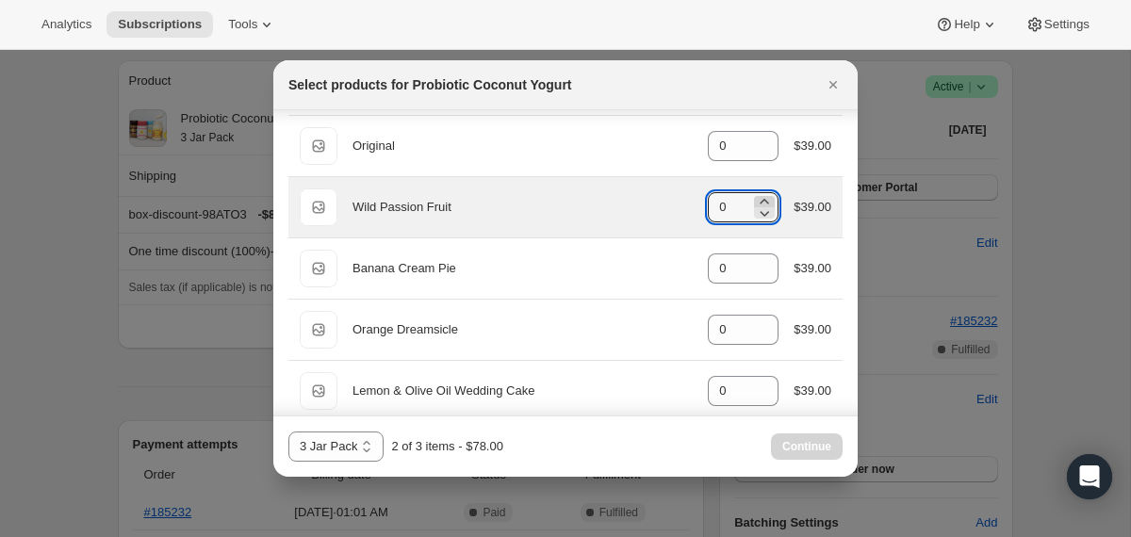
click at [761, 198] on icon ":r3o1:" at bounding box center [764, 201] width 19 height 19
type input "1"
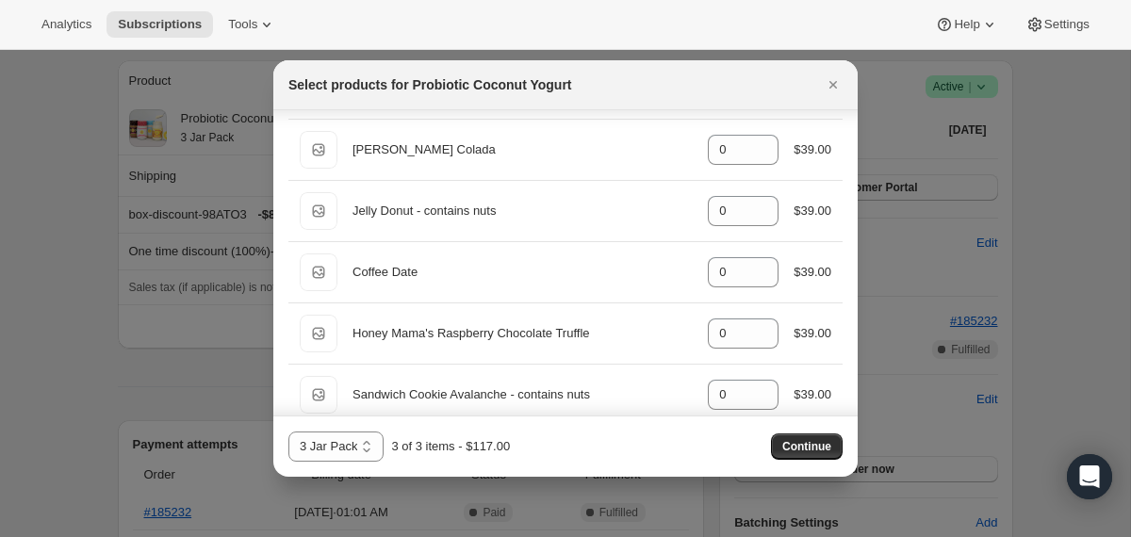
scroll to position [1085, 0]
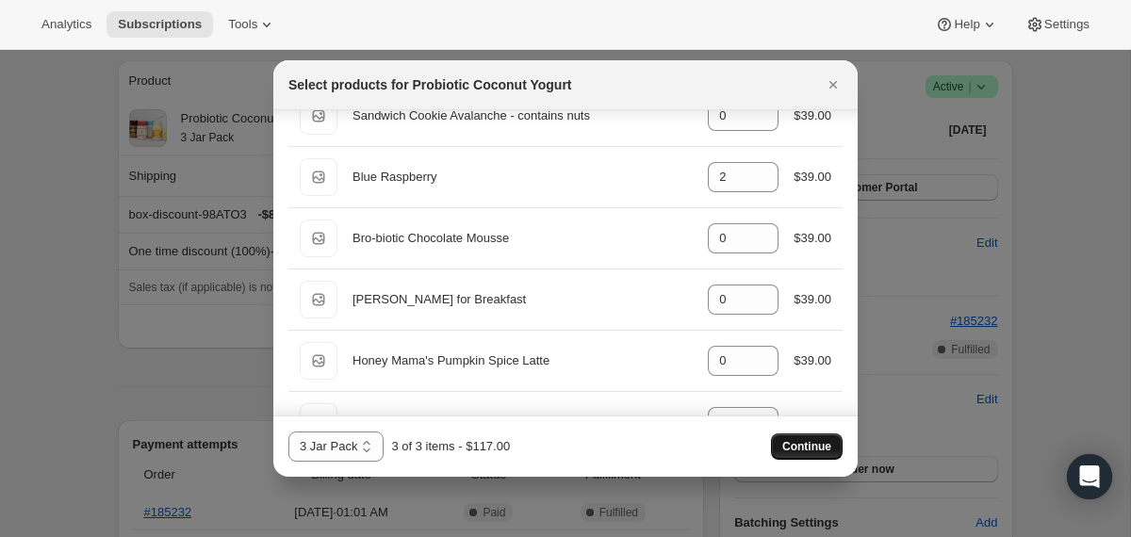
click at [798, 445] on span "Continue" at bounding box center [806, 446] width 49 height 15
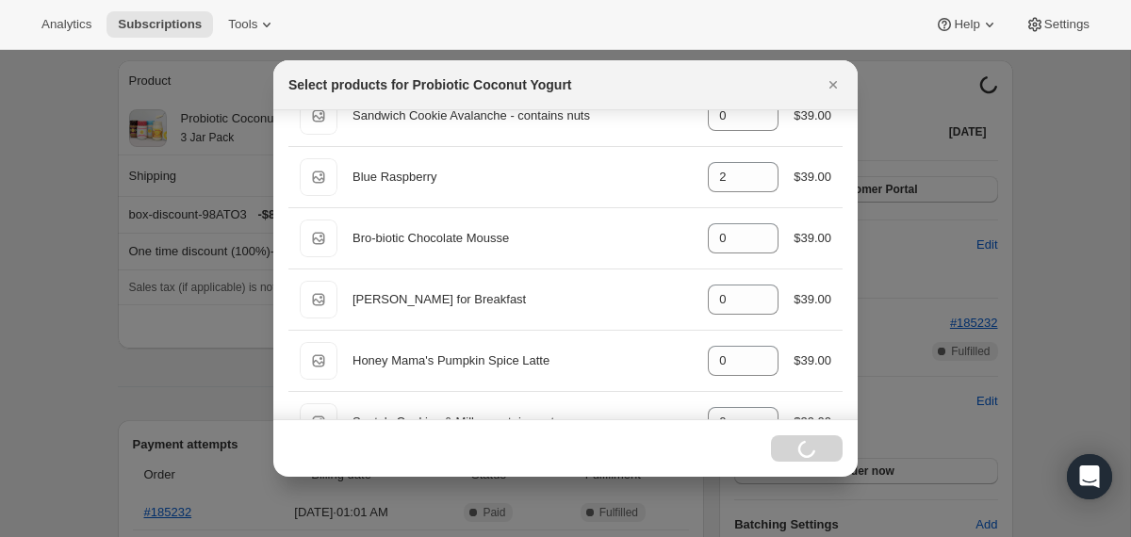
select select "gid://shopify/ProductVariant/40210939609201"
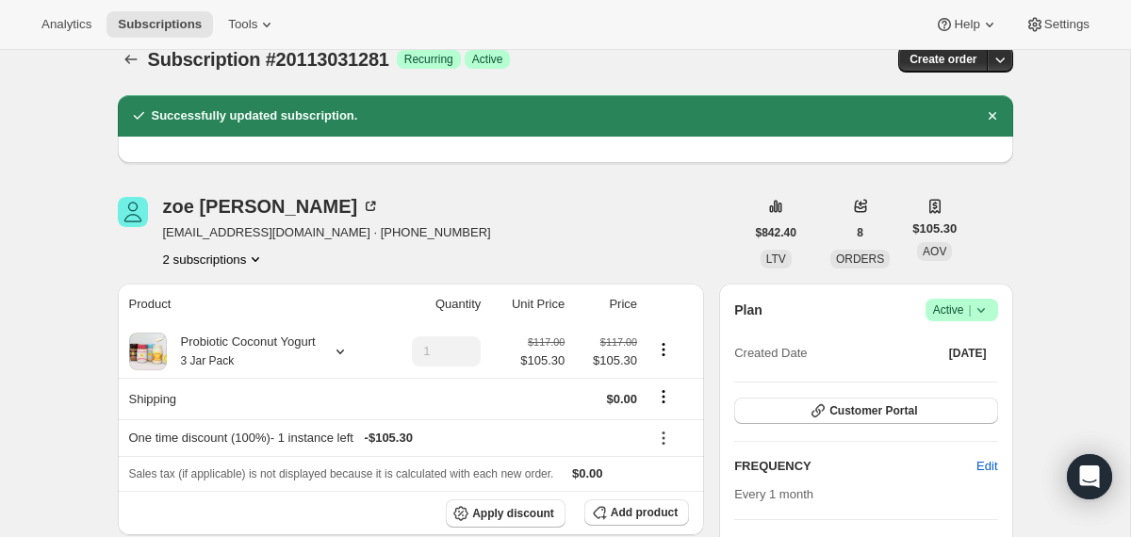
scroll to position [0, 0]
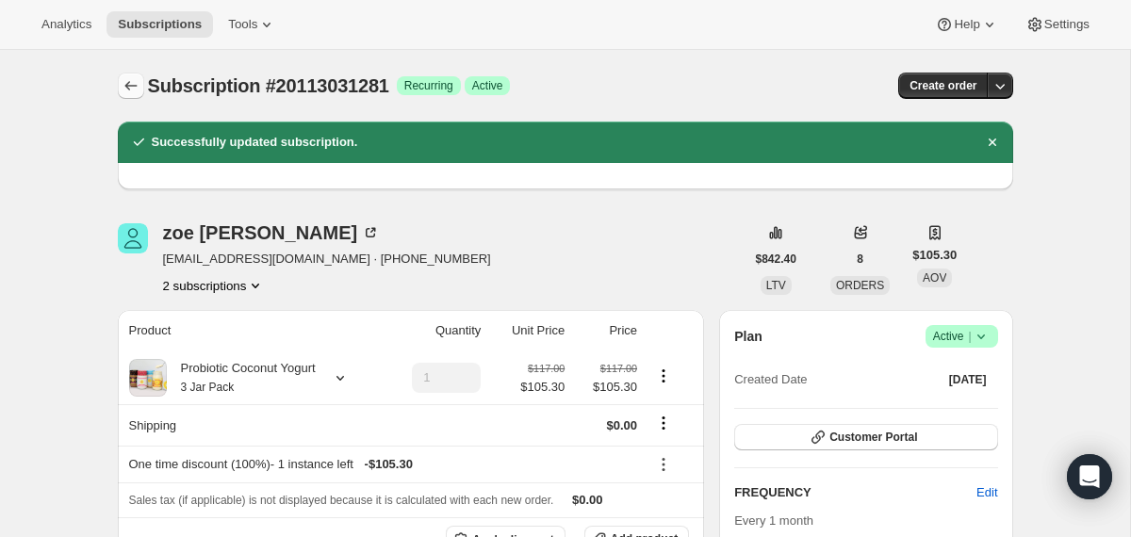
click at [128, 86] on icon "Subscriptions" at bounding box center [131, 85] width 19 height 19
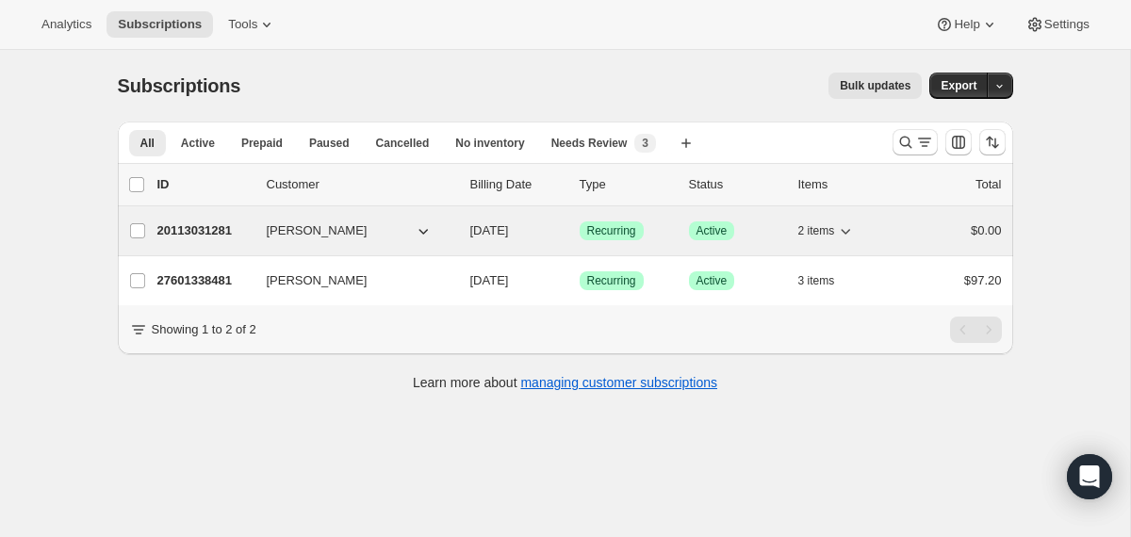
click at [463, 232] on div "20113031281 [PERSON_NAME] [DATE] Success Recurring Success Active 2 items $0.00" at bounding box center [579, 231] width 844 height 26
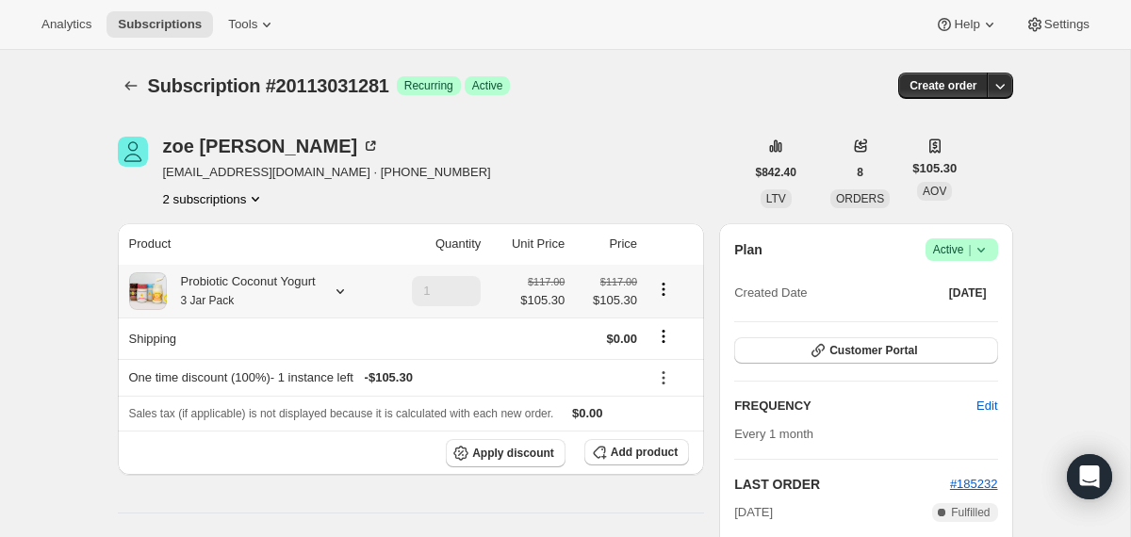
click at [316, 296] on div "Probiotic Coconut Yogurt 3 Jar Pack" at bounding box center [241, 291] width 149 height 38
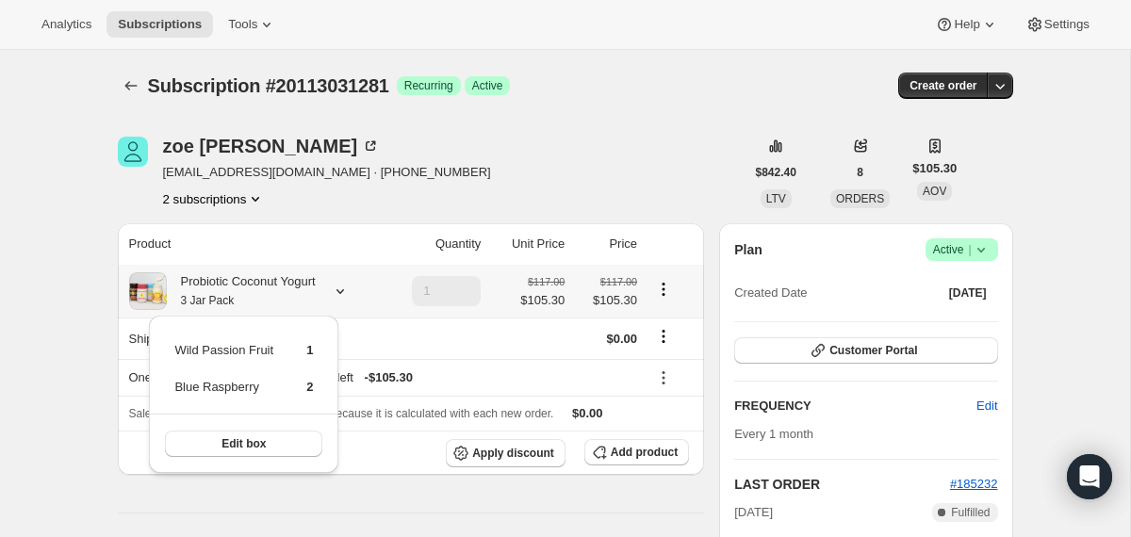
click at [316, 296] on div "Probiotic Coconut Yogurt 3 Jar Pack" at bounding box center [241, 291] width 149 height 38
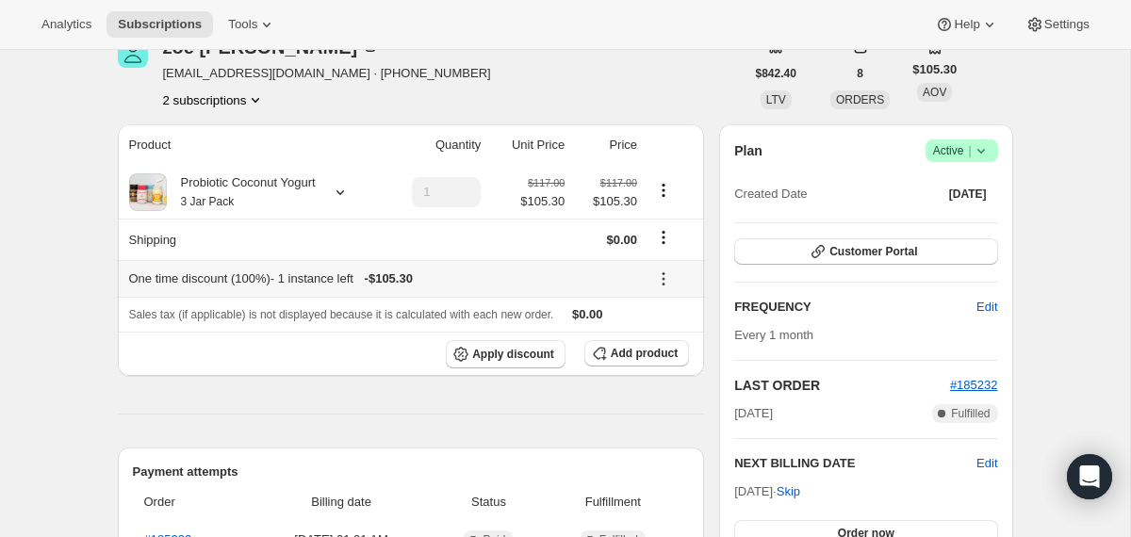
scroll to position [140, 0]
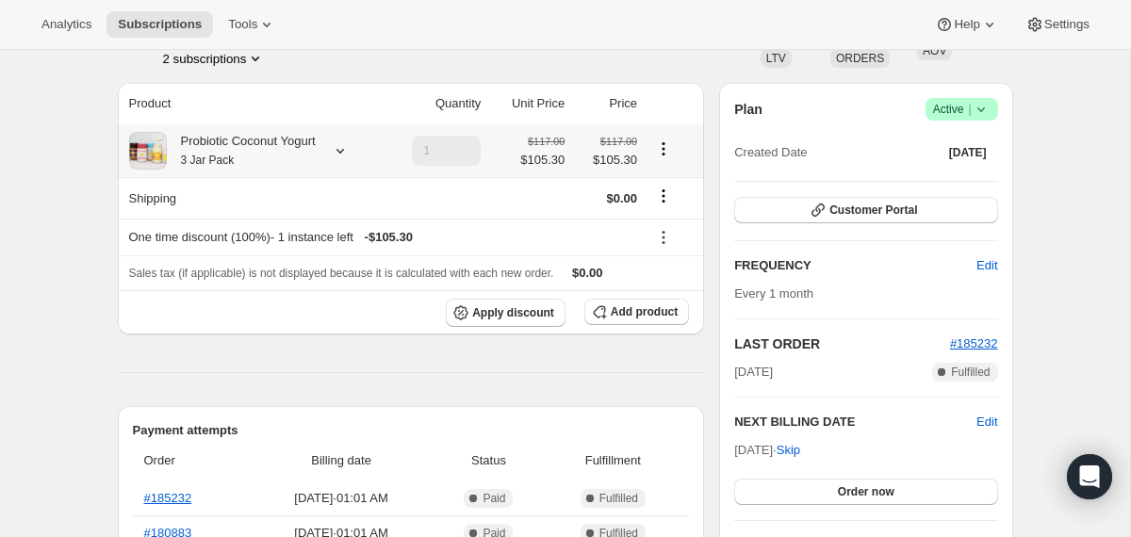
click at [328, 155] on div "Probiotic Coconut Yogurt 3 Jar Pack" at bounding box center [253, 151] width 248 height 38
click at [345, 156] on icon at bounding box center [340, 150] width 19 height 19
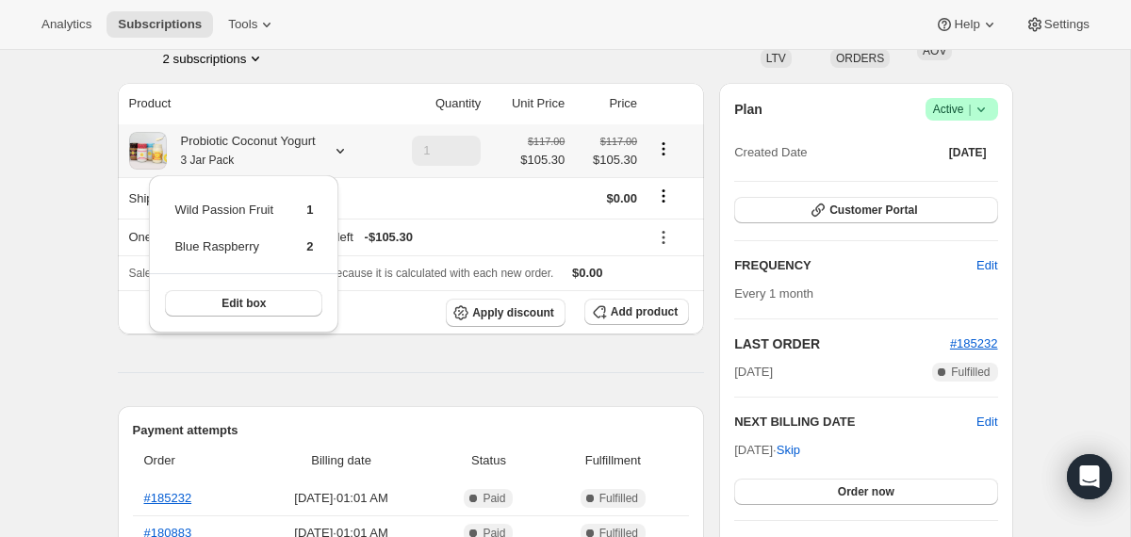
click at [345, 156] on icon at bounding box center [340, 150] width 19 height 19
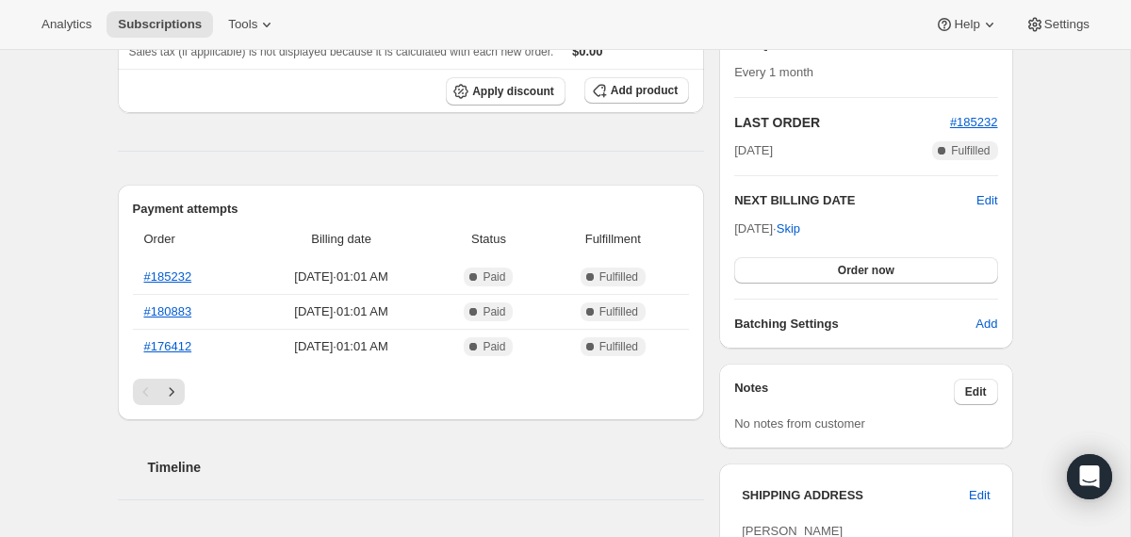
scroll to position [363, 0]
click at [169, 394] on icon "Next" at bounding box center [171, 391] width 19 height 19
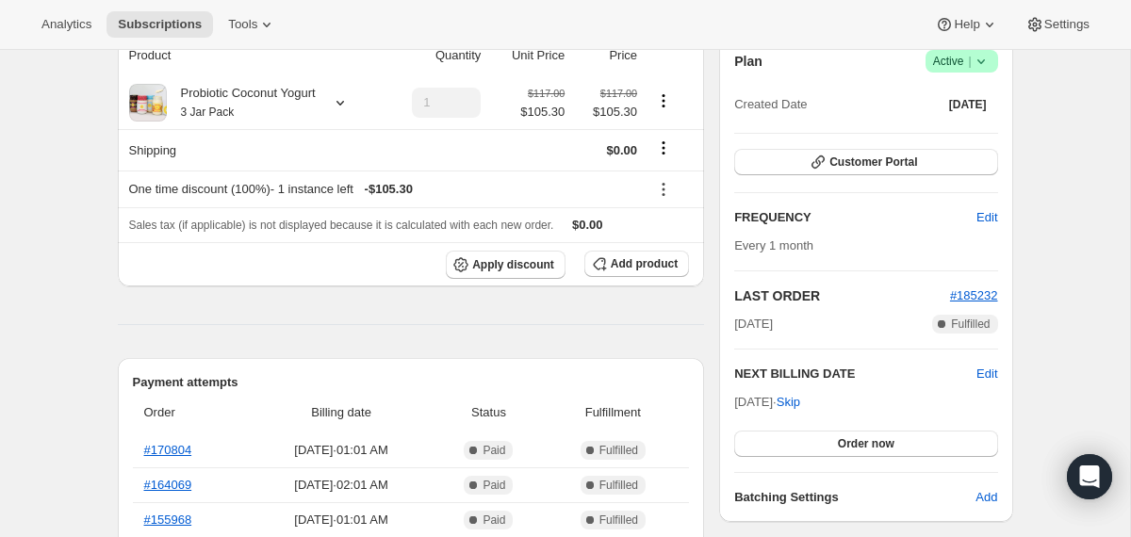
scroll to position [0, 0]
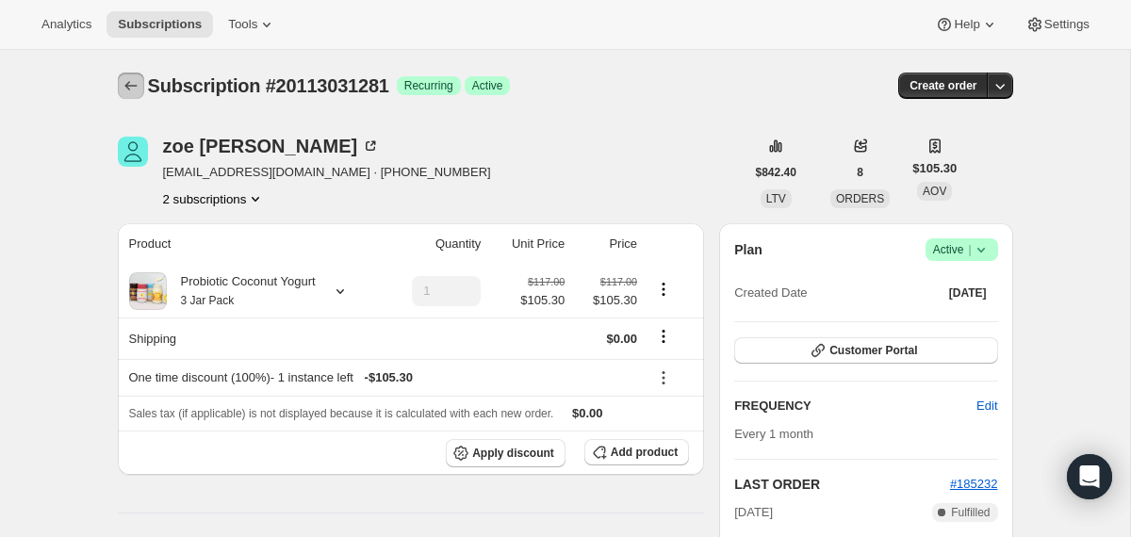
click at [127, 80] on icon "Subscriptions" at bounding box center [131, 85] width 19 height 19
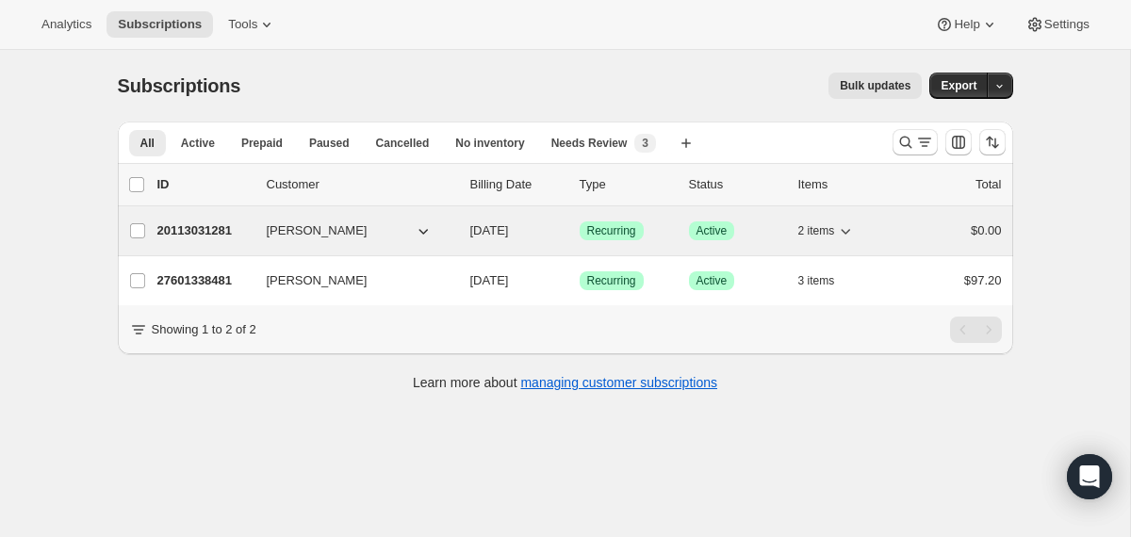
click at [461, 228] on div "20113031281 [PERSON_NAME] [DATE] Success Recurring Success Active 2 items $0.00" at bounding box center [579, 231] width 844 height 26
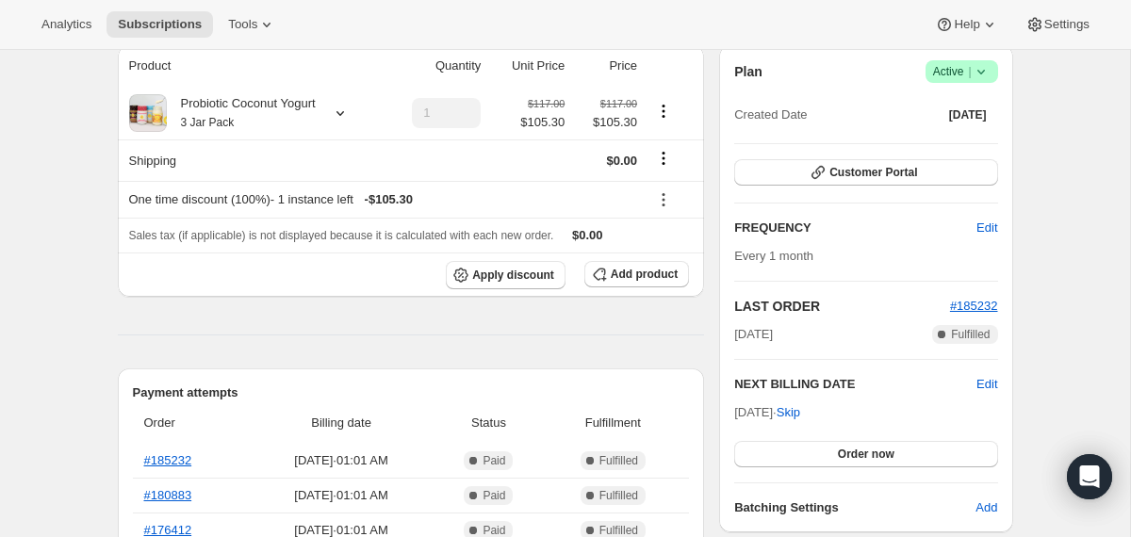
scroll to position [185, 0]
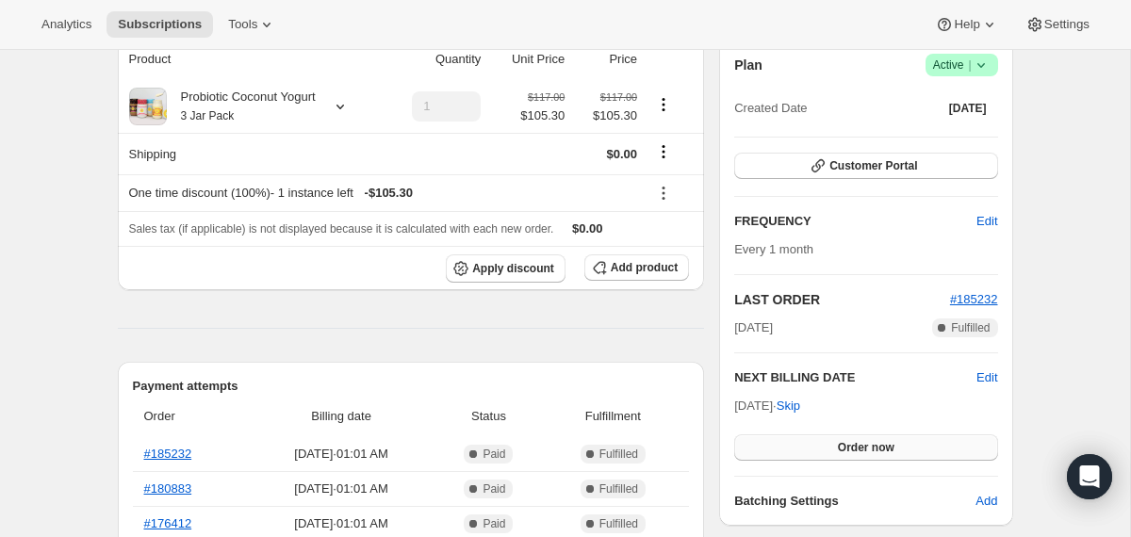
click at [770, 455] on button "Order now" at bounding box center [865, 447] width 263 height 26
click at [767, 448] on button "Click to confirm" at bounding box center [865, 447] width 263 height 26
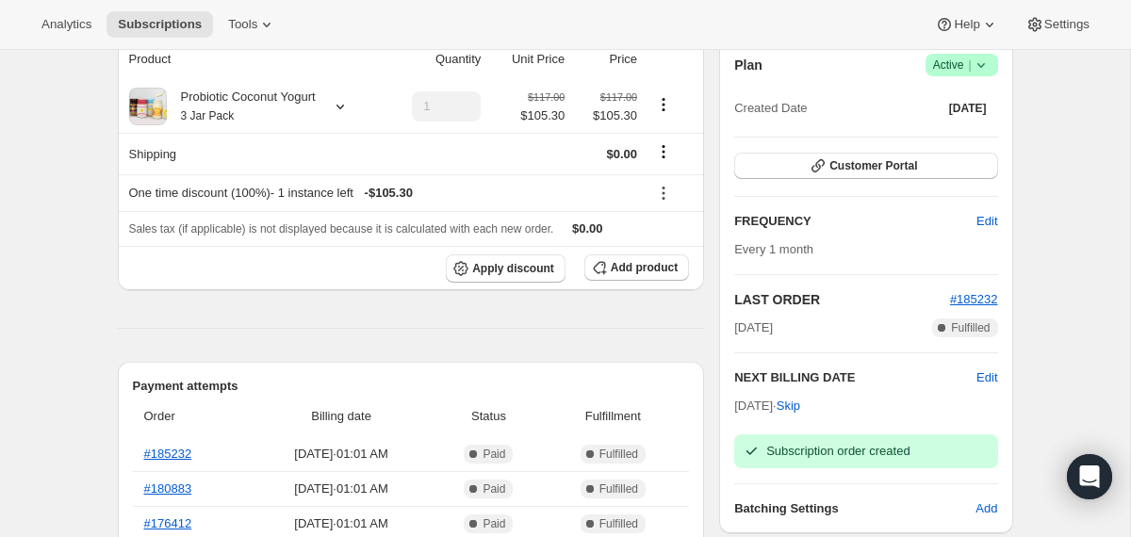
scroll to position [0, 0]
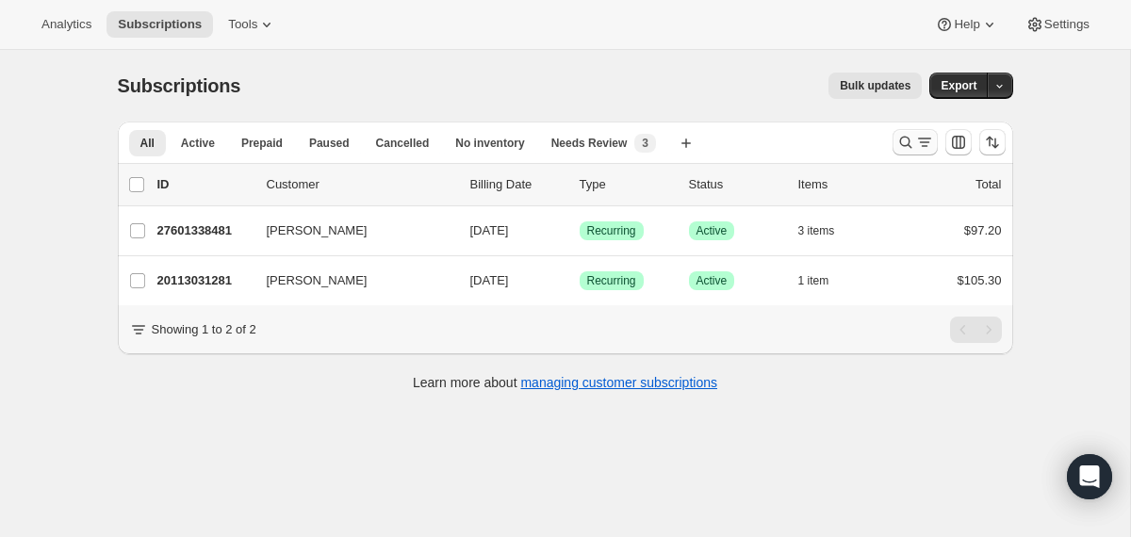
click at [906, 144] on icon "Search and filter results" at bounding box center [905, 143] width 12 height 12
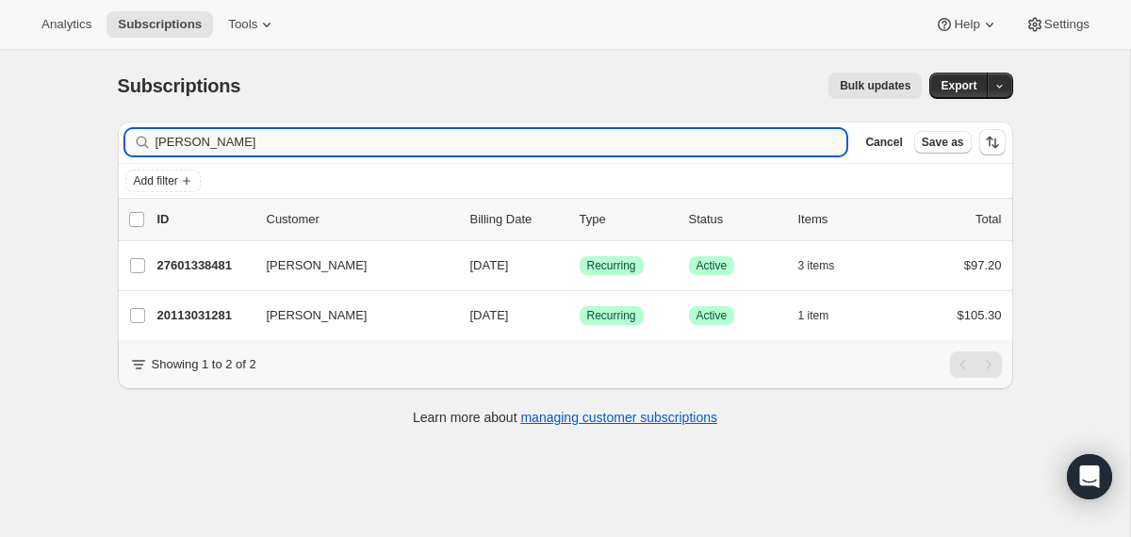
click at [537, 148] on input "zoe mirsky" at bounding box center [501, 142] width 692 height 26
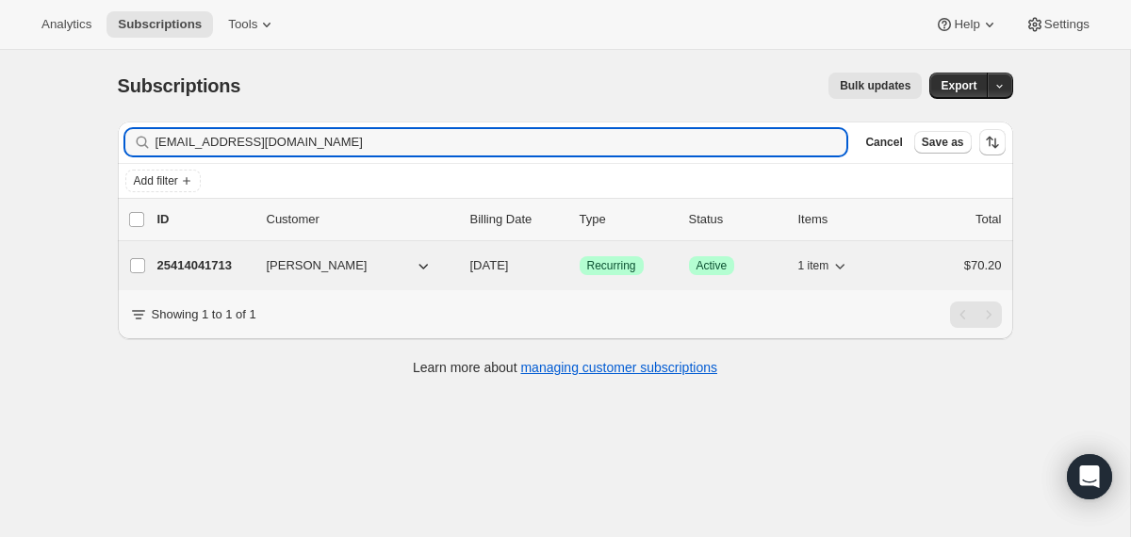
type input "kelseyskates01@gmail.com"
click at [473, 260] on span "12/03/2025" at bounding box center [489, 265] width 39 height 14
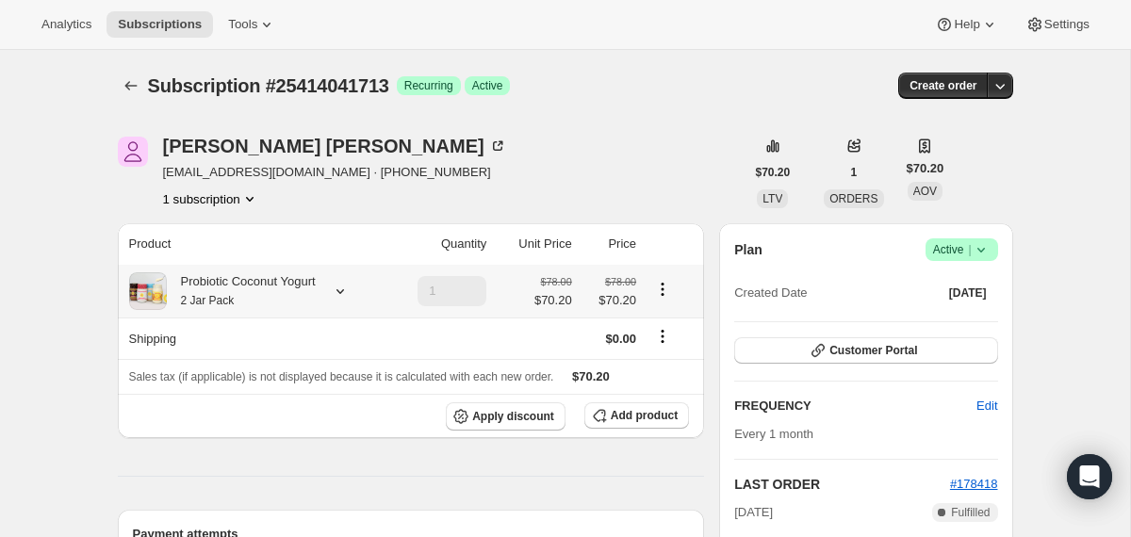
click at [339, 290] on div at bounding box center [336, 291] width 26 height 19
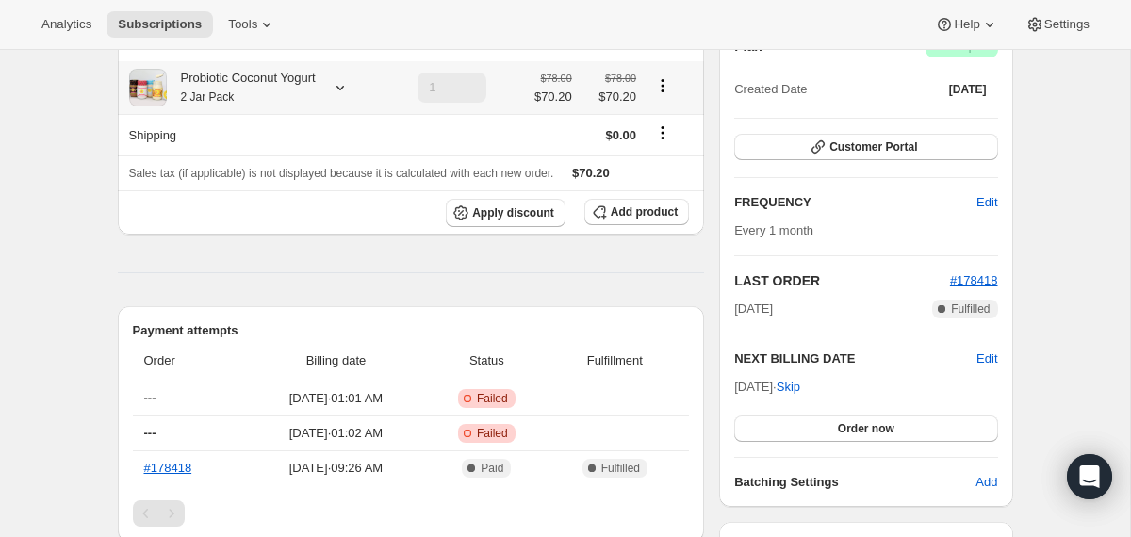
scroll to position [303, 0]
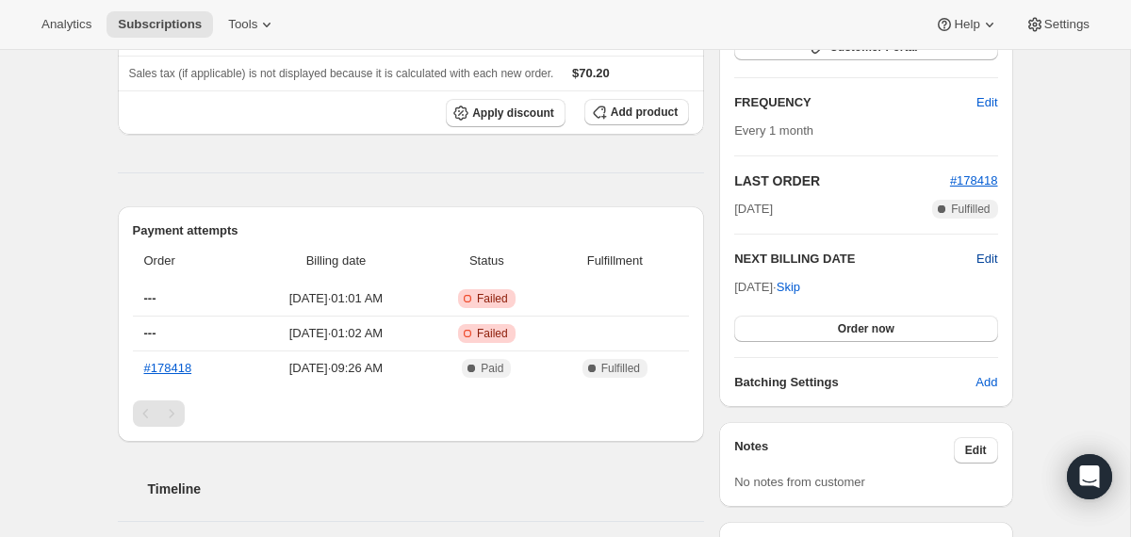
click at [981, 257] on span "Edit" at bounding box center [986, 259] width 21 height 19
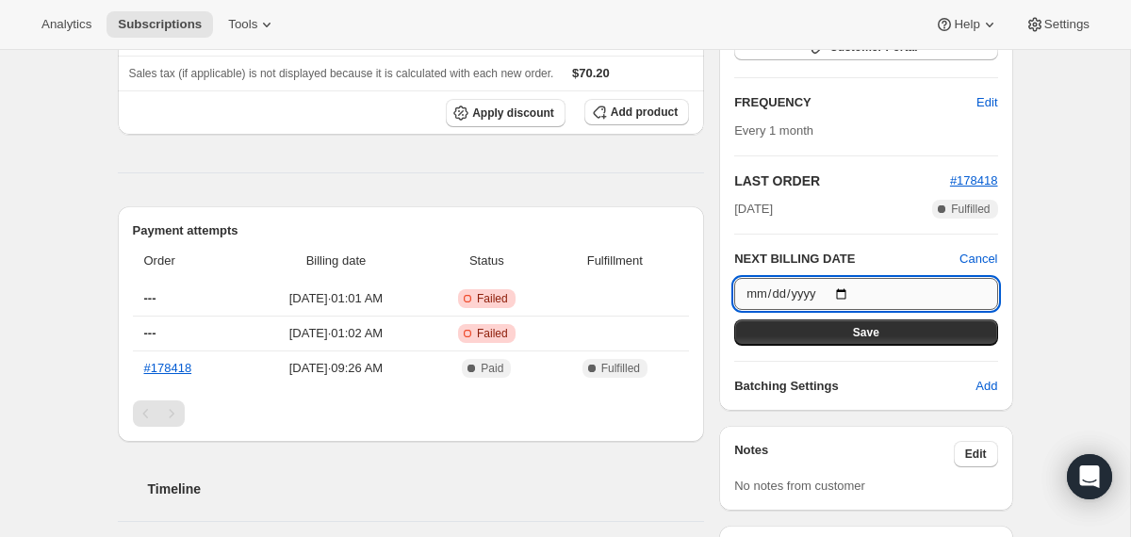
click at [853, 290] on input "2025-12-03" at bounding box center [865, 294] width 263 height 32
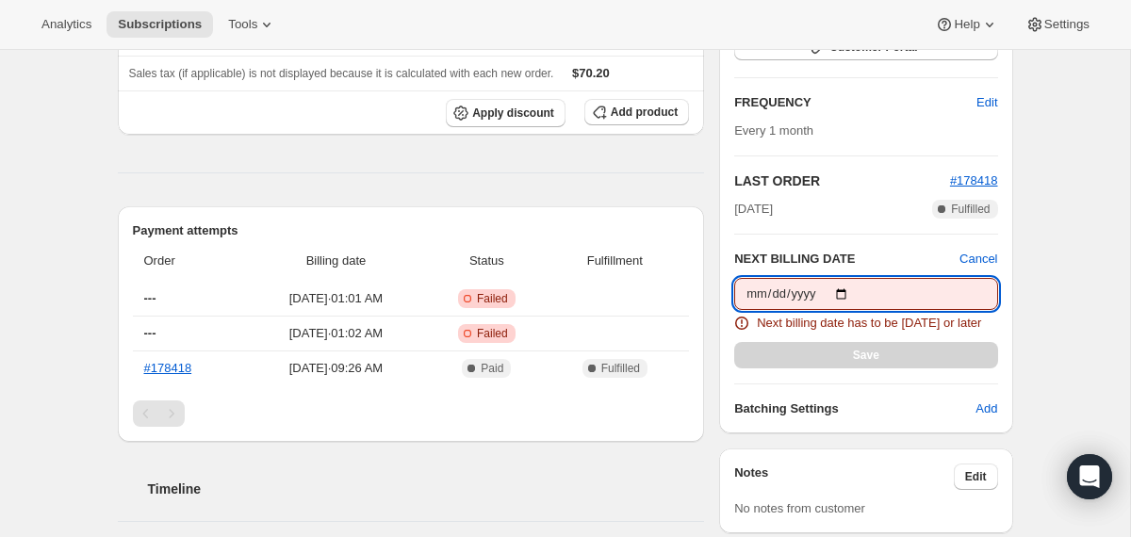
type input "2025-08-13"
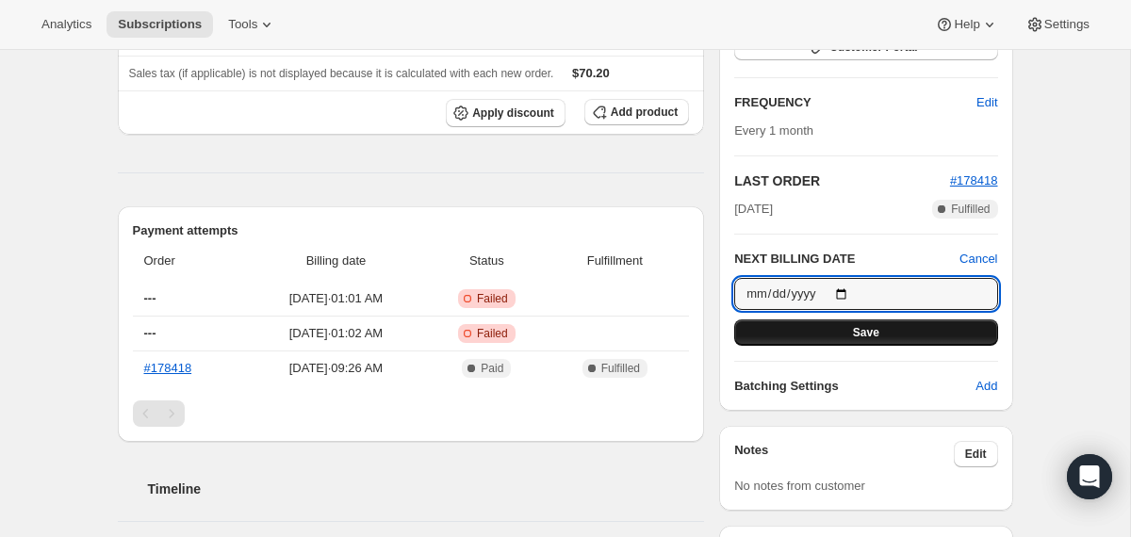
click at [814, 333] on button "Save" at bounding box center [865, 332] width 263 height 26
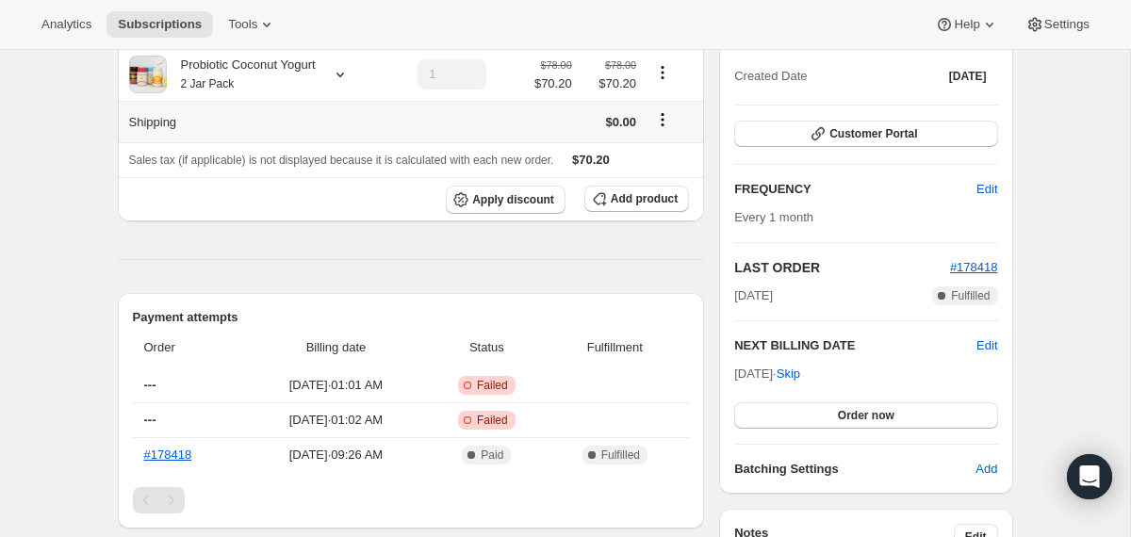
scroll to position [0, 0]
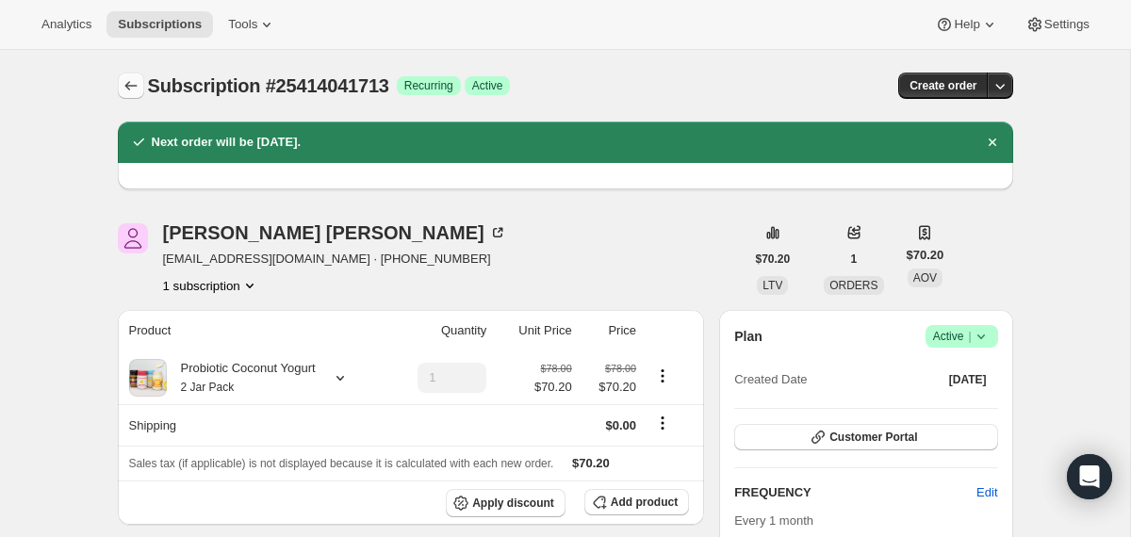
click at [132, 74] on button "Subscriptions" at bounding box center [131, 86] width 26 height 26
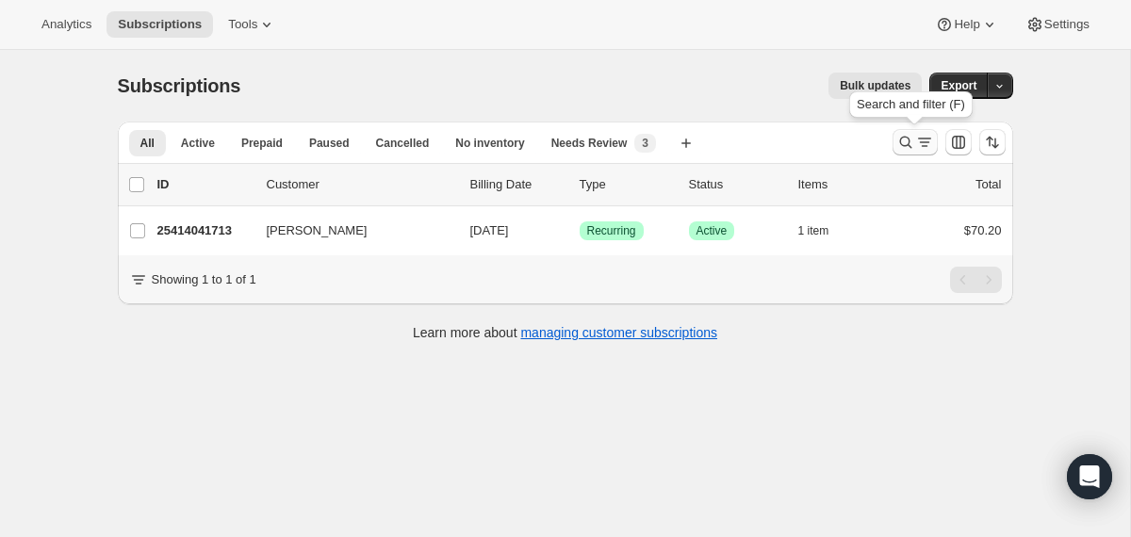
click at [907, 147] on icon "Search and filter results" at bounding box center [905, 142] width 19 height 19
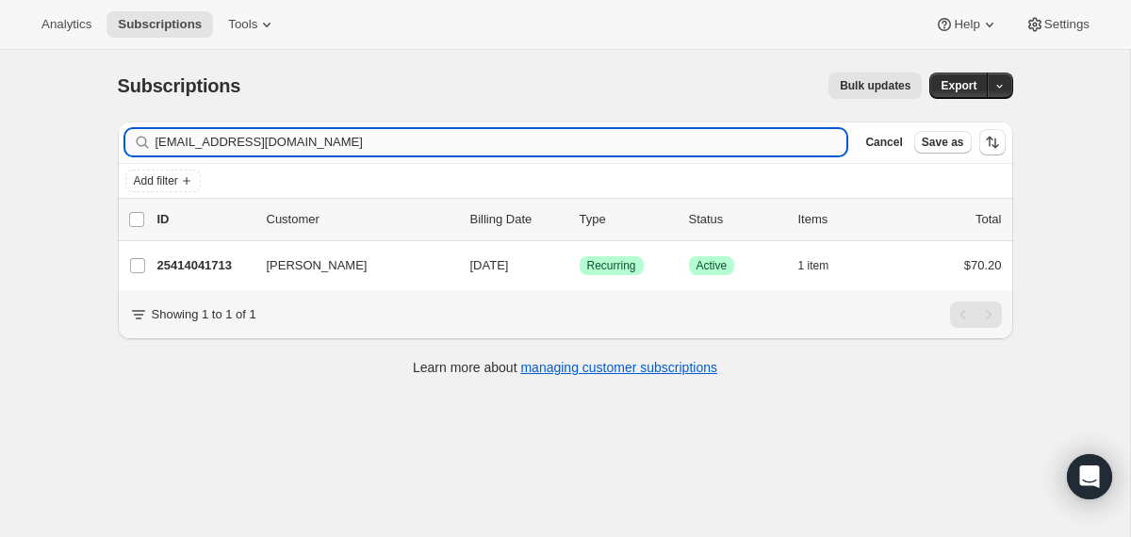
click at [661, 141] on input "kelseyskates01@gmail.com" at bounding box center [501, 142] width 692 height 26
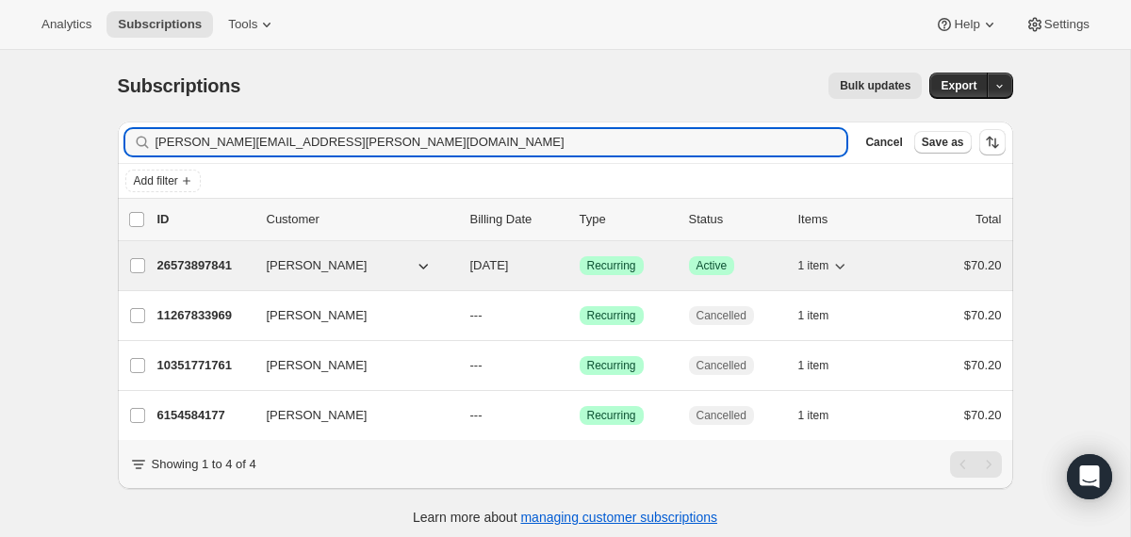
type input "[PERSON_NAME][EMAIL_ADDRESS][PERSON_NAME][DOMAIN_NAME]"
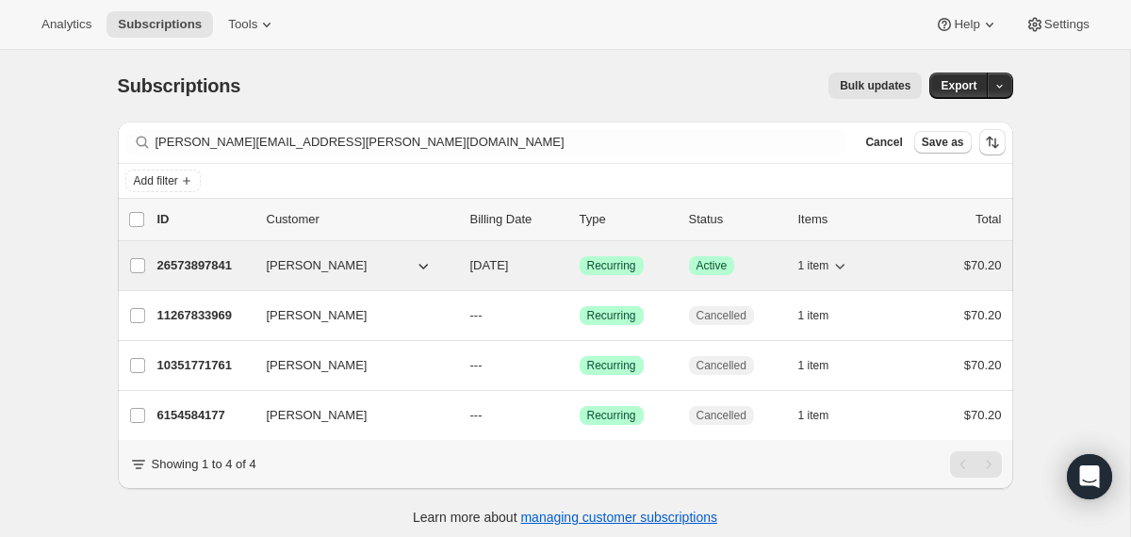
click at [478, 264] on span "[DATE]" at bounding box center [489, 265] width 39 height 14
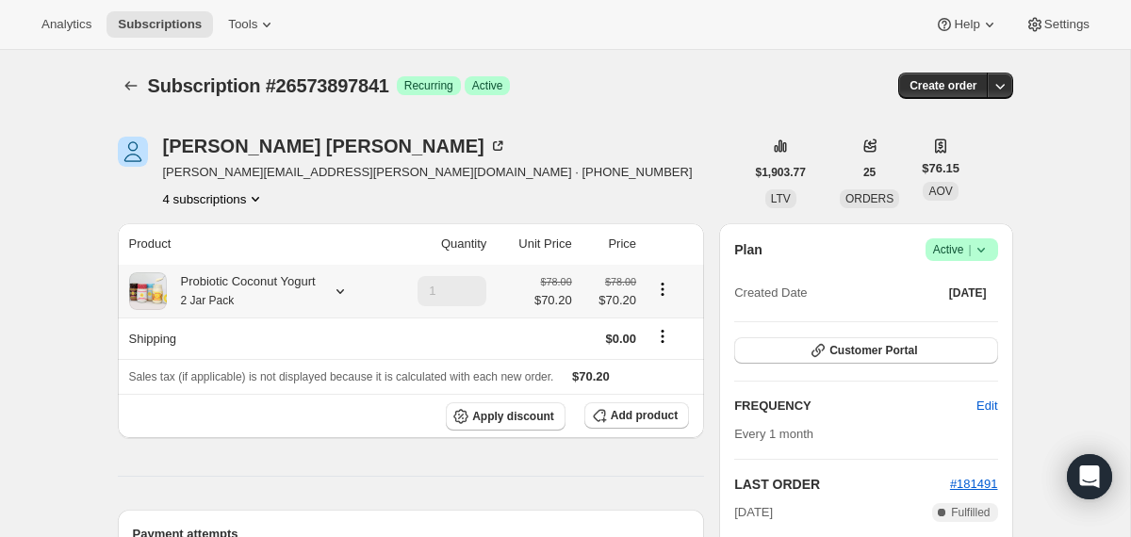
click at [339, 291] on div at bounding box center [336, 291] width 26 height 19
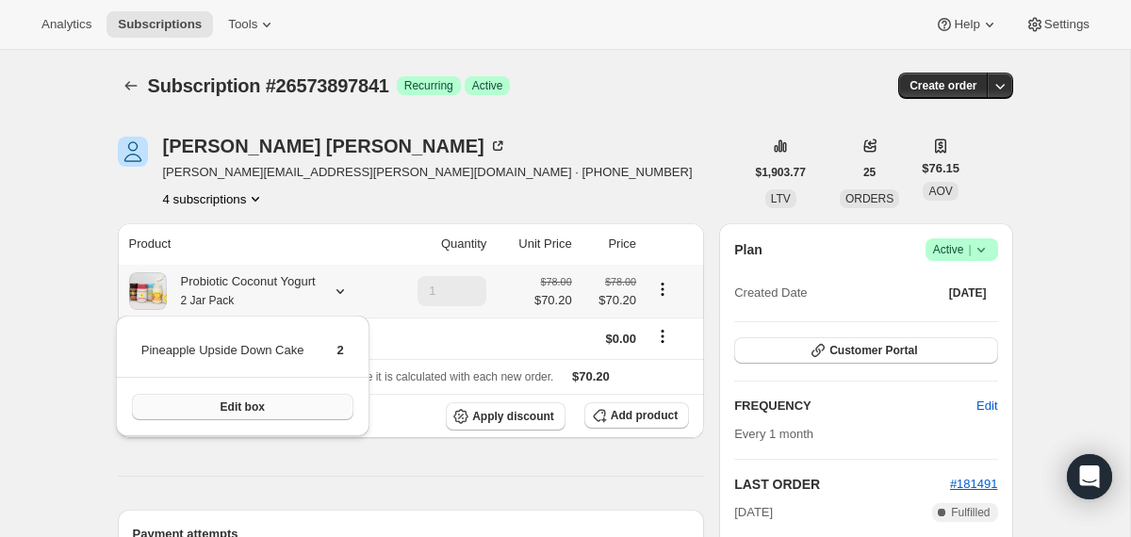
click at [310, 408] on button "Edit box" at bounding box center [242, 407] width 221 height 26
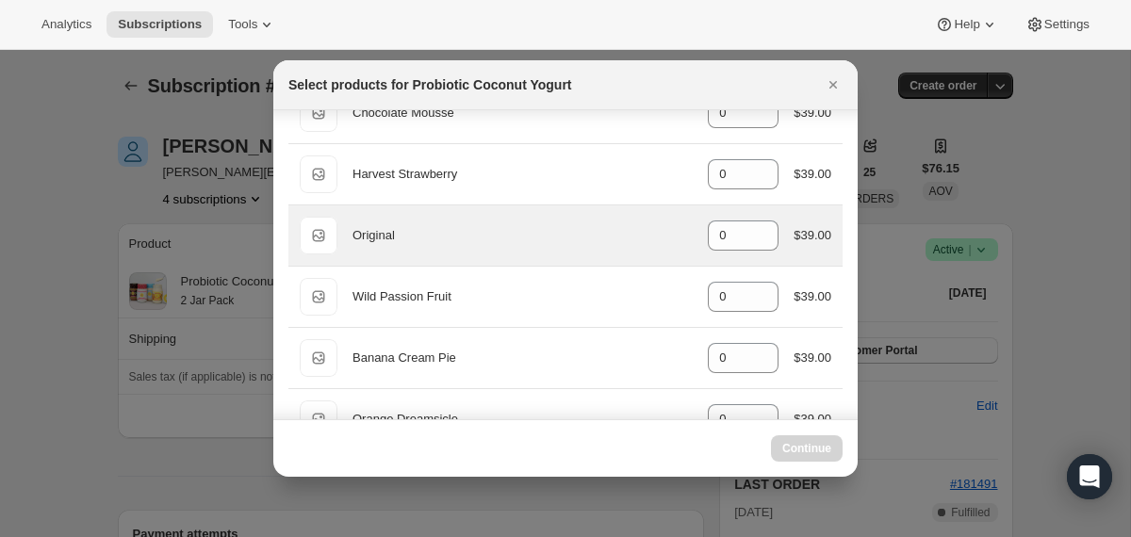
scroll to position [118, 0]
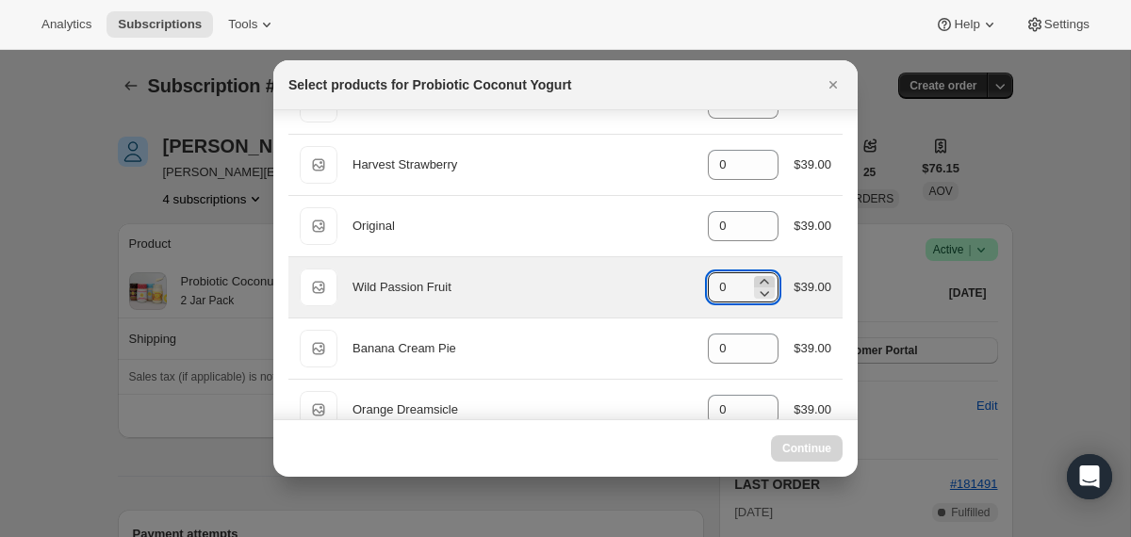
click at [757, 281] on icon ":re5:" at bounding box center [764, 281] width 19 height 19
type input "1"
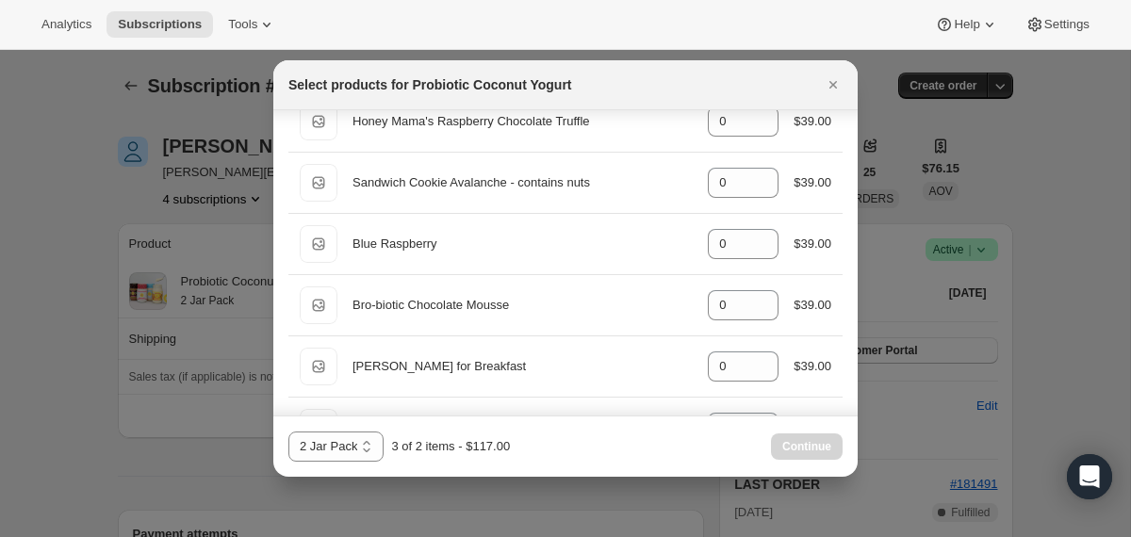
scroll to position [1019, 0]
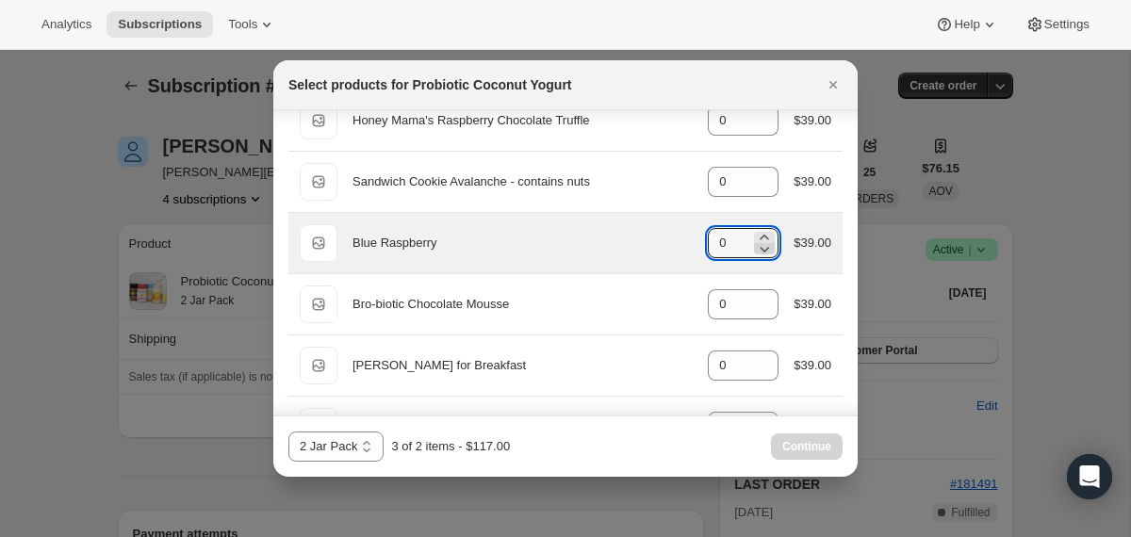
click at [758, 241] on icon ":re5:" at bounding box center [764, 248] width 19 height 19
click at [758, 236] on icon ":re5:" at bounding box center [764, 237] width 19 height 19
type input "1"
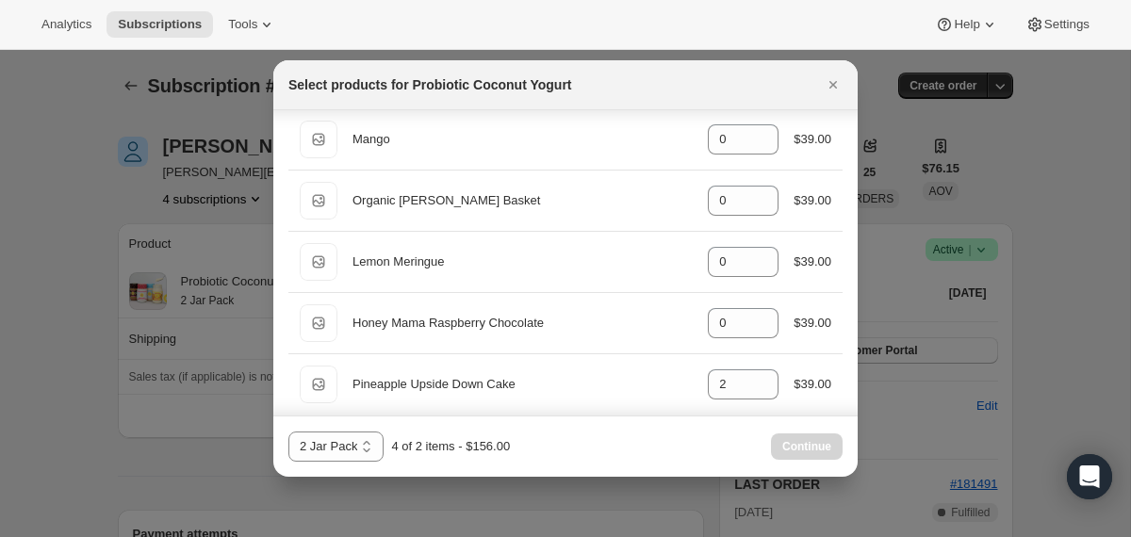
scroll to position [1505, 0]
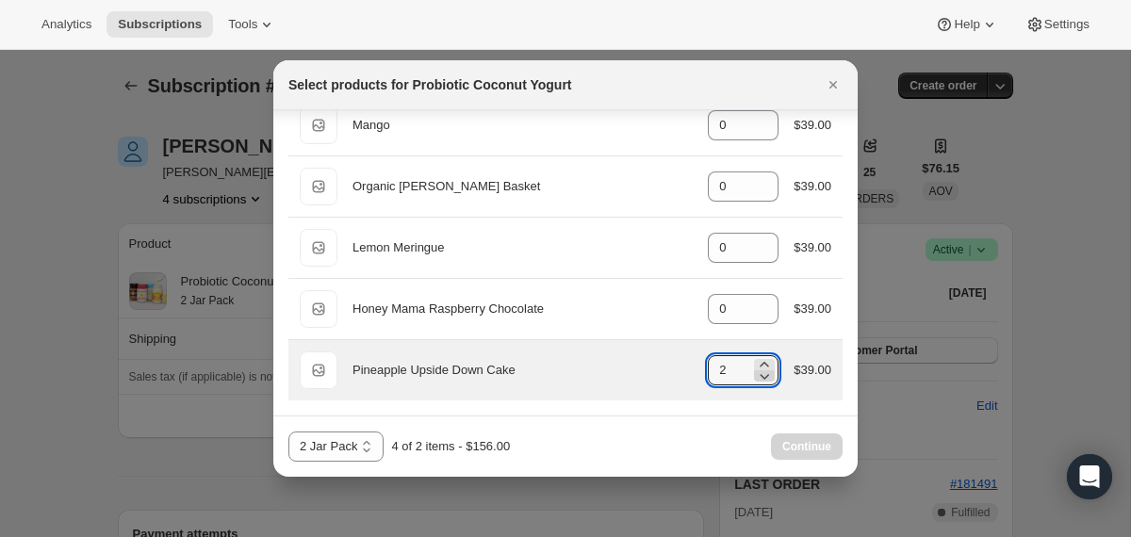
click at [763, 375] on icon ":re5:" at bounding box center [764, 377] width 9 height 6
type input "0"
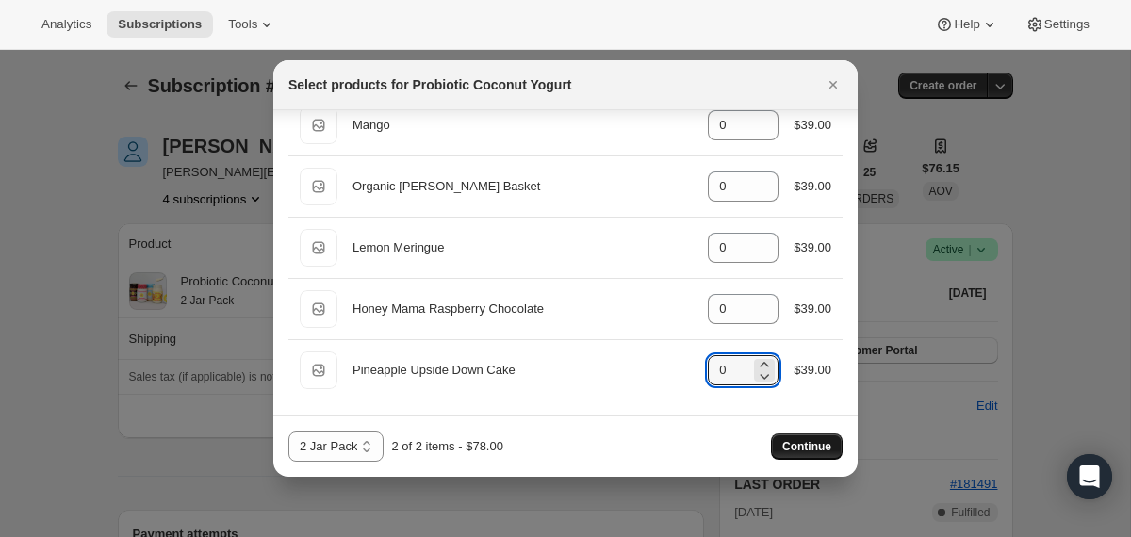
click at [799, 453] on span "Continue" at bounding box center [806, 446] width 49 height 15
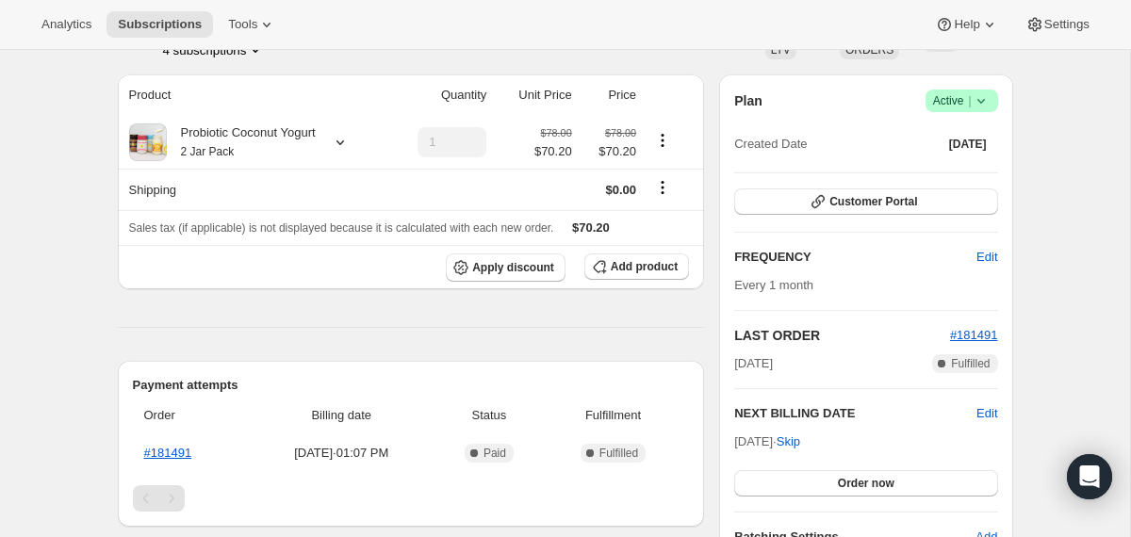
scroll to position [239, 0]
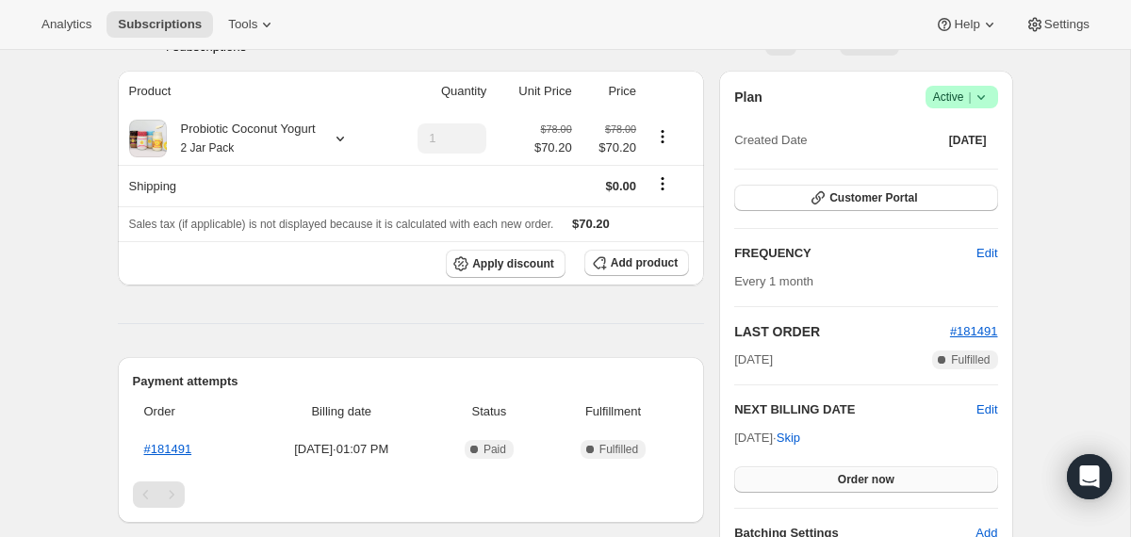
click at [787, 483] on button "Order now" at bounding box center [865, 479] width 263 height 26
click at [787, 483] on button "Click to confirm" at bounding box center [865, 479] width 263 height 26
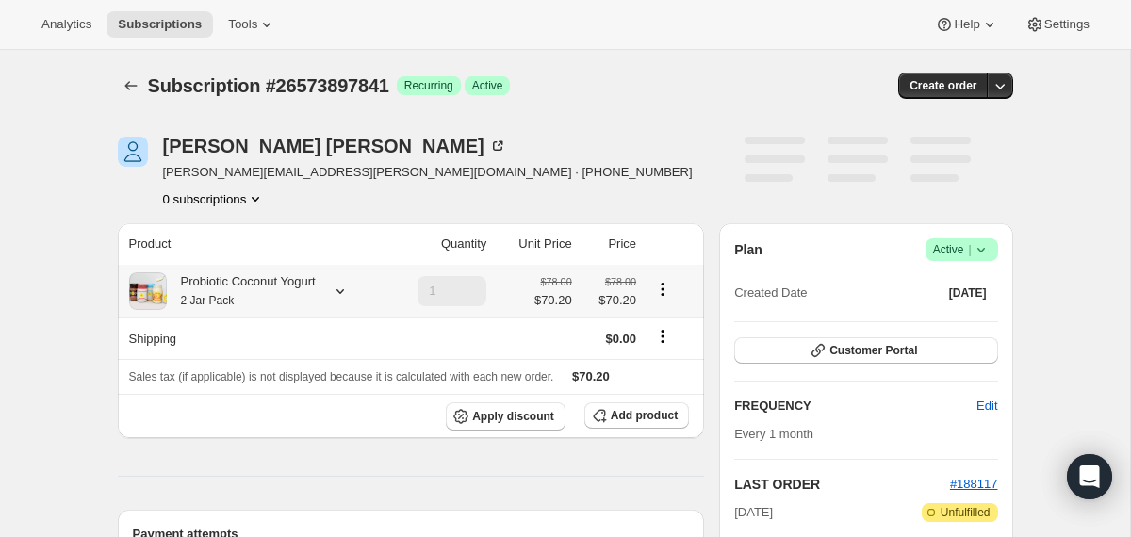
click at [227, 285] on div "Probiotic Coconut Yogurt 2 Jar Pack" at bounding box center [241, 291] width 149 height 38
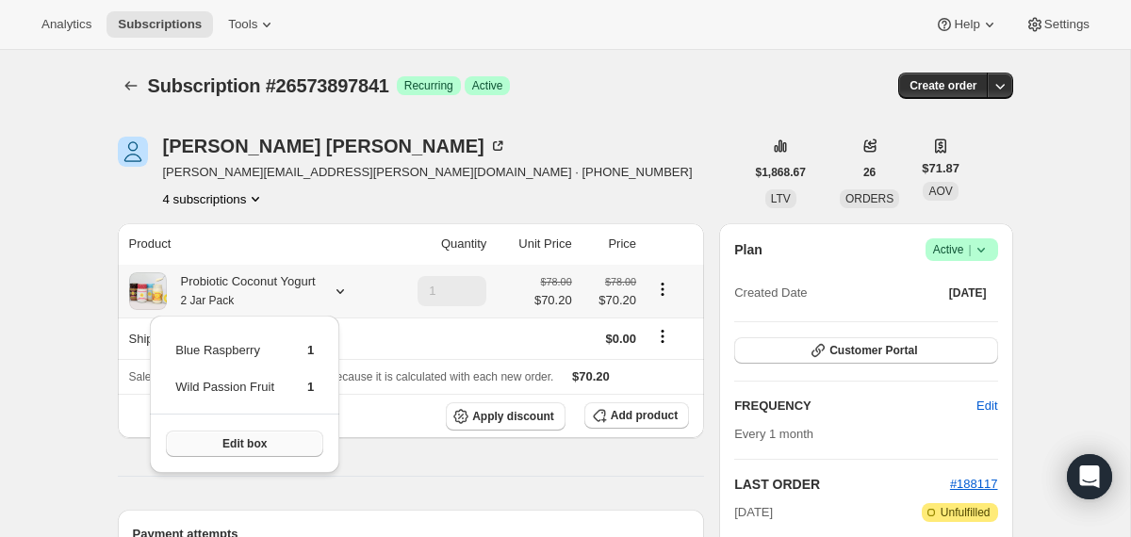
click at [231, 451] on button "Edit box" at bounding box center [244, 444] width 157 height 26
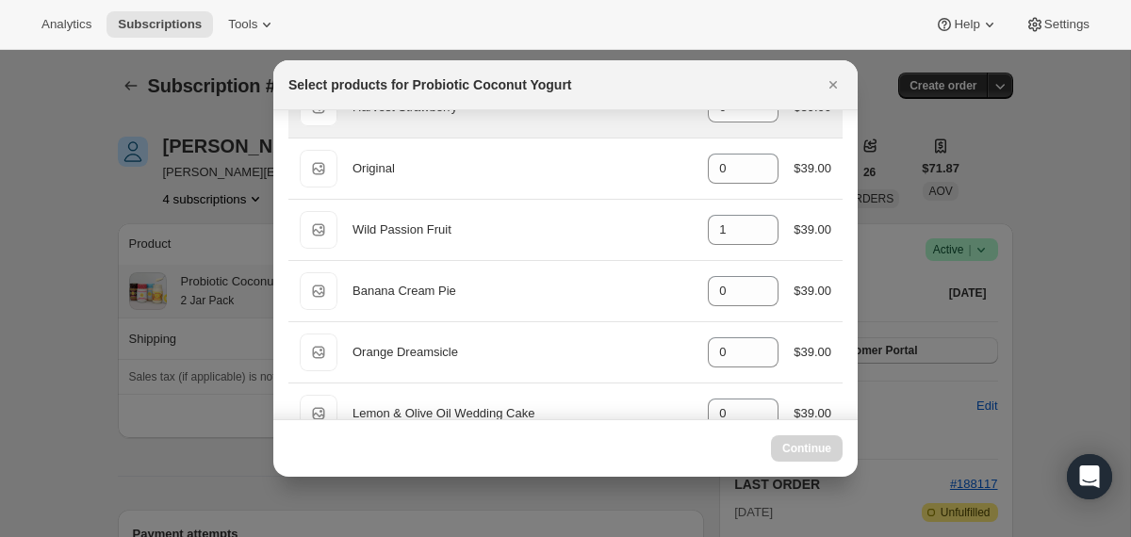
scroll to position [174, 0]
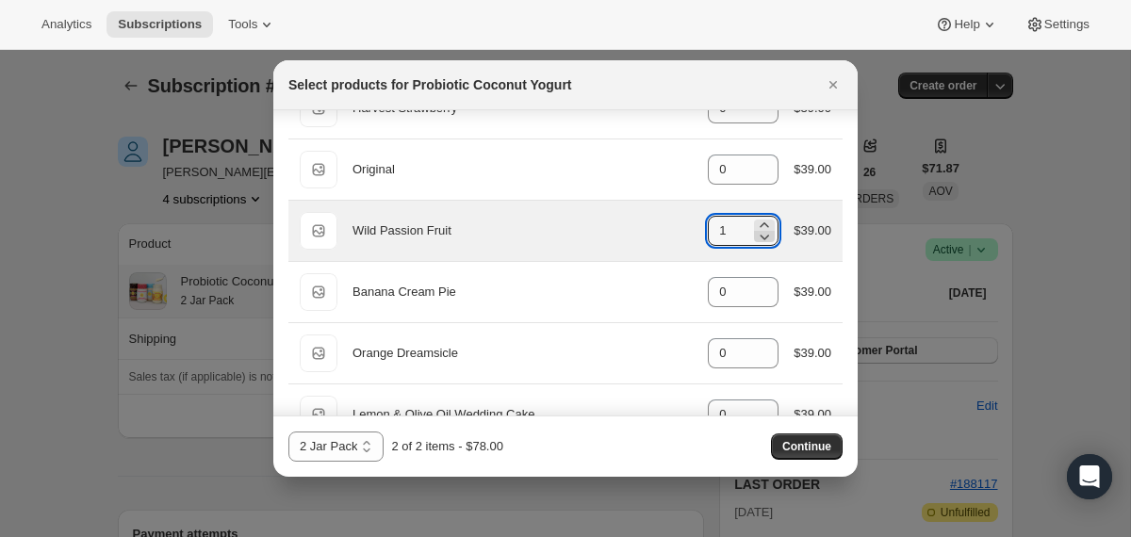
click at [756, 232] on icon ":r3l:" at bounding box center [764, 236] width 19 height 19
type input "0"
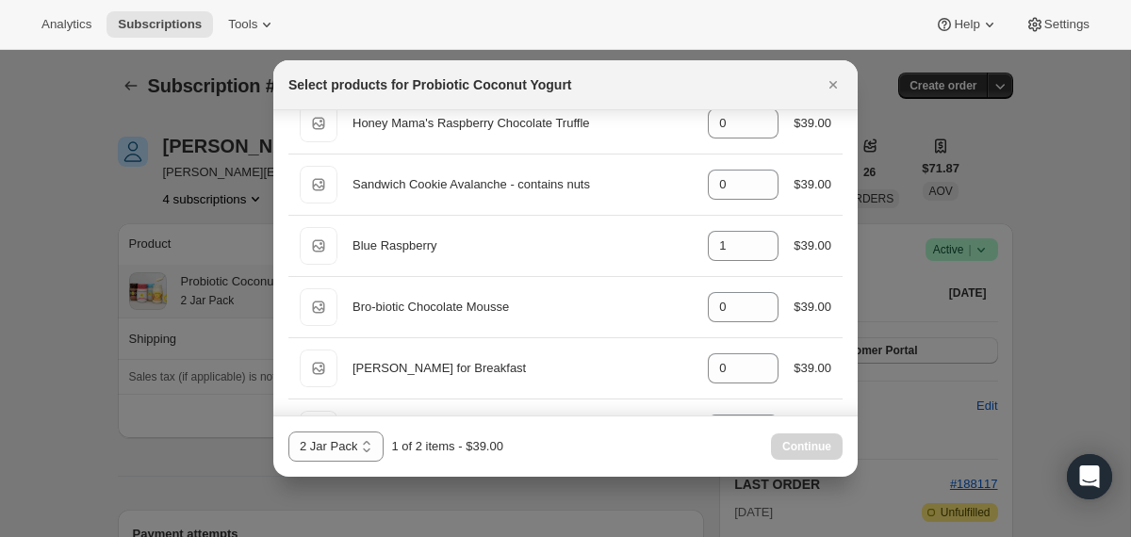
scroll to position [1013, 0]
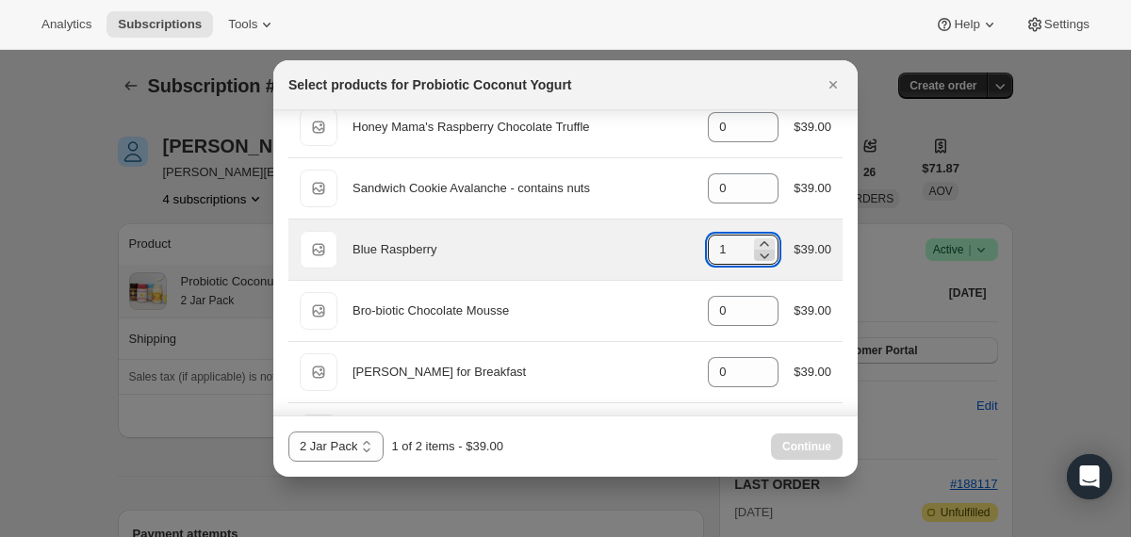
click at [758, 253] on icon ":r3l:" at bounding box center [764, 255] width 19 height 19
type input "0"
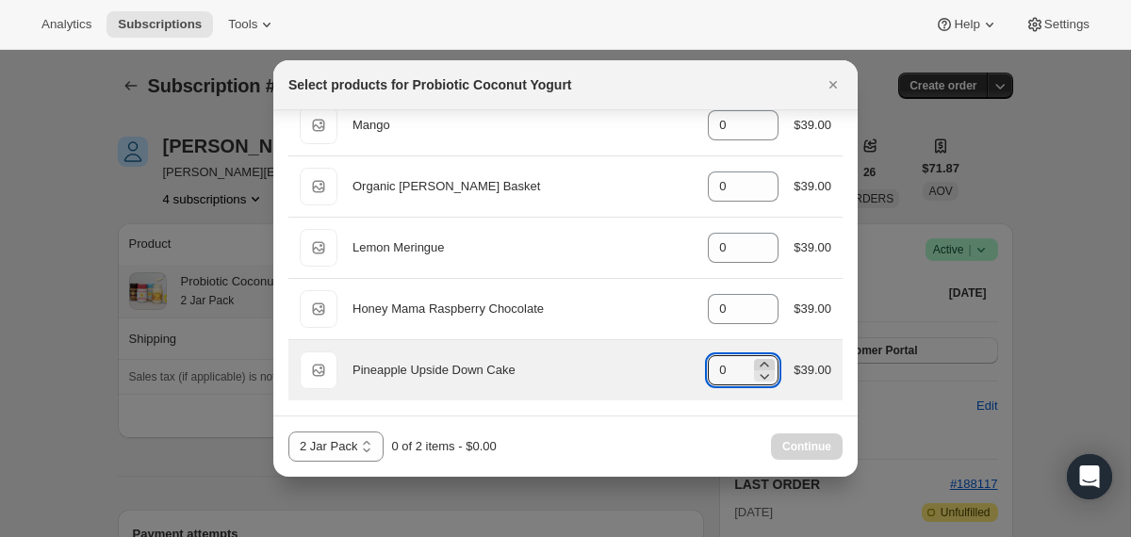
click at [760, 363] on icon ":r3l:" at bounding box center [764, 364] width 8 height 5
type input "2"
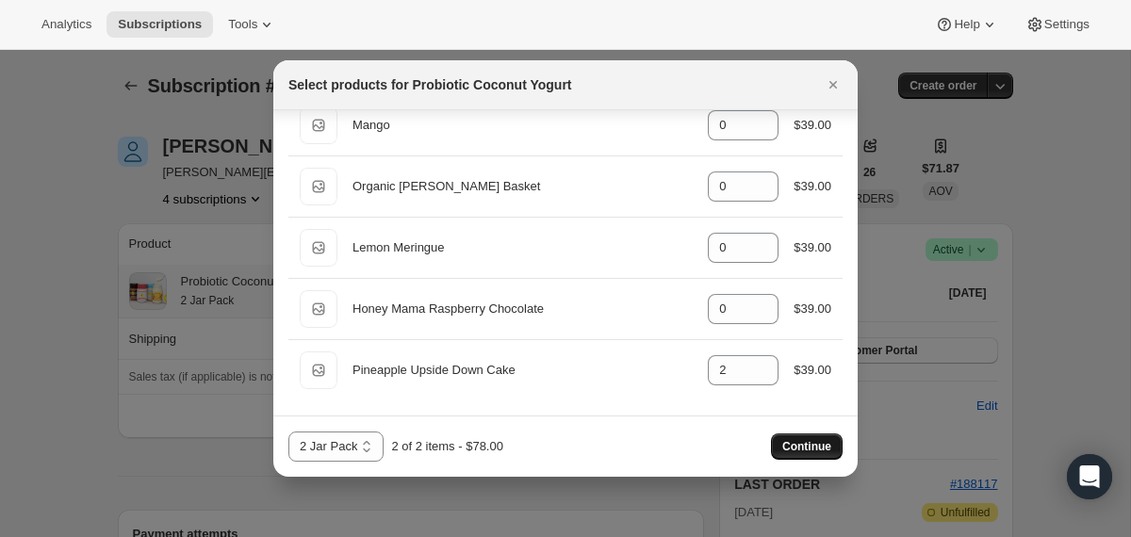
click at [800, 440] on span "Continue" at bounding box center [806, 446] width 49 height 15
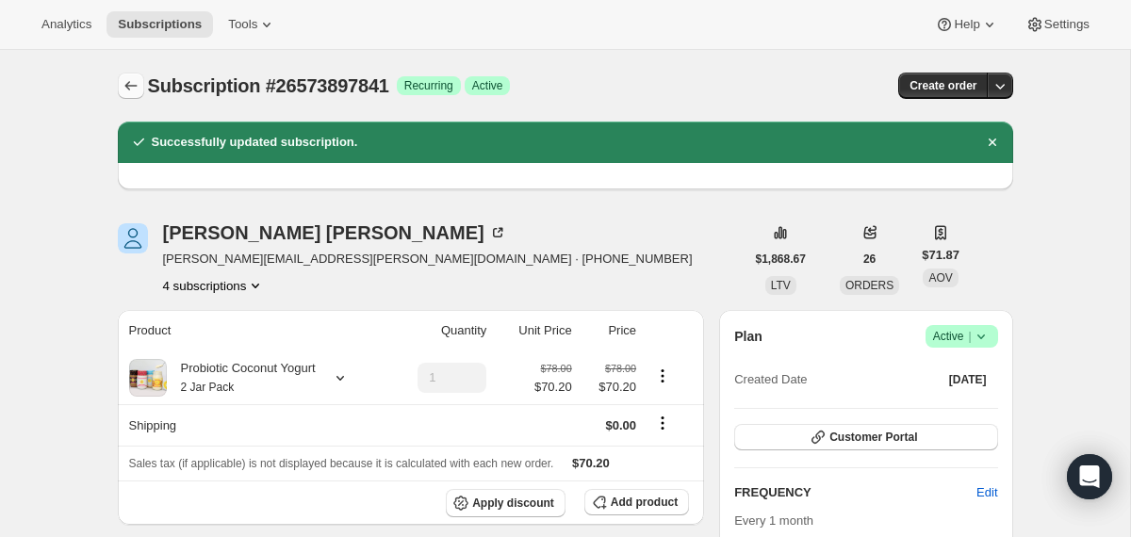
click at [126, 77] on icon "Subscriptions" at bounding box center [131, 85] width 19 height 19
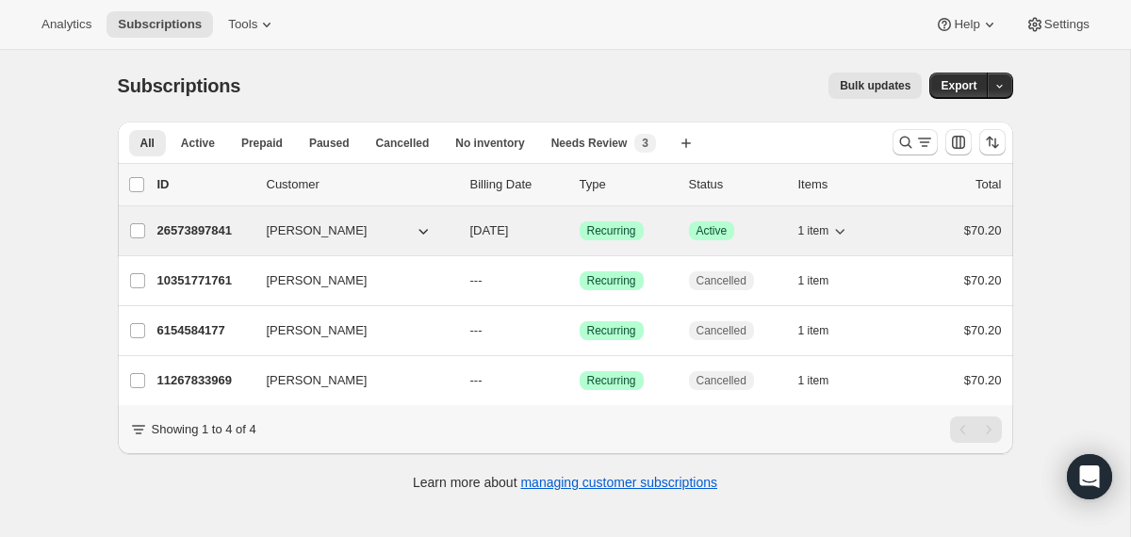
click at [452, 236] on div "[PERSON_NAME]" at bounding box center [361, 230] width 188 height 19
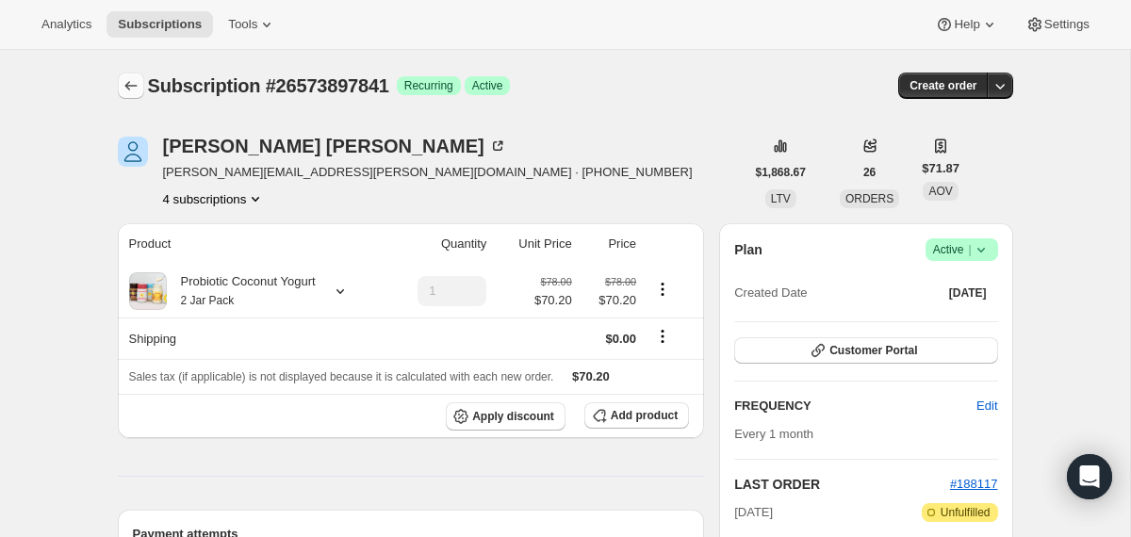
click at [129, 96] on button "Subscriptions" at bounding box center [131, 86] width 26 height 26
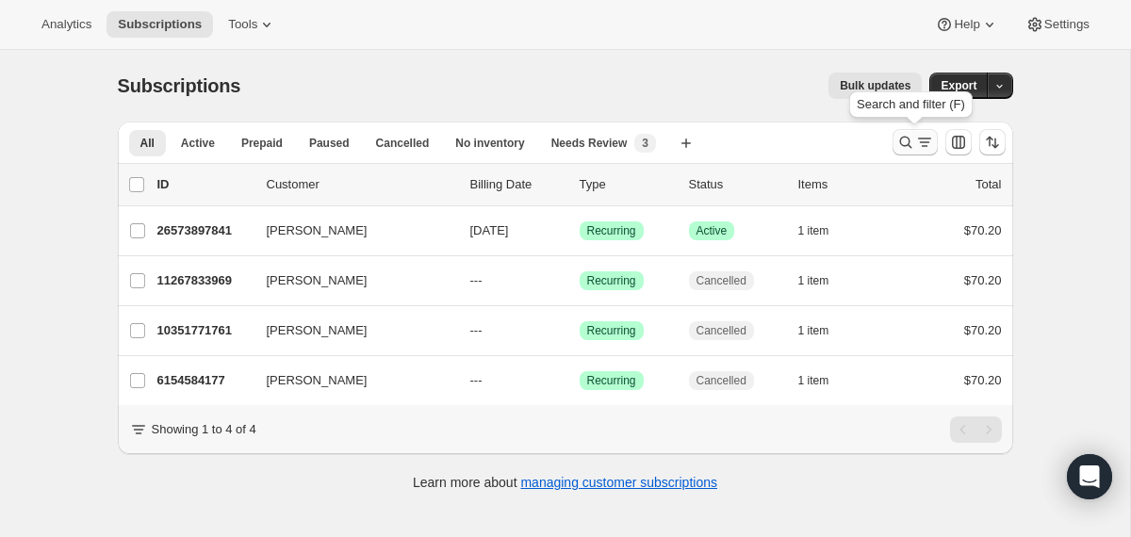
click at [911, 147] on icon "Search and filter results" at bounding box center [905, 142] width 19 height 19
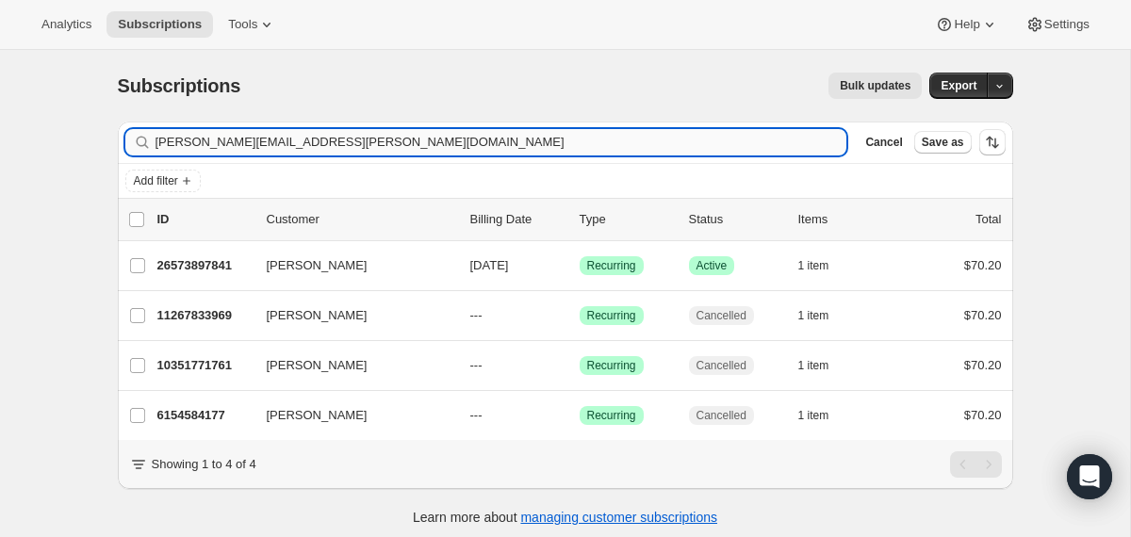
click at [586, 155] on input "[PERSON_NAME][EMAIL_ADDRESS][PERSON_NAME][DOMAIN_NAME]" at bounding box center [501, 142] width 692 height 26
click at [586, 151] on input "[PERSON_NAME][EMAIL_ADDRESS][PERSON_NAME][DOMAIN_NAME]" at bounding box center [501, 142] width 692 height 26
click at [579, 135] on input "kapadia.tash@gmail.jadefoelske01@gmail.com" at bounding box center [501, 142] width 692 height 26
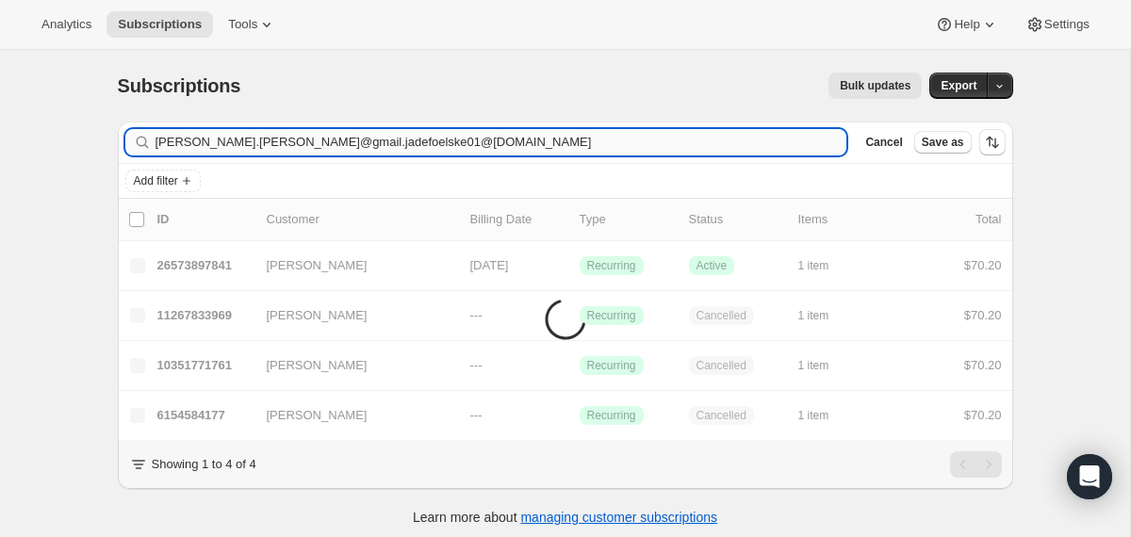
click at [579, 135] on input "kapadia.tash@gmail.jadefoelske01@gmail.com" at bounding box center [501, 142] width 692 height 26
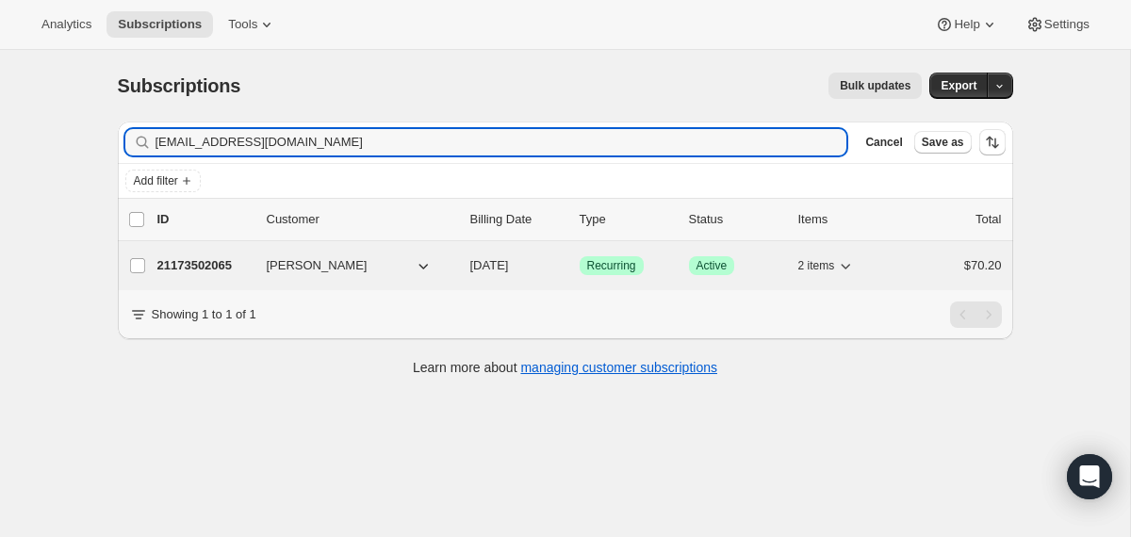
type input "jadefoelske01@gmail.com"
click at [459, 266] on div "21173502065 Jade Foelske 09/03/2025 Success Recurring Success Active 2 items $7…" at bounding box center [579, 266] width 844 height 26
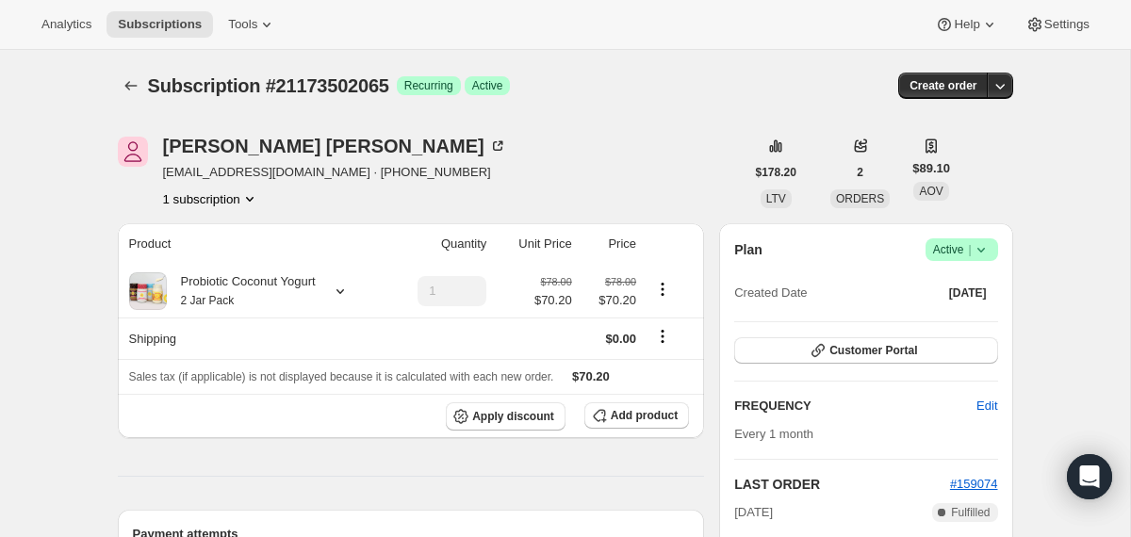
click at [986, 246] on icon at bounding box center [980, 249] width 19 height 19
click at [949, 316] on span "Cancel subscription" at bounding box center [954, 319] width 106 height 14
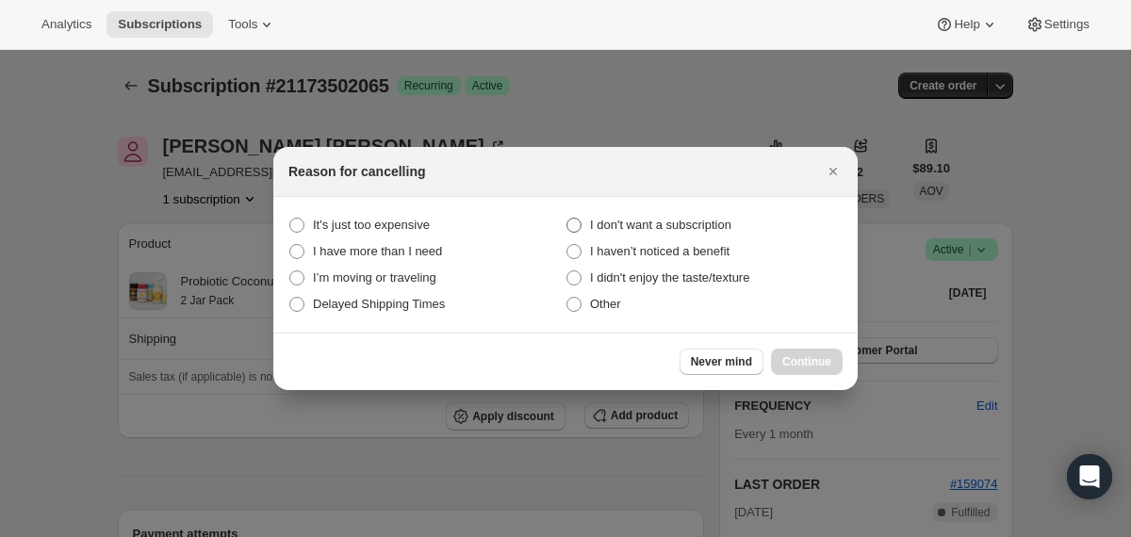
click at [704, 220] on span "I don't want a subscription" at bounding box center [660, 225] width 141 height 14
click at [567, 219] on subscription "I don't want a subscription" at bounding box center [566, 218] width 1 height 1
radio subscription "true"
click at [789, 367] on span "Continue" at bounding box center [806, 361] width 49 height 15
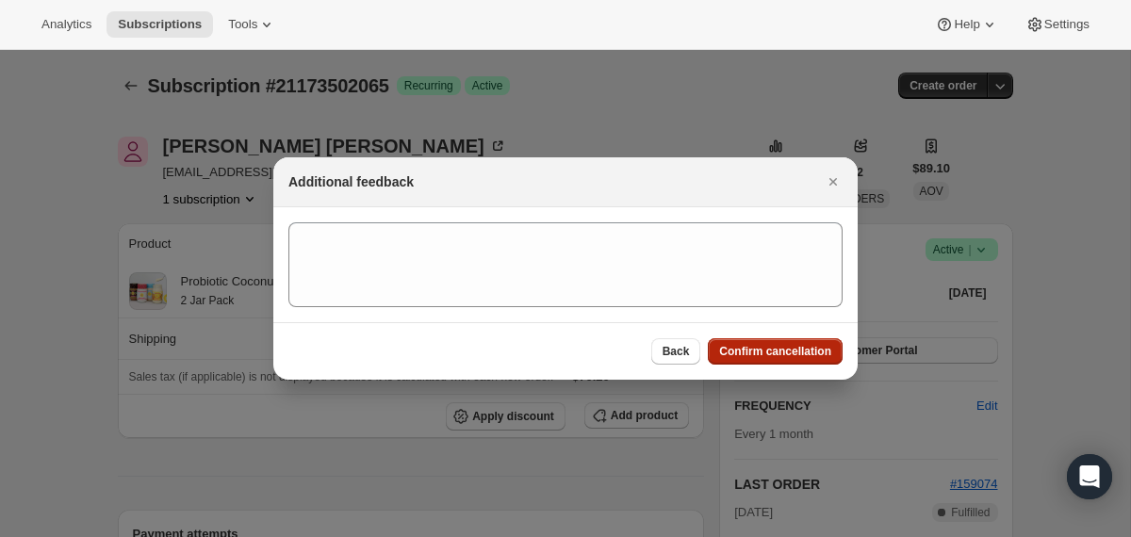
click at [780, 354] on span "Confirm cancellation" at bounding box center [775, 351] width 112 height 15
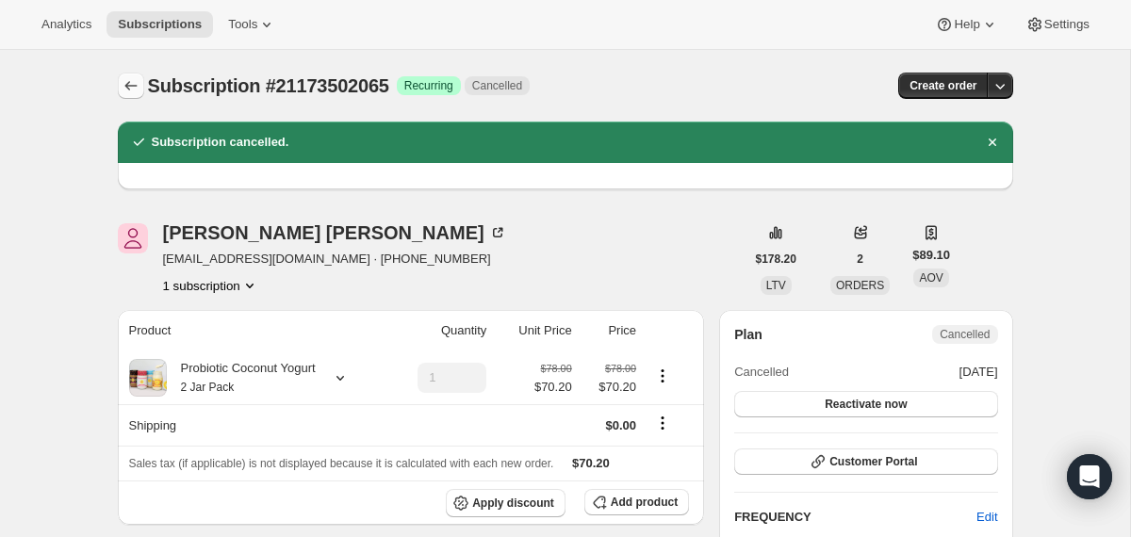
click at [139, 74] on button "Subscriptions" at bounding box center [131, 86] width 26 height 26
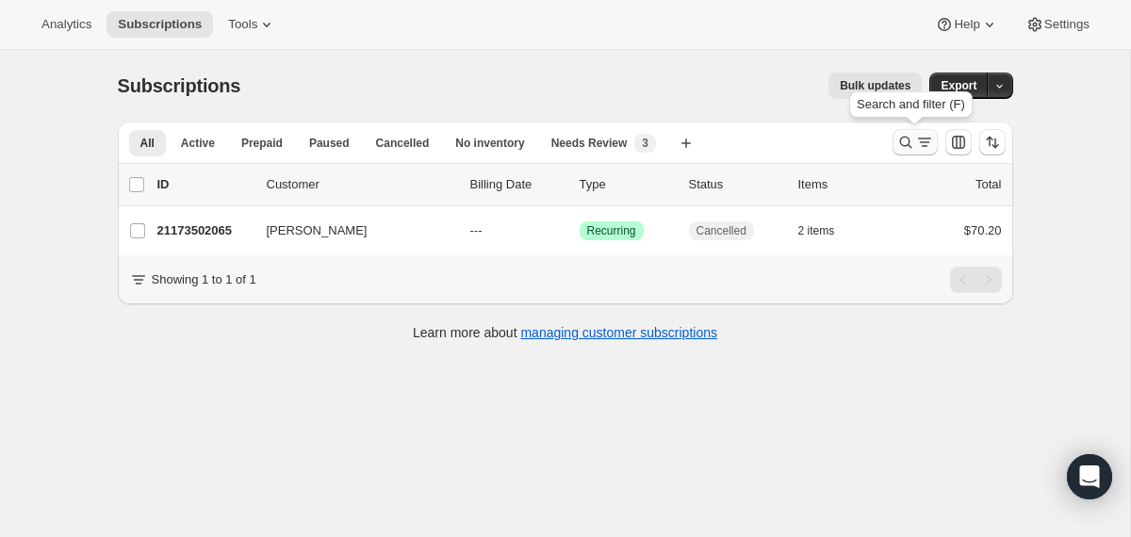
click at [893, 140] on button "Search and filter results" at bounding box center [914, 142] width 45 height 26
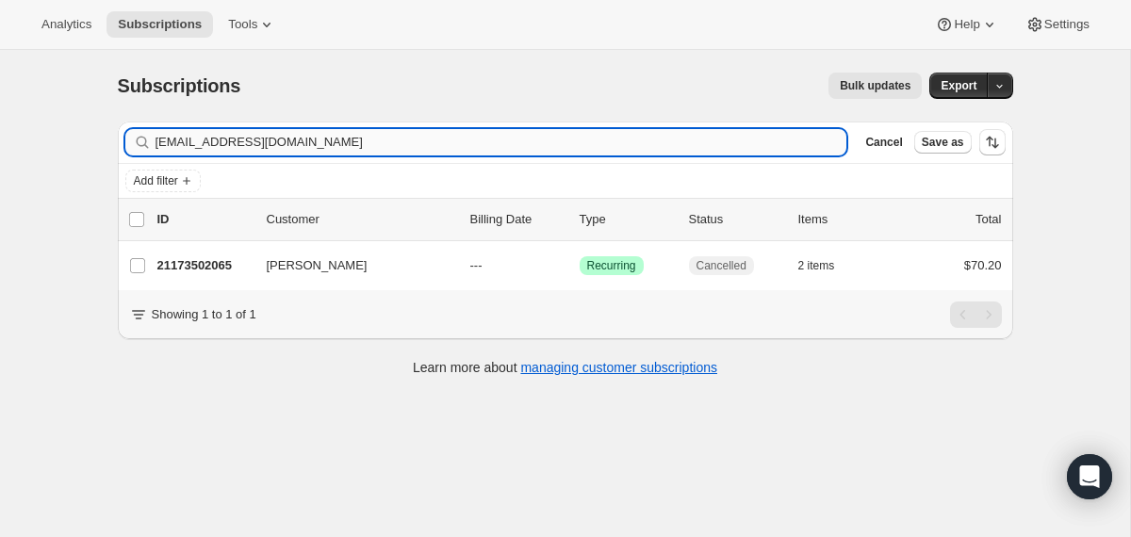
click at [714, 151] on input "jadefoelske01@gmail.com" at bounding box center [501, 142] width 692 height 26
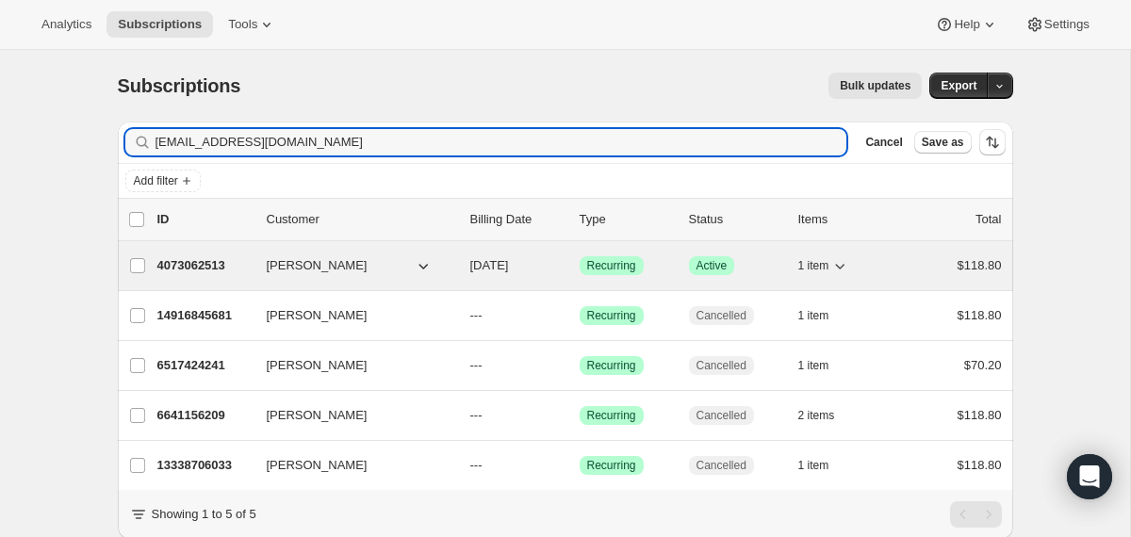
type input "bgianoukakis@gmail.com"
click at [460, 269] on div "4073062513 Billie Gianoukakis 09/03/2025 Success Recurring Success Active 1 ite…" at bounding box center [579, 266] width 844 height 26
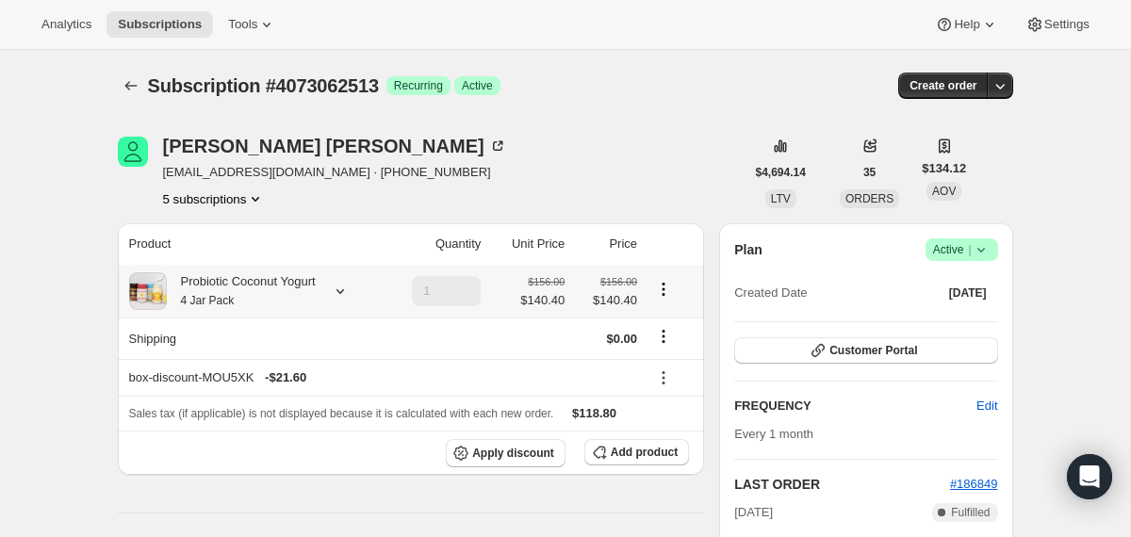
scroll to position [73, 0]
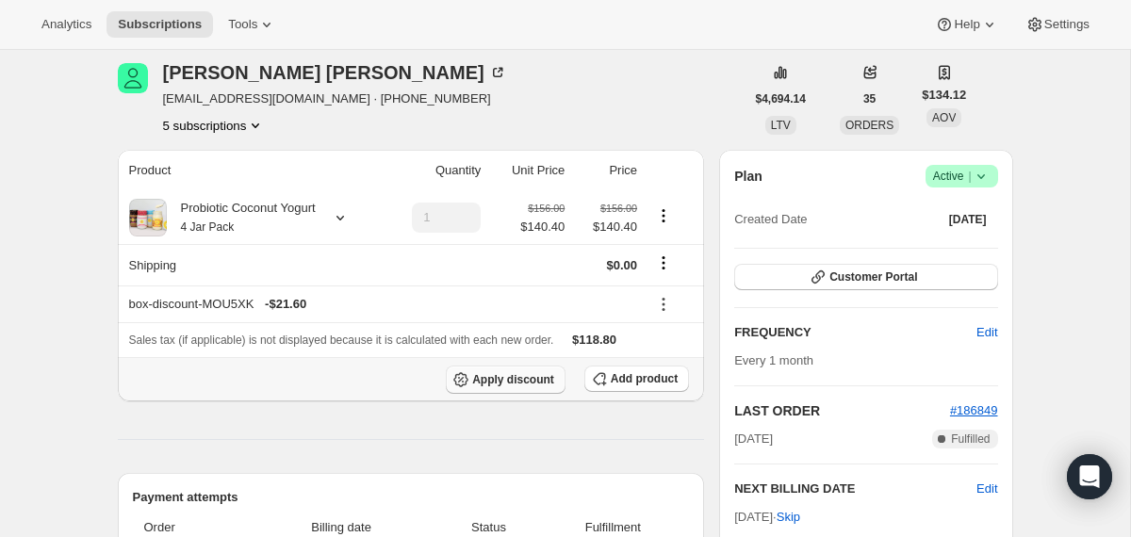
click at [491, 379] on span "Apply discount" at bounding box center [513, 379] width 82 height 15
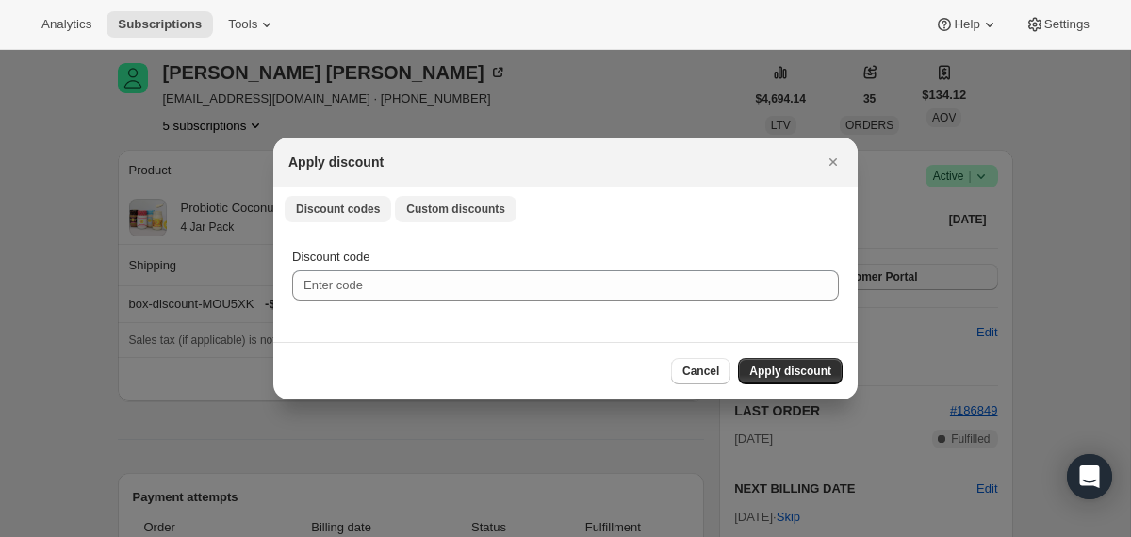
click at [456, 208] on span "Custom discounts" at bounding box center [455, 209] width 99 height 15
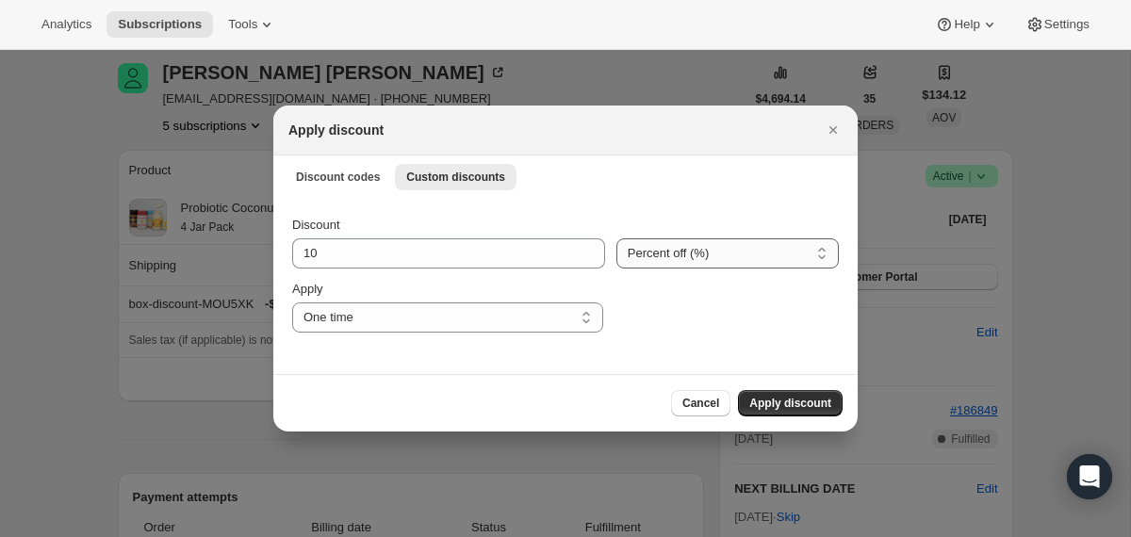
click at [690, 253] on select "Percent off (%) Amount off ($)" at bounding box center [727, 253] width 222 height 30
select select "fixed"
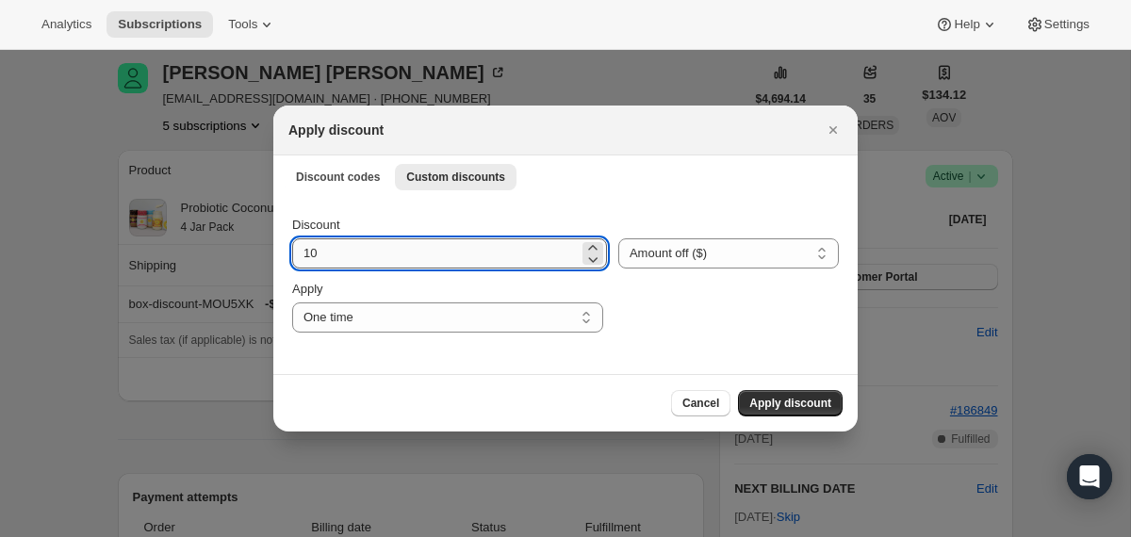
click at [416, 253] on input "10" at bounding box center [435, 253] width 286 height 30
type input "118.8"
click at [785, 400] on span "Apply discount" at bounding box center [790, 403] width 82 height 15
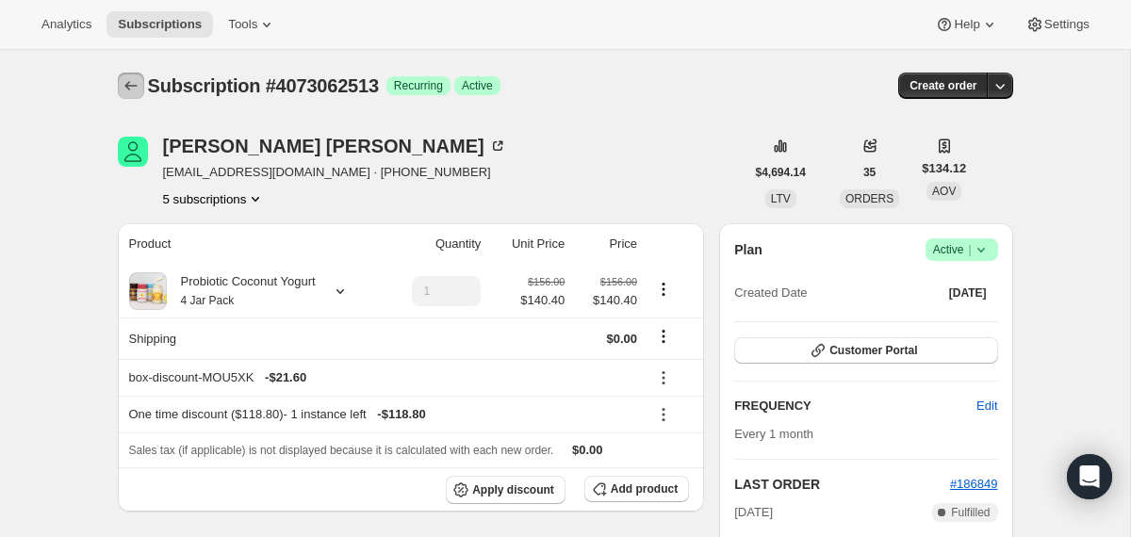
click at [130, 91] on icon "Subscriptions" at bounding box center [131, 85] width 19 height 19
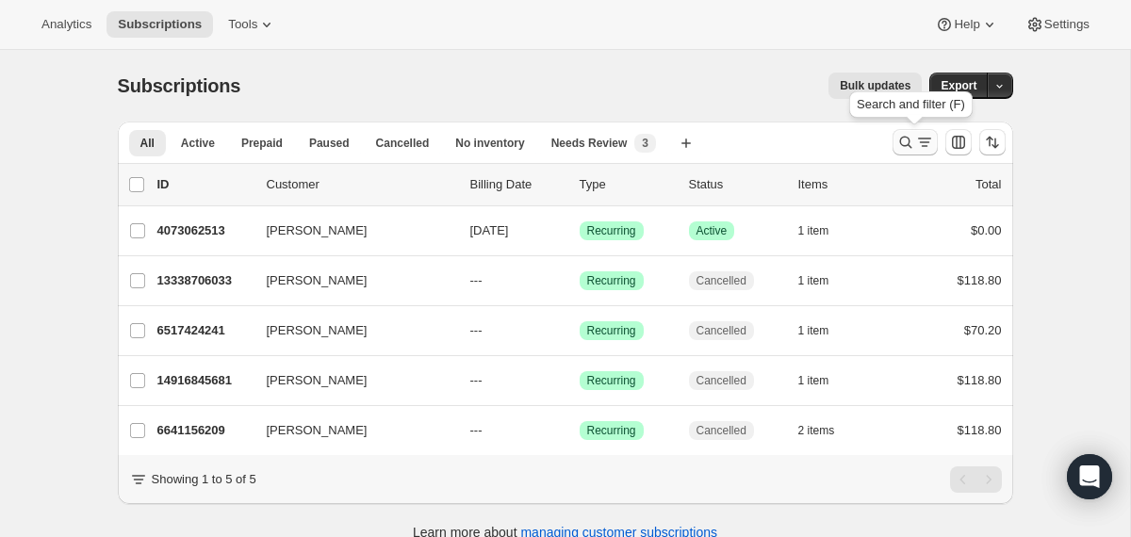
click at [902, 140] on icon "Search and filter results" at bounding box center [905, 142] width 19 height 19
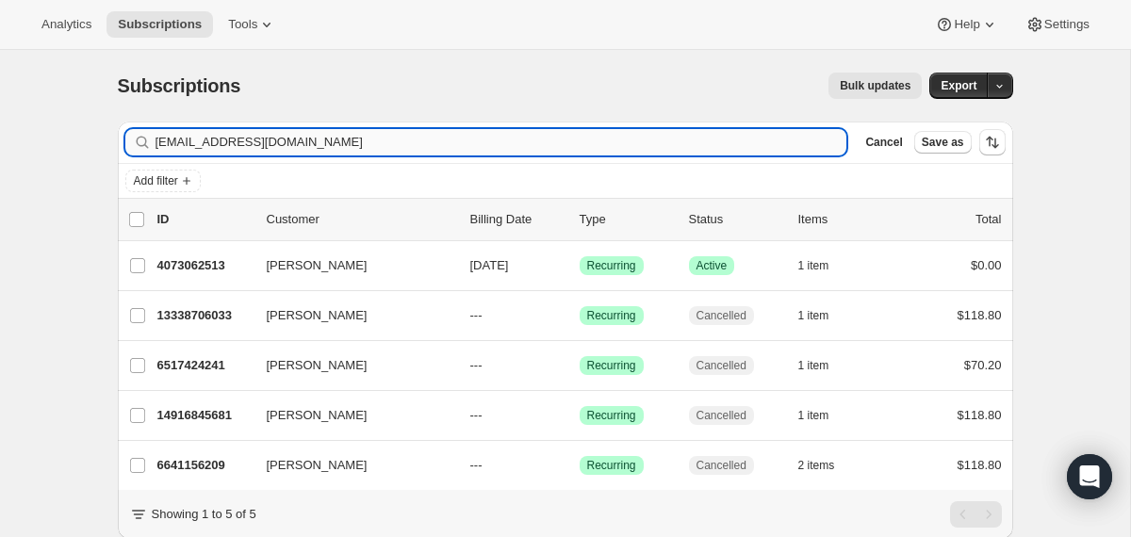
click at [709, 148] on input "bgianoukakis@gmail.com" at bounding box center [501, 142] width 692 height 26
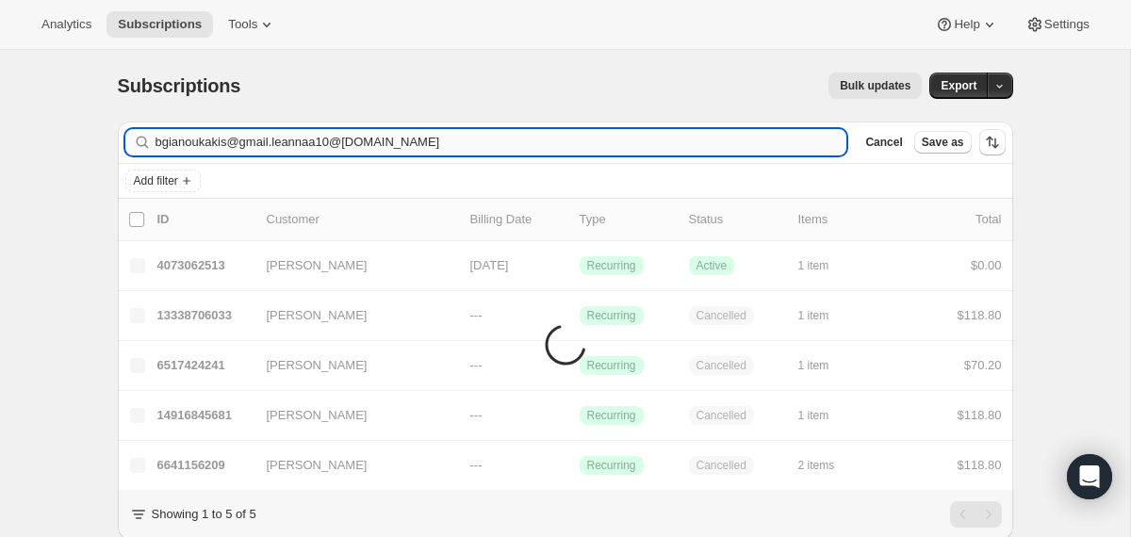
click at [405, 139] on input "bgianoukakis@gmail.leannaa10@yahoo.com" at bounding box center [501, 142] width 692 height 26
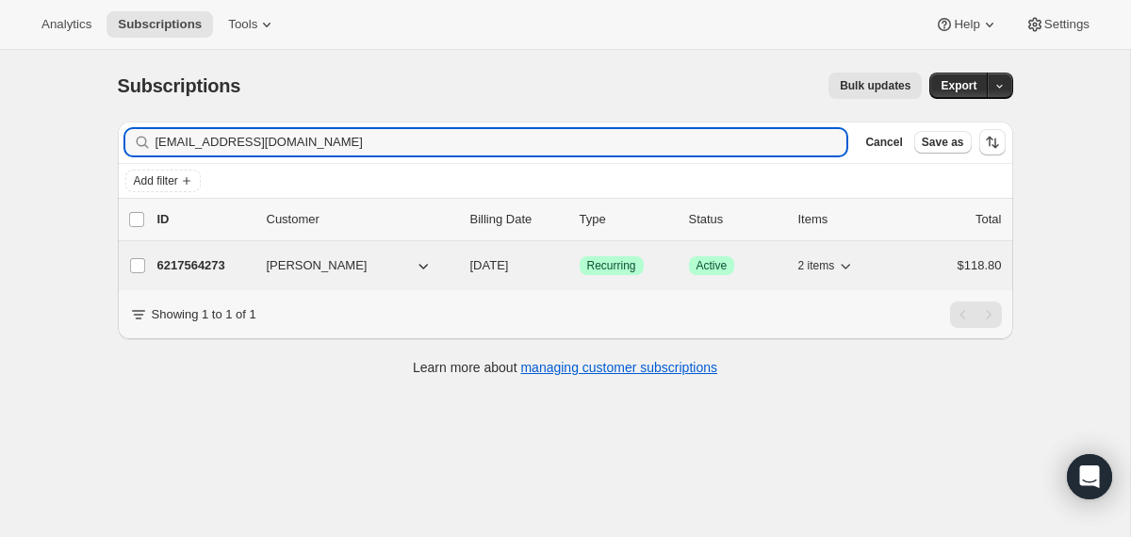
type input "leannaa10@yahoo.com"
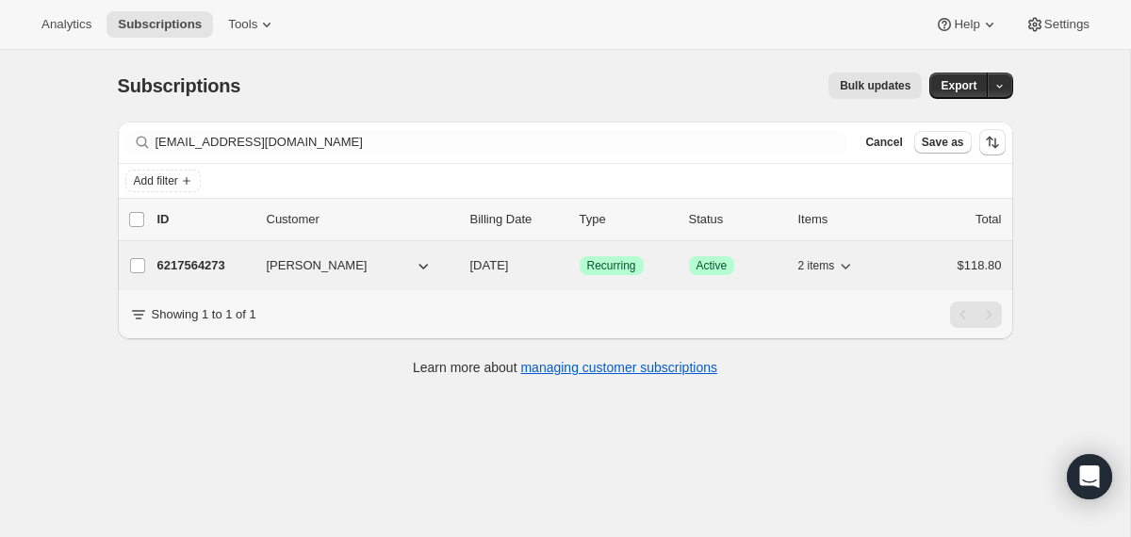
click at [468, 268] on div "6217564273 Lena Petrocelli 09/10/2025 Success Recurring Success Active 2 items …" at bounding box center [579, 266] width 844 height 26
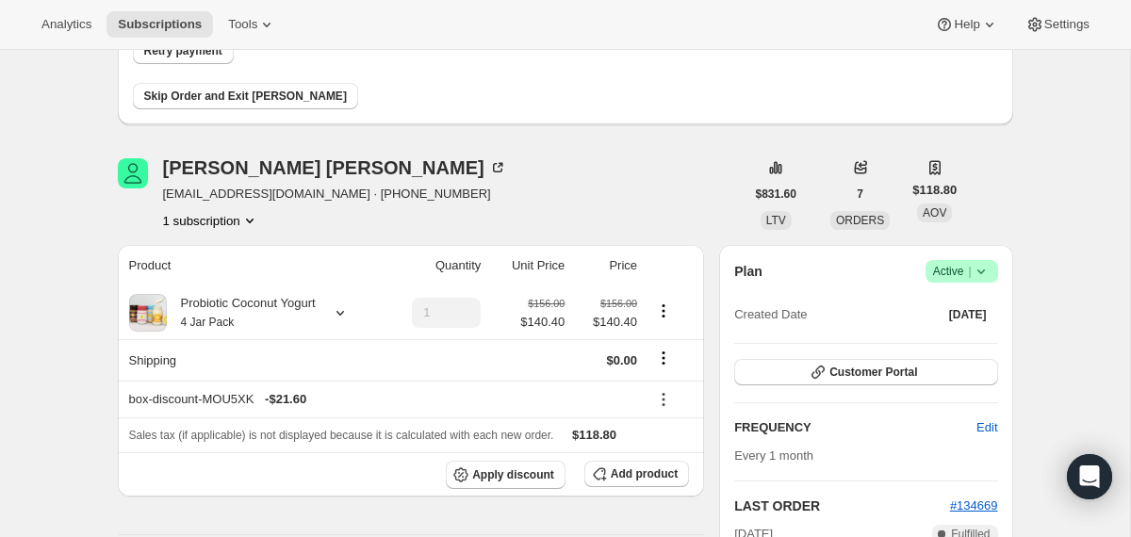
scroll to position [292, 0]
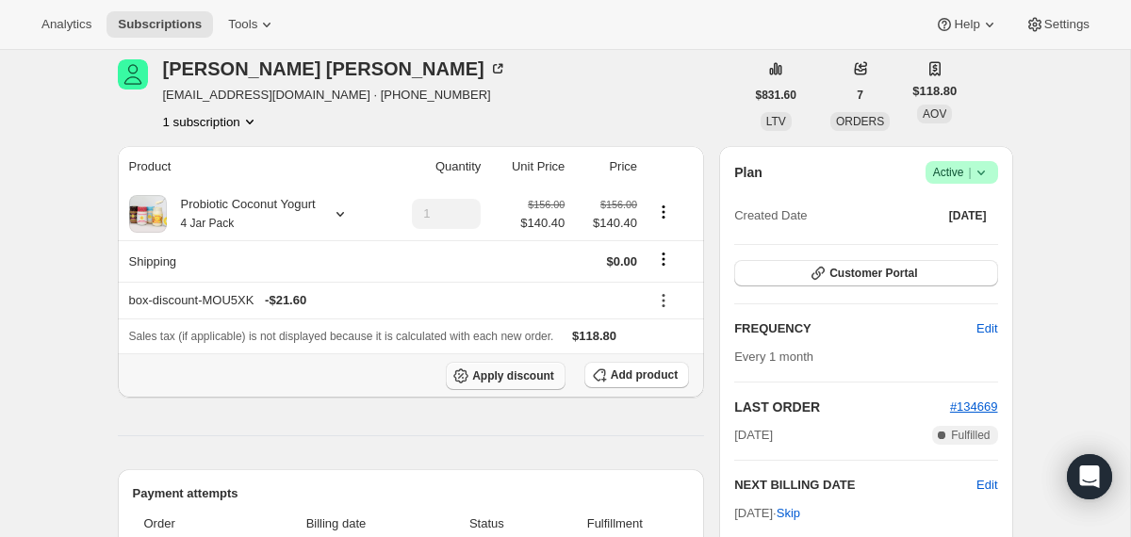
click at [476, 378] on span "Apply discount" at bounding box center [513, 375] width 82 height 15
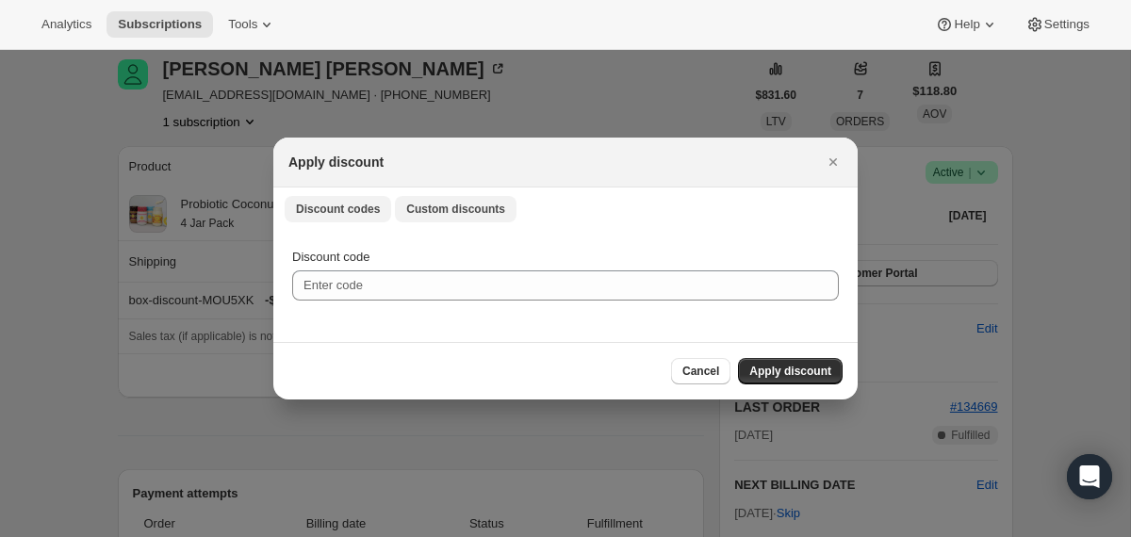
click at [464, 205] on span "Custom discounts" at bounding box center [455, 209] width 99 height 15
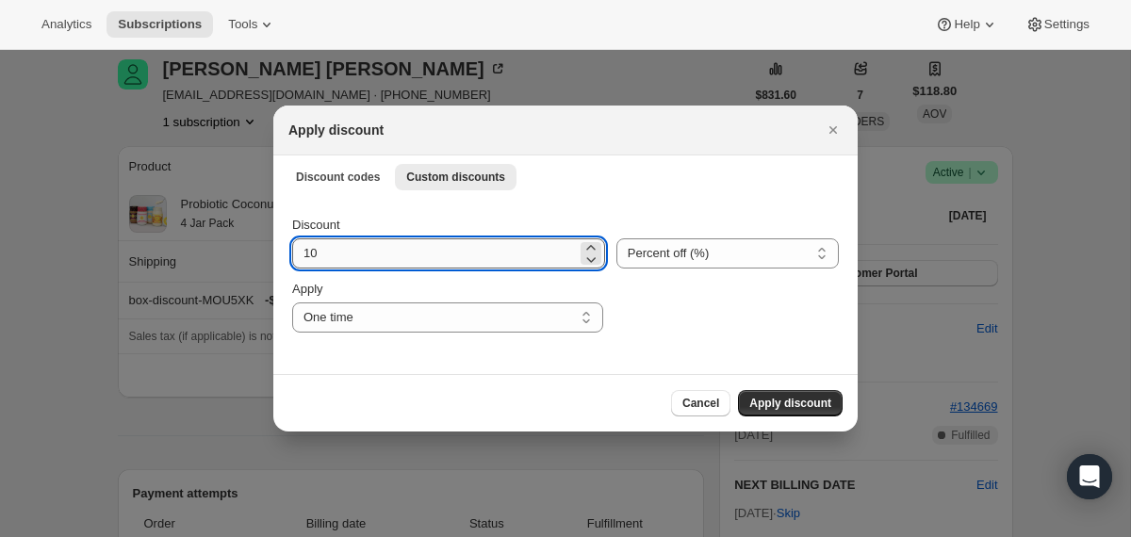
click at [455, 259] on input "10" at bounding box center [434, 253] width 285 height 30
type input "50"
click at [790, 398] on span "Apply discount" at bounding box center [790, 403] width 82 height 15
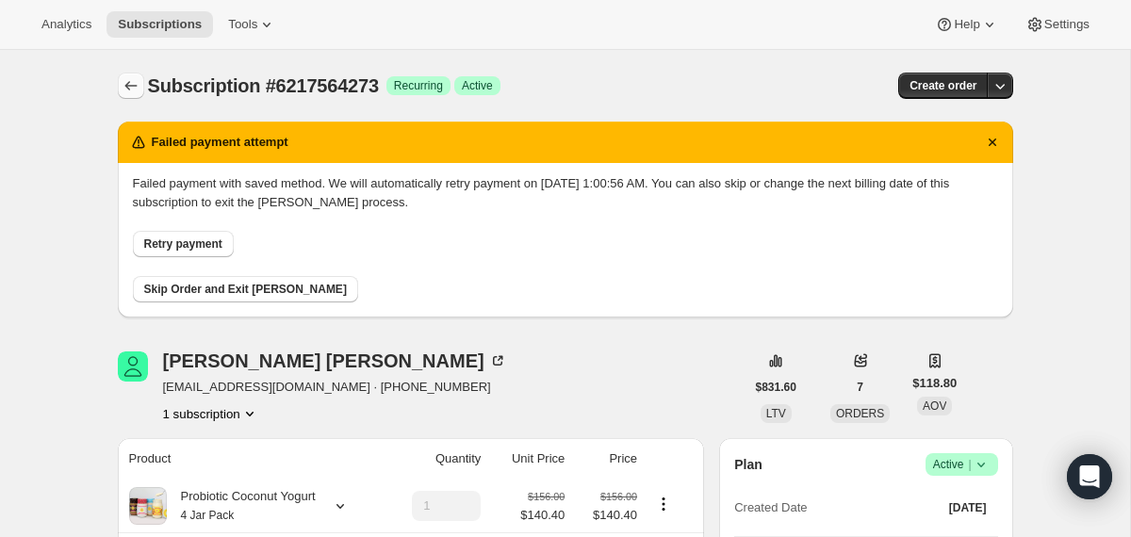
click at [132, 87] on icon "Subscriptions" at bounding box center [131, 85] width 19 height 19
